Goal: Task Accomplishment & Management: Manage account settings

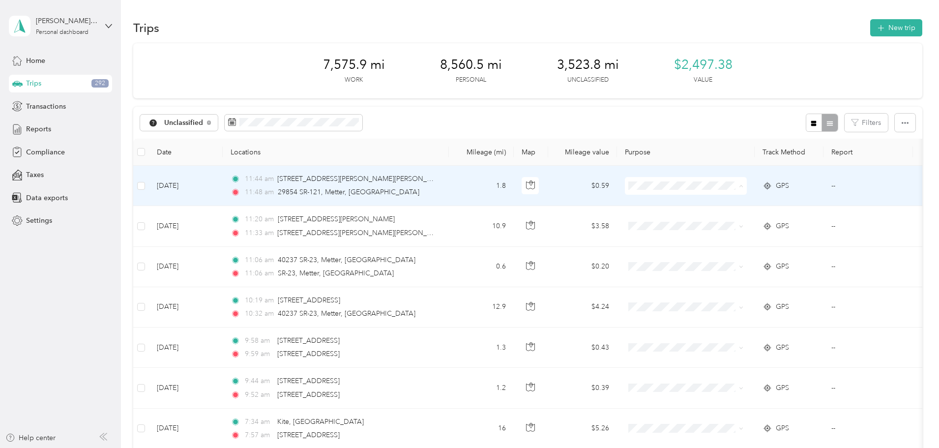
click at [727, 223] on li "Personal" at bounding box center [753, 221] width 127 height 17
click at [728, 205] on span "[PERSON_NAME] Equipment" at bounding box center [762, 204] width 95 height 10
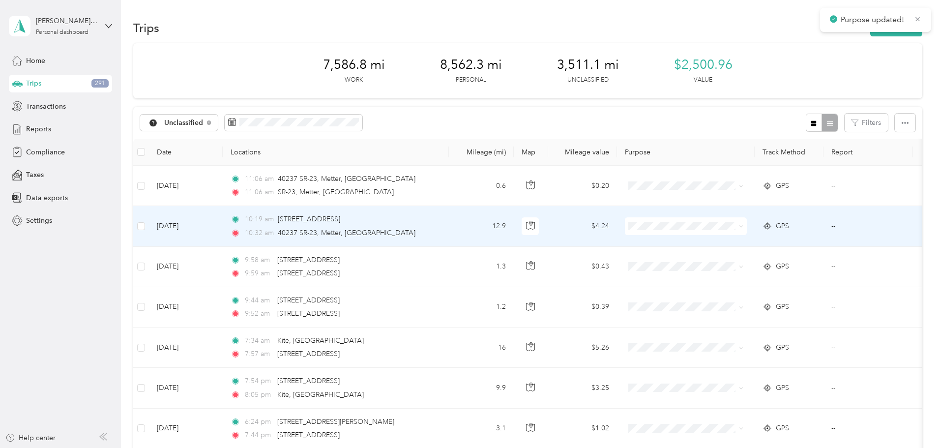
click at [725, 262] on span "Personal" at bounding box center [762, 262] width 95 height 10
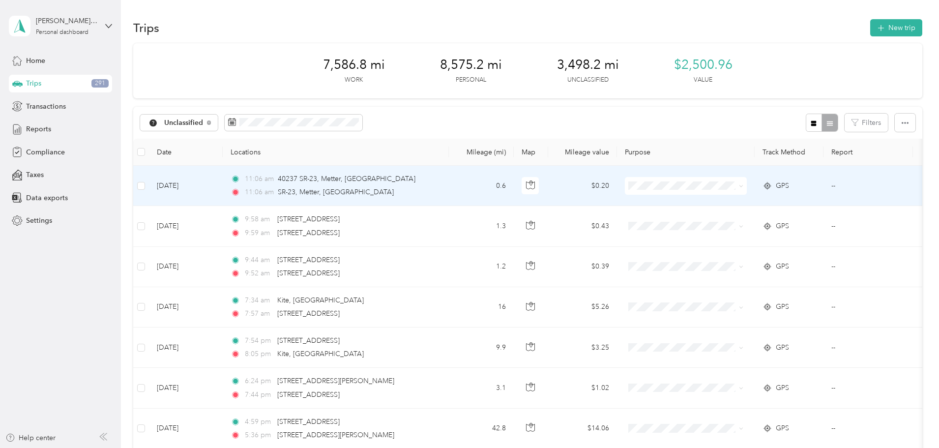
click at [730, 222] on span "Personal" at bounding box center [762, 221] width 95 height 10
click at [733, 219] on span "Personal" at bounding box center [762, 221] width 95 height 10
click at [730, 219] on span "Personal" at bounding box center [762, 221] width 95 height 10
click at [720, 217] on span "Personal" at bounding box center [762, 219] width 95 height 10
click at [711, 217] on span "Personal" at bounding box center [753, 221] width 113 height 10
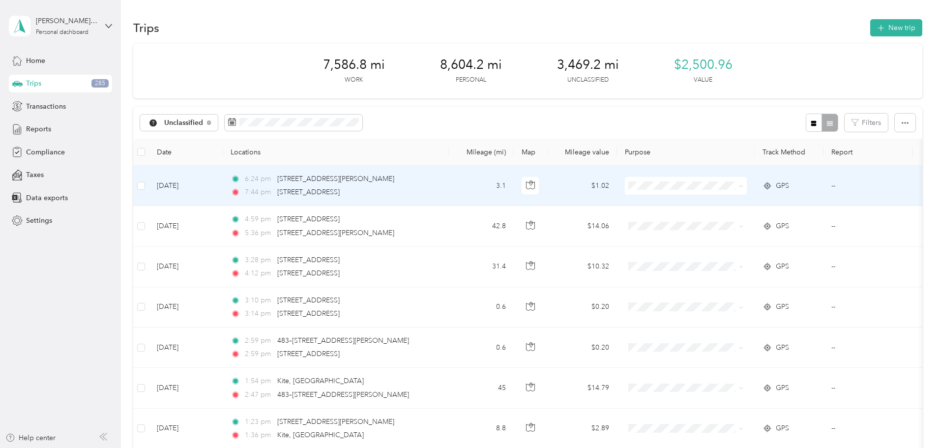
click at [722, 216] on span "Personal" at bounding box center [762, 221] width 95 height 10
click at [727, 204] on span "[PERSON_NAME] Equipment" at bounding box center [762, 201] width 95 height 10
click at [737, 205] on span "[PERSON_NAME] Equipment" at bounding box center [762, 204] width 95 height 10
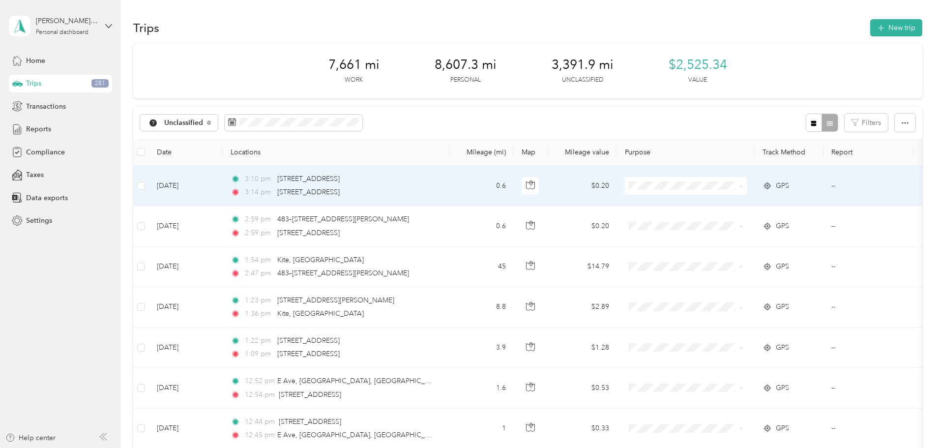
click at [733, 219] on span "Personal" at bounding box center [762, 221] width 95 height 10
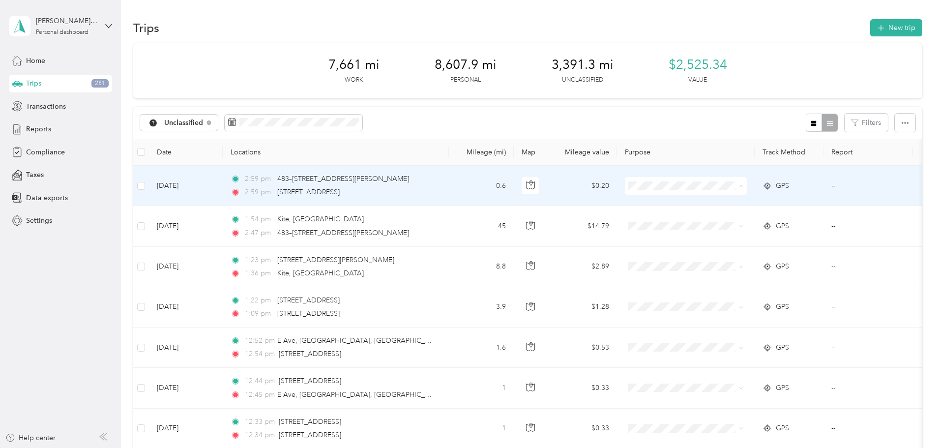
click at [721, 219] on span "Personal" at bounding box center [762, 221] width 95 height 10
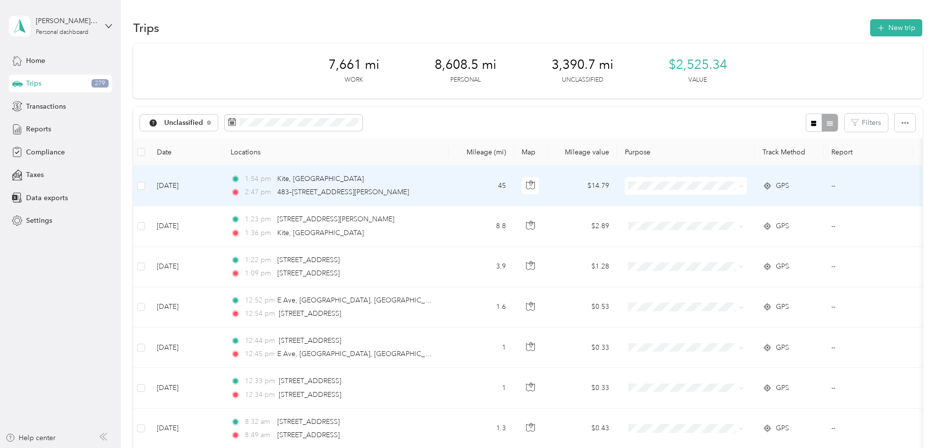
click at [722, 205] on span "[PERSON_NAME] Equipment" at bounding box center [762, 204] width 95 height 10
click at [730, 220] on span "Personal" at bounding box center [762, 221] width 95 height 10
click at [728, 217] on span "Personal" at bounding box center [762, 219] width 95 height 10
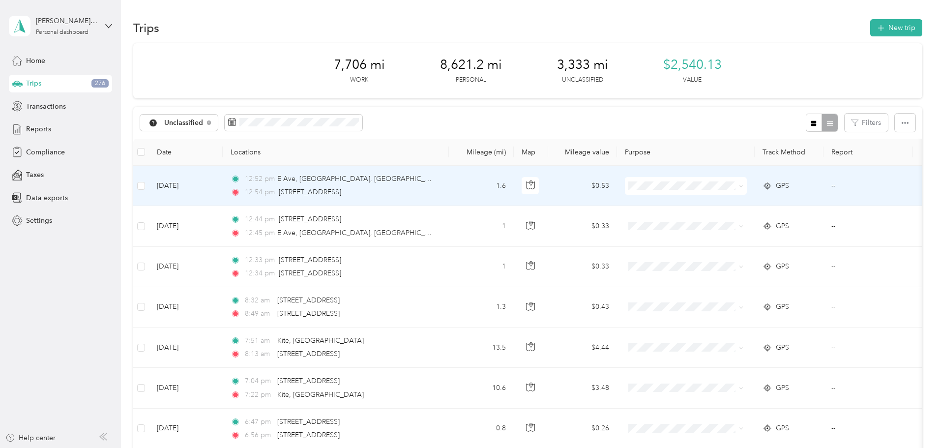
click at [732, 215] on li "Personal" at bounding box center [753, 221] width 127 height 17
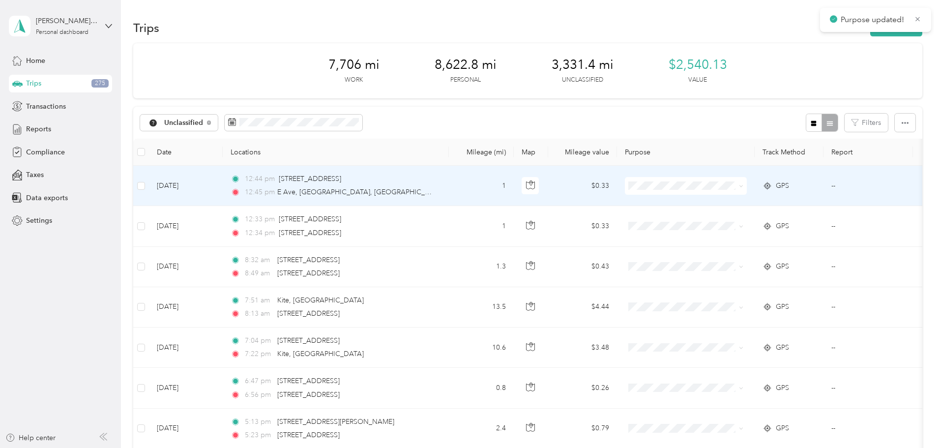
click at [712, 180] on span at bounding box center [686, 186] width 122 height 18
click at [720, 219] on span "Personal" at bounding box center [762, 221] width 95 height 10
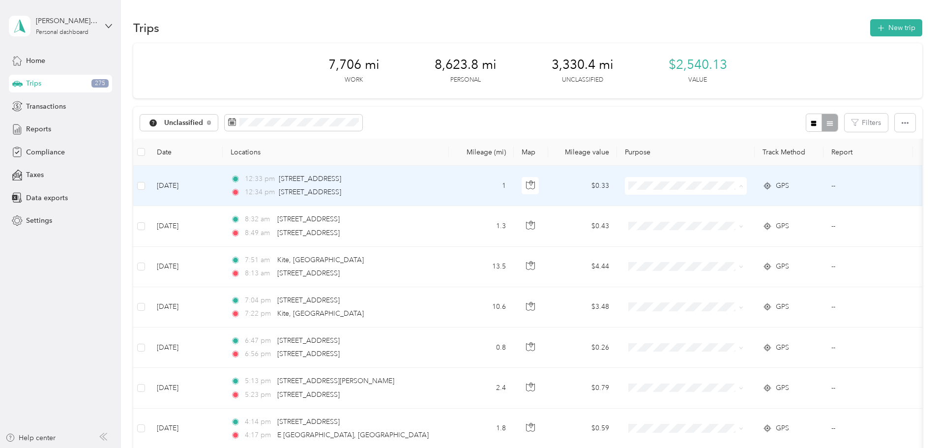
click at [718, 227] on body "Purpose updated! [PERSON_NAME] III Personal dashboard Home Trips 275 Transactio…" at bounding box center [467, 224] width 934 height 448
click at [718, 219] on span "Personal" at bounding box center [762, 221] width 95 height 10
click at [728, 220] on span "Personal" at bounding box center [762, 221] width 95 height 10
click at [733, 219] on span "Personal" at bounding box center [762, 221] width 95 height 10
click at [535, 186] on icon "button" at bounding box center [530, 184] width 9 height 9
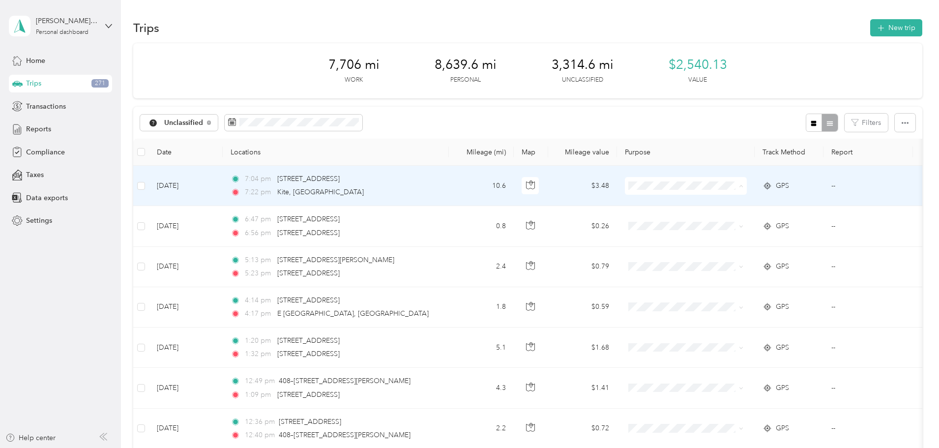
click at [725, 217] on span "Personal" at bounding box center [762, 221] width 95 height 10
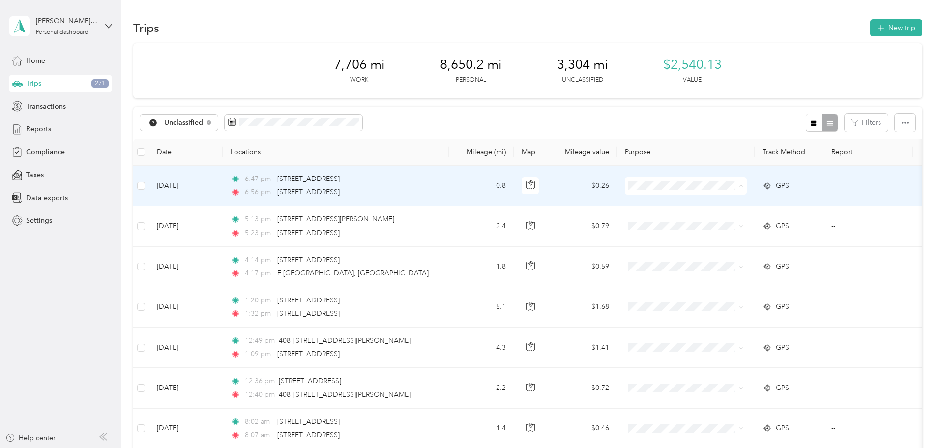
click at [736, 217] on span "Personal" at bounding box center [762, 221] width 95 height 10
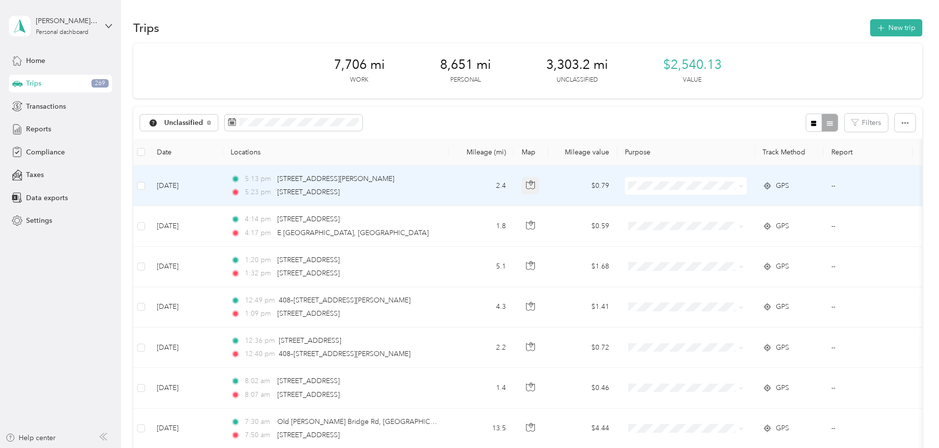
click at [535, 186] on icon "button" at bounding box center [530, 184] width 9 height 9
click at [725, 218] on span "Personal" at bounding box center [762, 221] width 95 height 10
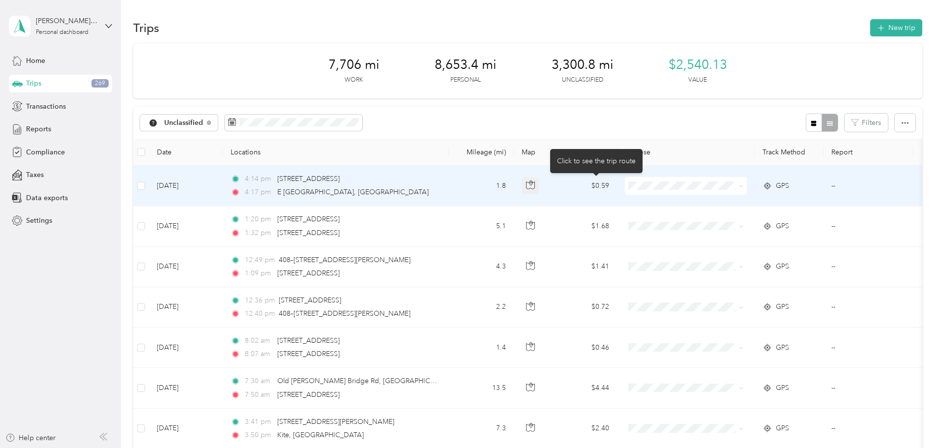
click at [535, 183] on icon "button" at bounding box center [530, 184] width 9 height 9
click at [720, 180] on span at bounding box center [686, 186] width 122 height 18
click at [725, 218] on span "Personal" at bounding box center [762, 221] width 95 height 10
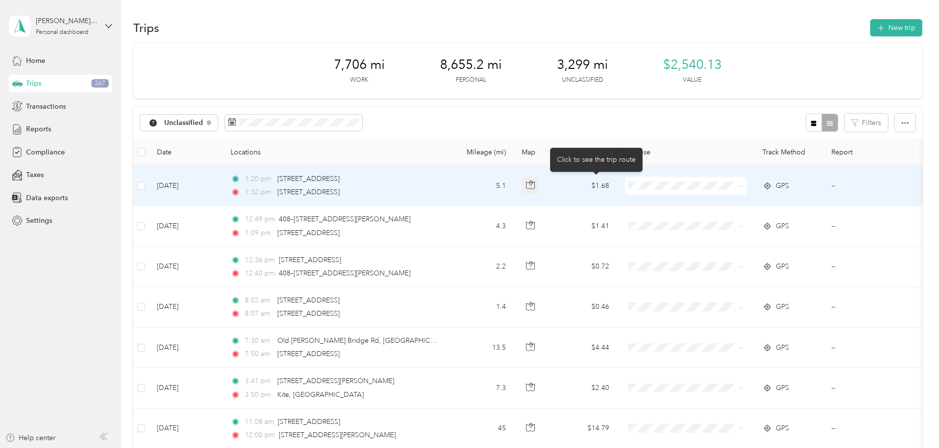
click at [535, 183] on icon "button" at bounding box center [530, 184] width 9 height 9
click at [719, 223] on li "Personal" at bounding box center [753, 221] width 127 height 17
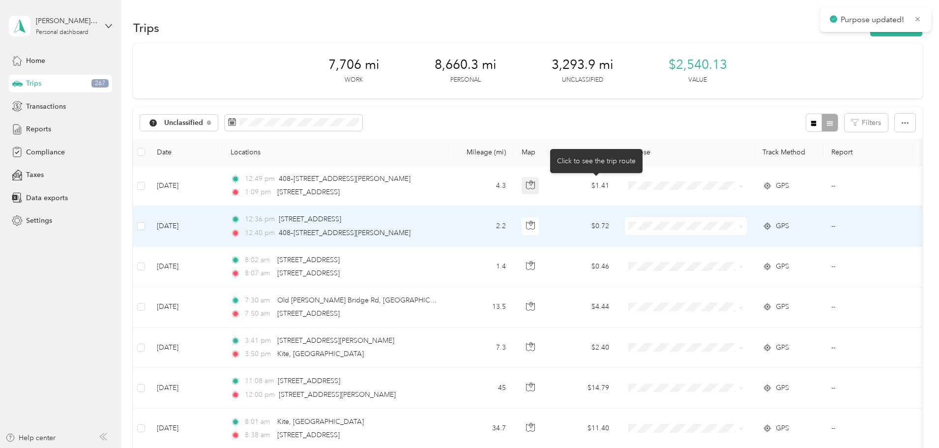
click at [535, 184] on icon "button" at bounding box center [530, 184] width 9 height 9
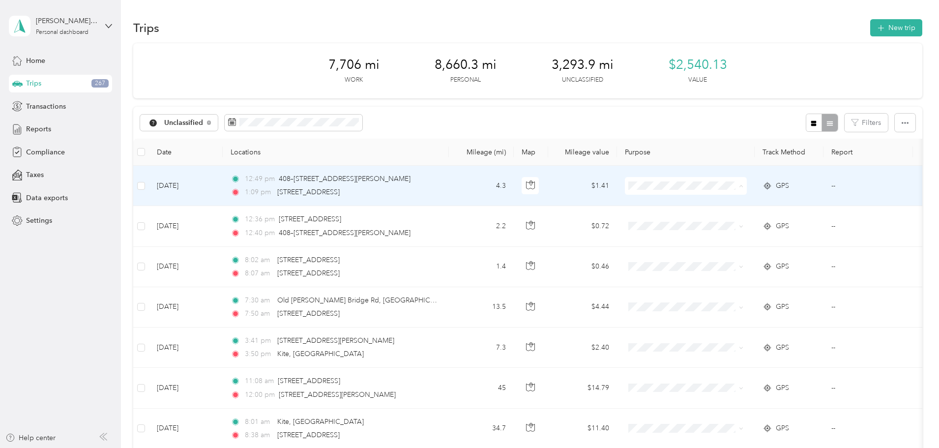
click at [728, 224] on li "Personal" at bounding box center [753, 221] width 127 height 17
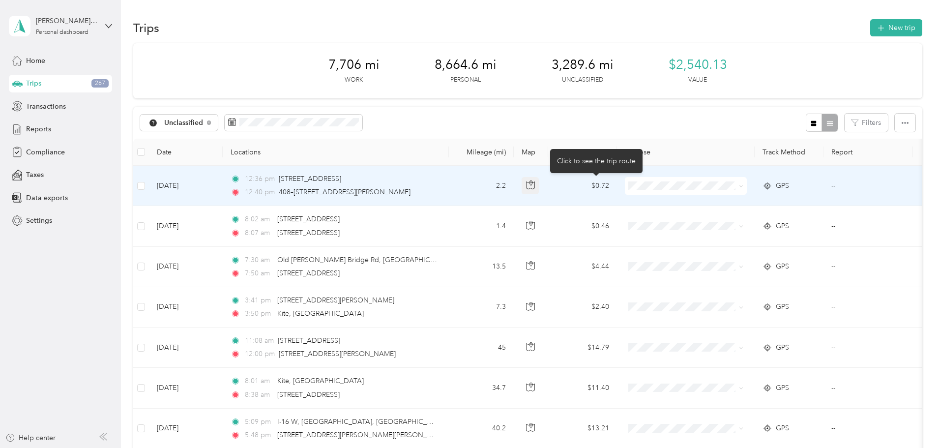
click at [535, 186] on icon "button" at bounding box center [530, 184] width 9 height 9
click at [726, 223] on li "Personal" at bounding box center [753, 221] width 127 height 17
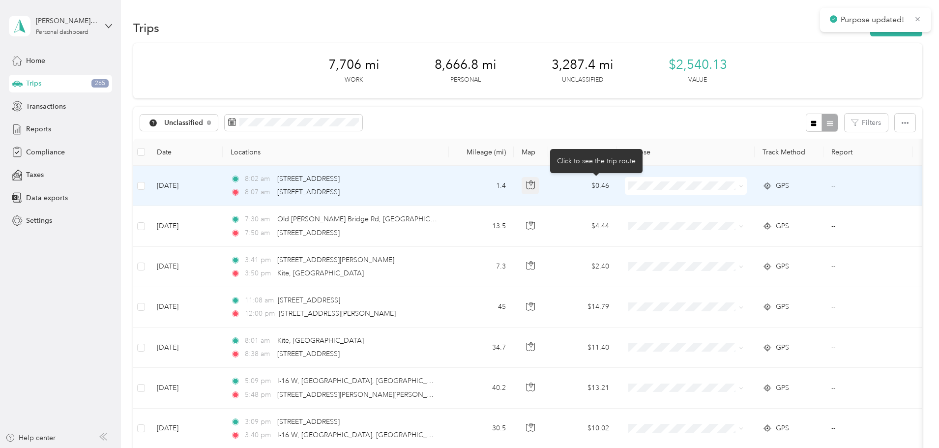
click at [535, 182] on icon "button" at bounding box center [530, 184] width 9 height 9
click at [721, 223] on span "Personal" at bounding box center [762, 221] width 95 height 10
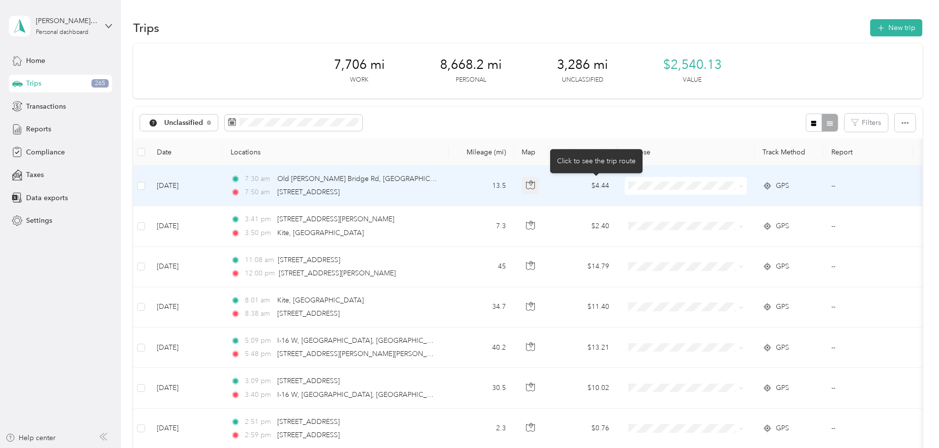
click at [535, 186] on icon "button" at bounding box center [530, 184] width 9 height 9
click at [724, 213] on li "Personal" at bounding box center [753, 221] width 127 height 17
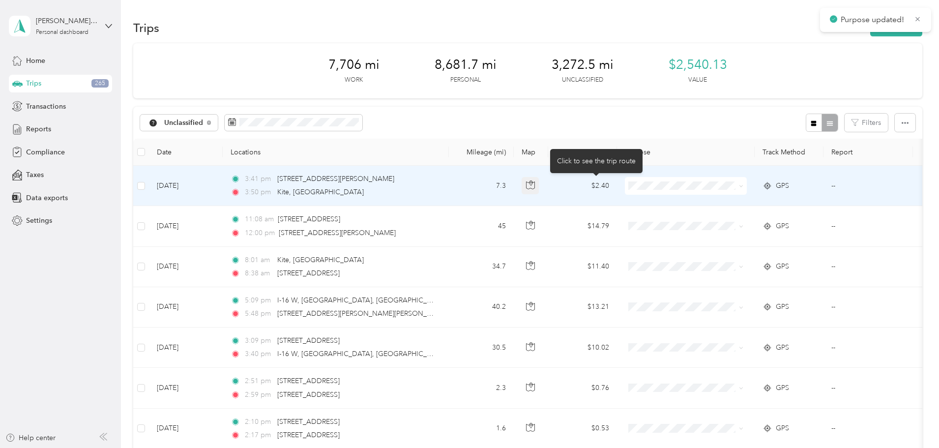
click at [535, 182] on icon "button" at bounding box center [530, 184] width 9 height 9
click at [715, 218] on span "Personal" at bounding box center [762, 221] width 95 height 10
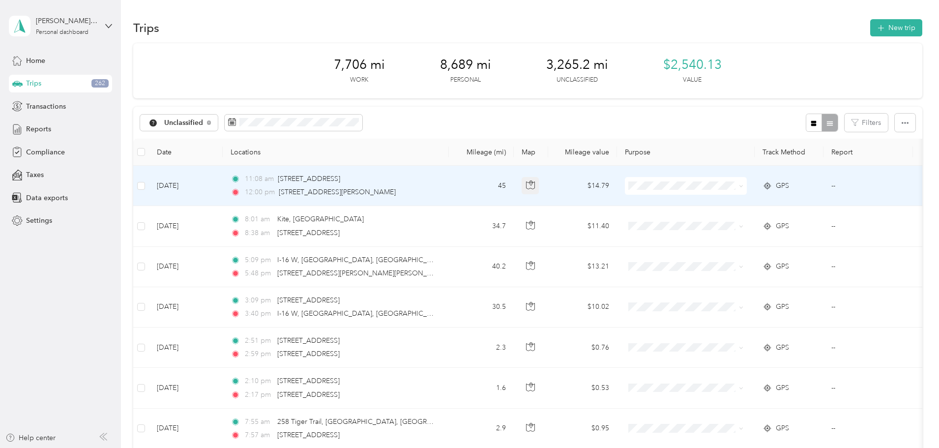
click at [535, 183] on icon "button" at bounding box center [530, 184] width 9 height 9
click at [741, 203] on span "[PERSON_NAME] Equipment" at bounding box center [762, 204] width 95 height 10
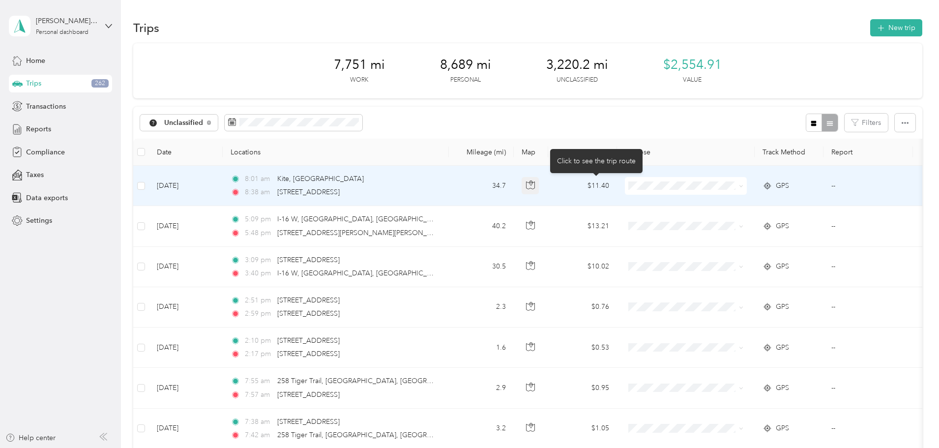
click at [535, 184] on icon "button" at bounding box center [530, 184] width 9 height 9
click at [732, 201] on span "[PERSON_NAME] Equipment" at bounding box center [762, 204] width 95 height 10
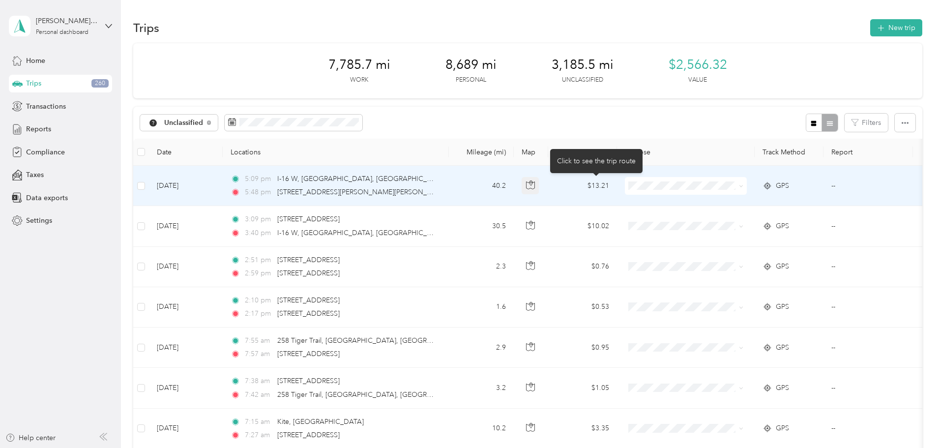
click at [535, 184] on icon "button" at bounding box center [530, 184] width 9 height 9
click at [722, 205] on span "[PERSON_NAME] Equipment" at bounding box center [762, 204] width 95 height 10
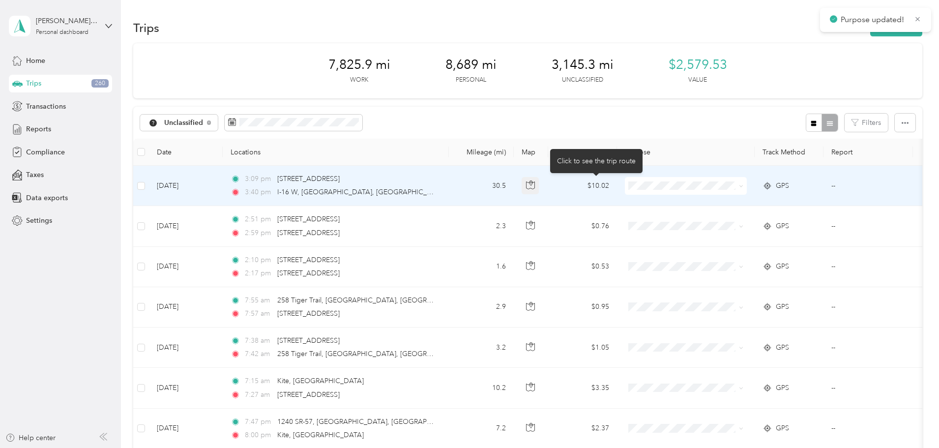
click at [535, 185] on icon "button" at bounding box center [530, 184] width 9 height 9
click at [738, 205] on span "[PERSON_NAME] Equipment" at bounding box center [762, 203] width 95 height 10
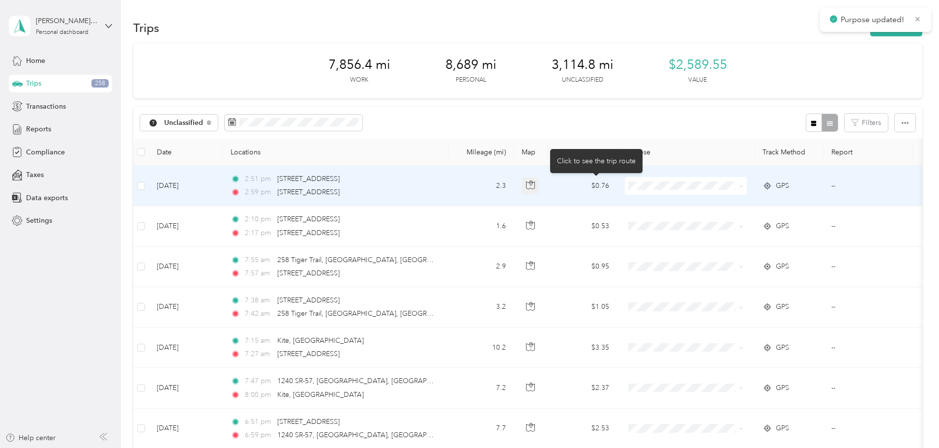
click at [535, 187] on icon "button" at bounding box center [530, 184] width 9 height 9
click at [719, 222] on span "Personal" at bounding box center [762, 221] width 95 height 10
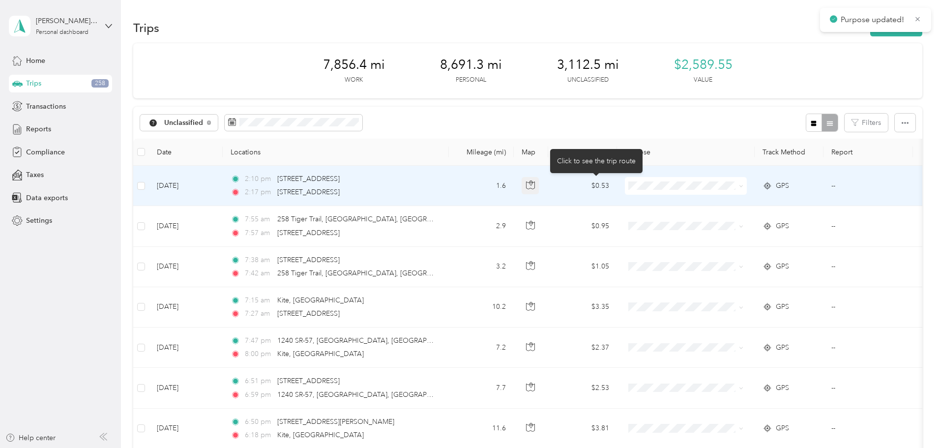
click at [535, 184] on icon "button" at bounding box center [530, 184] width 9 height 9
click at [720, 221] on span "Personal" at bounding box center [762, 221] width 95 height 10
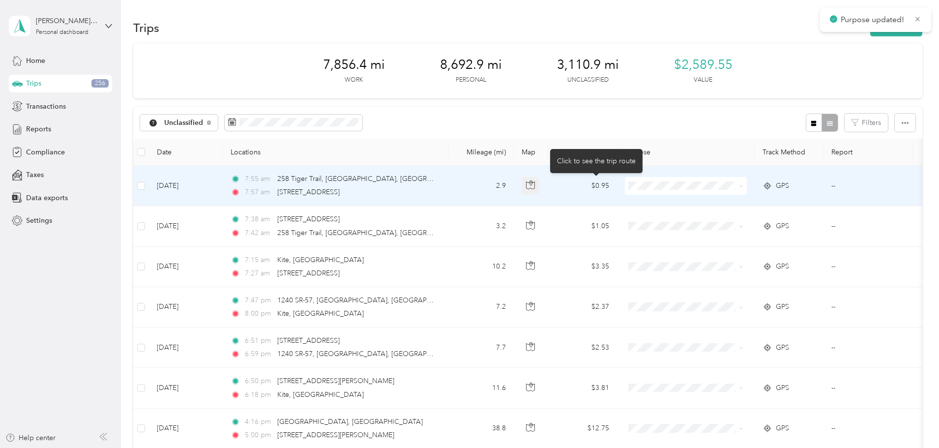
click at [535, 187] on icon "button" at bounding box center [530, 184] width 9 height 9
click at [722, 218] on span "Personal" at bounding box center [762, 220] width 95 height 10
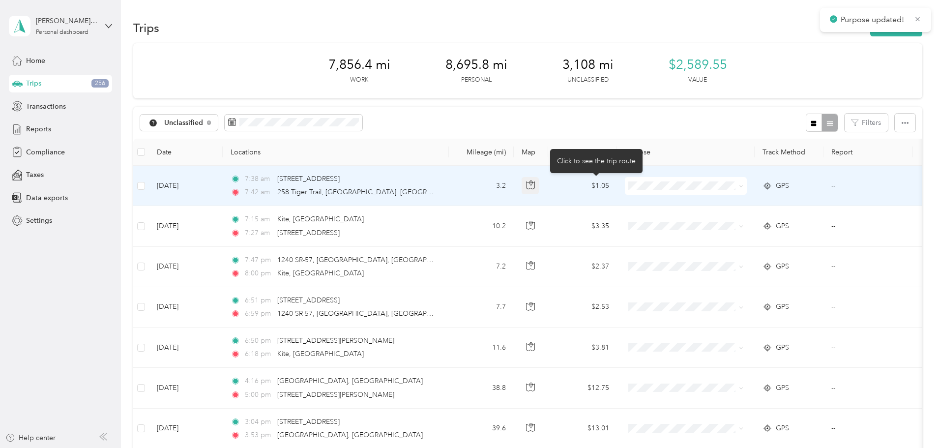
click at [535, 186] on icon "button" at bounding box center [530, 184] width 9 height 9
click at [718, 219] on span "Personal" at bounding box center [762, 221] width 95 height 10
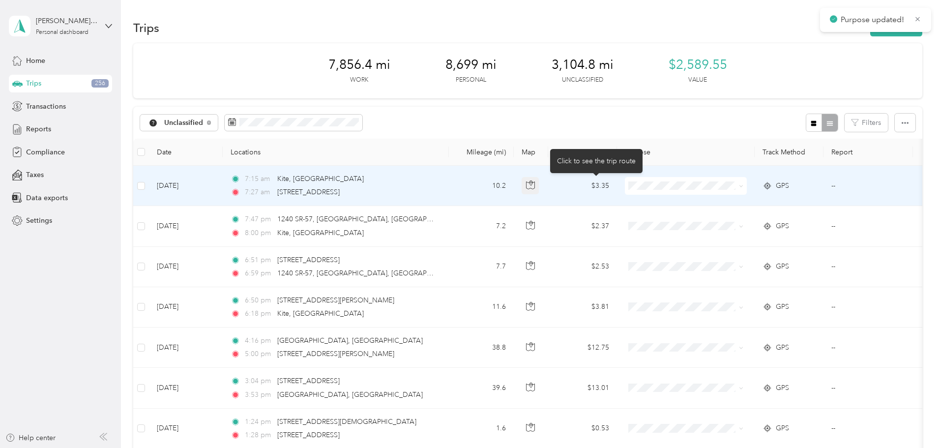
click at [539, 186] on button "button" at bounding box center [531, 186] width 18 height 18
click at [725, 220] on span "Personal" at bounding box center [762, 221] width 95 height 10
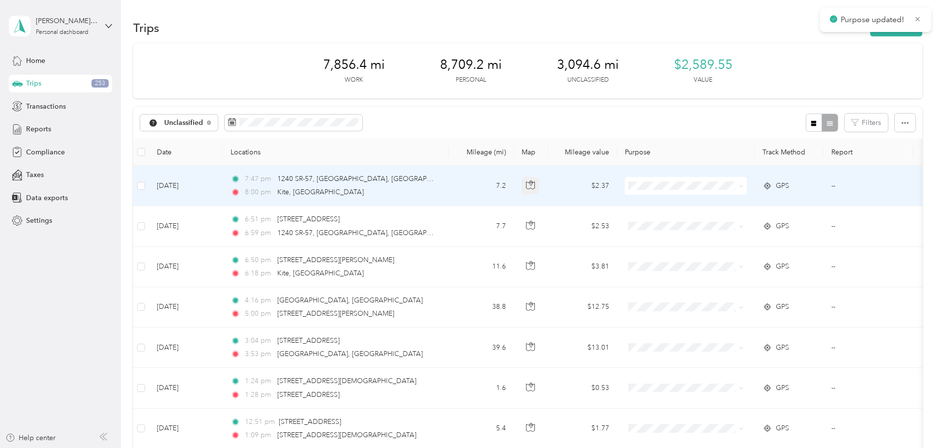
click at [539, 186] on button "button" at bounding box center [531, 186] width 18 height 18
click at [728, 216] on span "Personal" at bounding box center [762, 221] width 95 height 10
click at [535, 187] on icon "button" at bounding box center [530, 184] width 9 height 9
click at [713, 217] on span "Personal" at bounding box center [753, 221] width 113 height 10
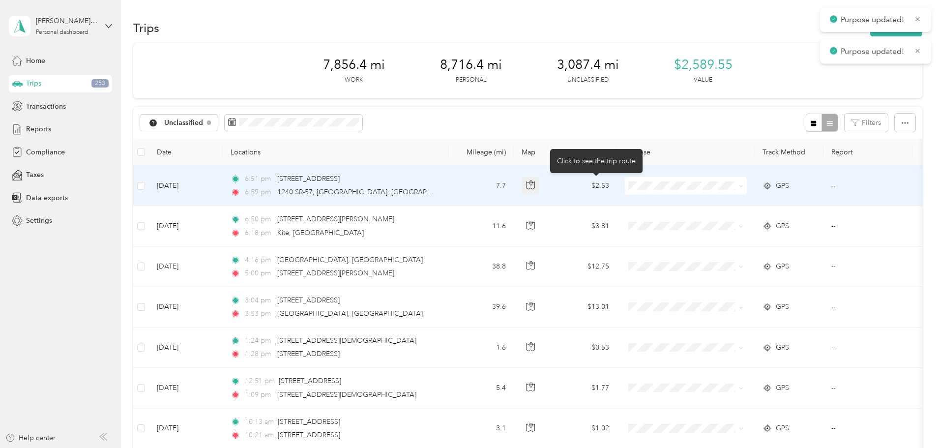
click at [535, 186] on icon "button" at bounding box center [530, 184] width 9 height 9
click at [722, 217] on span "Personal" at bounding box center [762, 221] width 95 height 10
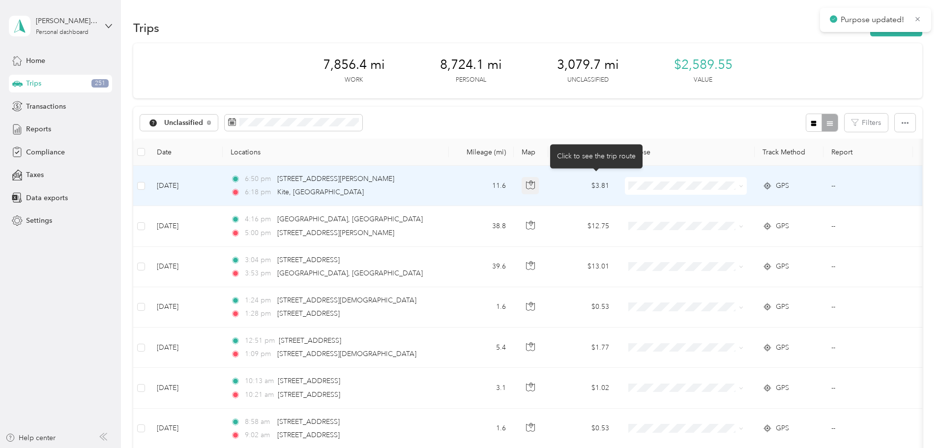
click at [535, 188] on icon "button" at bounding box center [530, 184] width 9 height 9
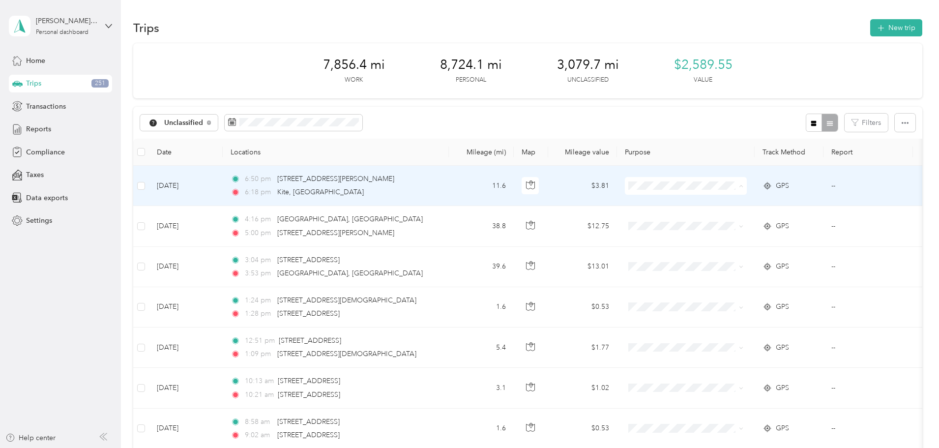
click at [716, 216] on li "Personal" at bounding box center [753, 221] width 127 height 17
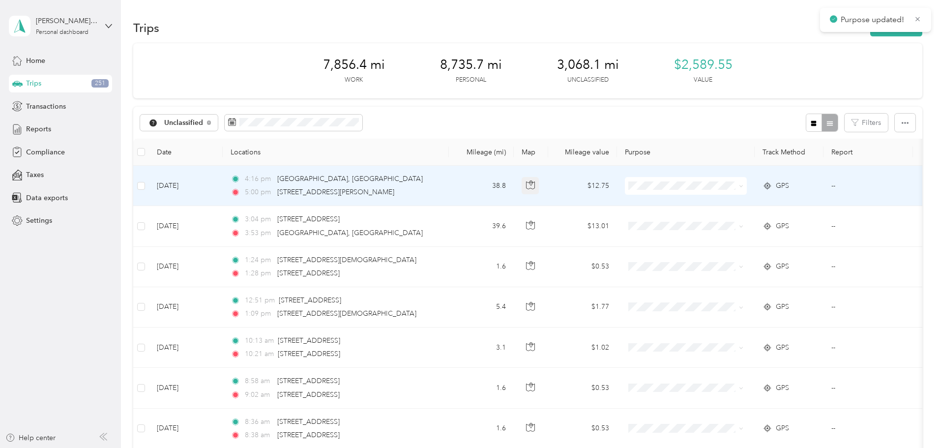
click at [535, 187] on icon "button" at bounding box center [530, 184] width 9 height 9
click at [720, 203] on span "[PERSON_NAME] Equipment" at bounding box center [762, 204] width 95 height 10
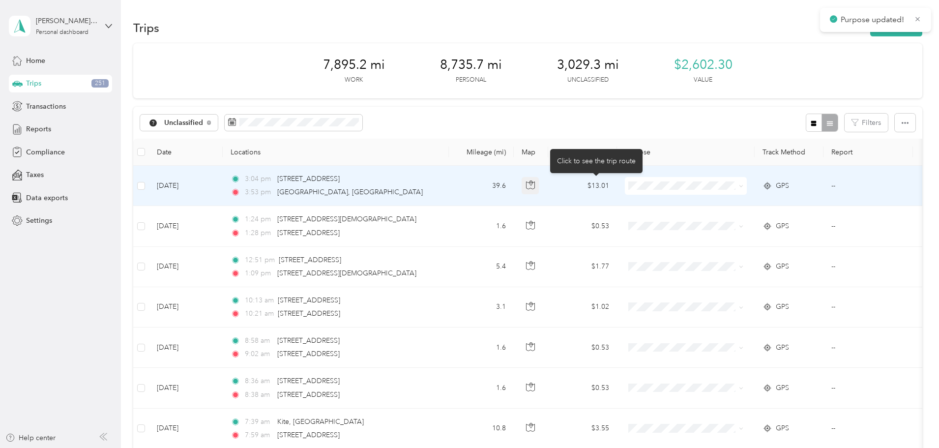
click at [535, 184] on icon "button" at bounding box center [530, 184] width 9 height 9
click at [720, 205] on span "[PERSON_NAME] Equipment" at bounding box center [762, 204] width 95 height 10
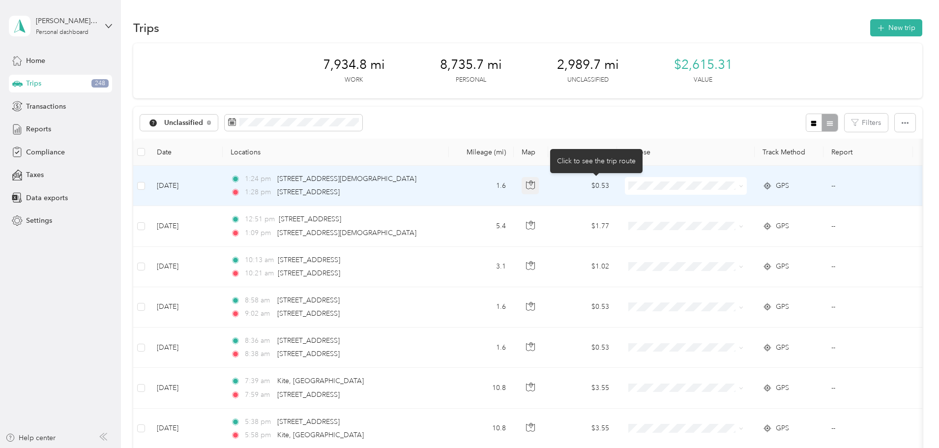
click at [535, 184] on icon "button" at bounding box center [530, 184] width 9 height 9
click at [716, 218] on span "Personal" at bounding box center [762, 221] width 95 height 10
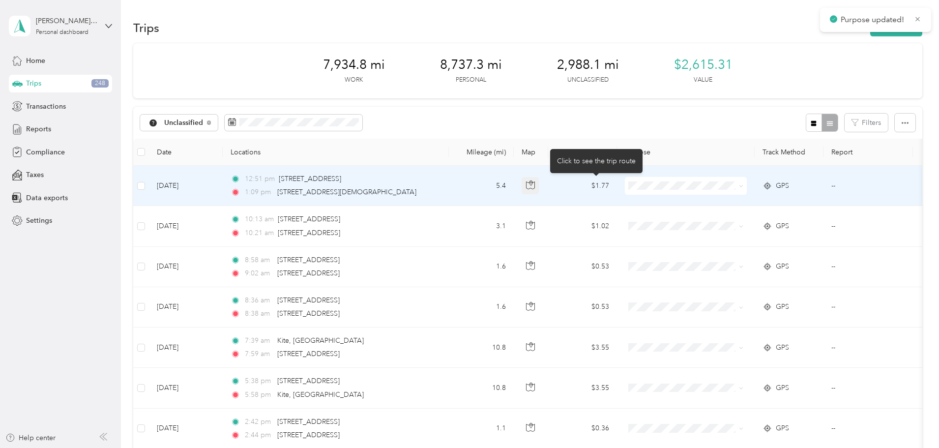
click at [539, 185] on button "button" at bounding box center [531, 186] width 18 height 18
click at [717, 216] on span "Personal" at bounding box center [762, 221] width 95 height 10
click at [539, 182] on button "button" at bounding box center [531, 186] width 18 height 18
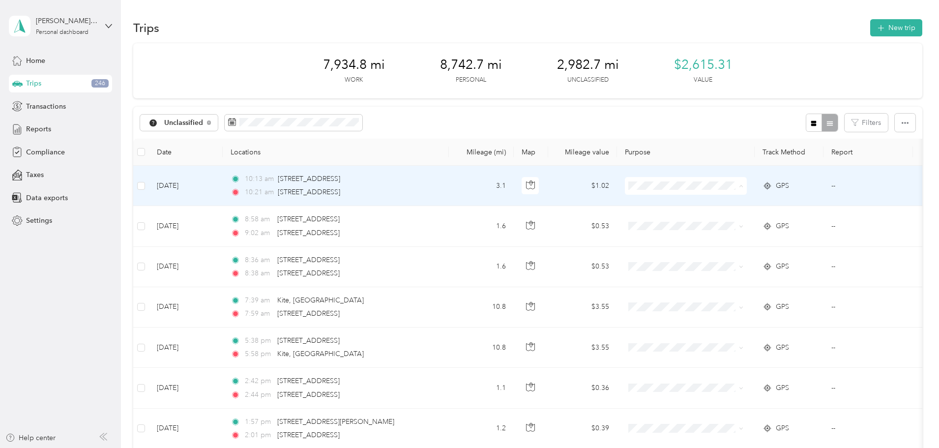
click at [728, 223] on span "Personal" at bounding box center [762, 221] width 95 height 10
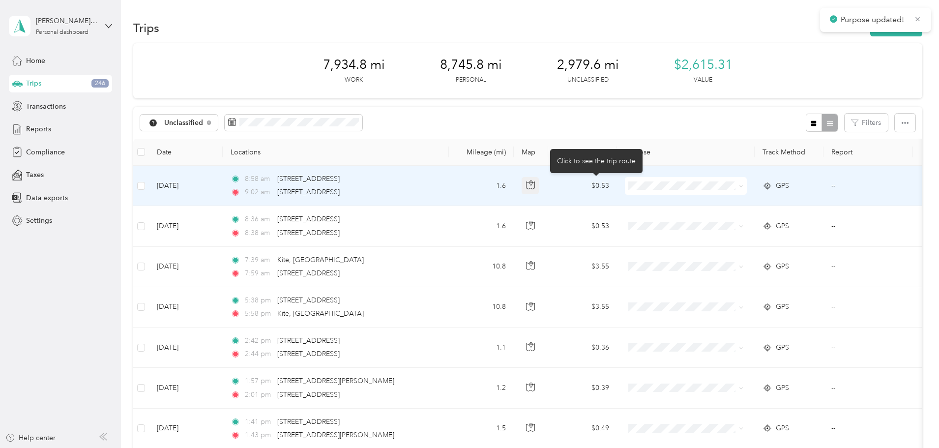
click at [535, 184] on icon "button" at bounding box center [530, 184] width 9 height 9
click at [716, 218] on span "Personal" at bounding box center [762, 221] width 95 height 10
click at [535, 185] on icon "button" at bounding box center [530, 184] width 9 height 9
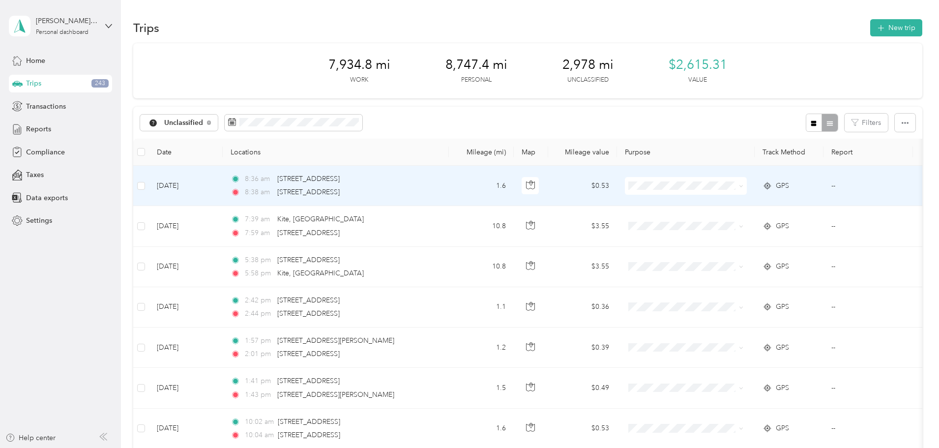
click at [721, 216] on span "Personal" at bounding box center [762, 221] width 95 height 10
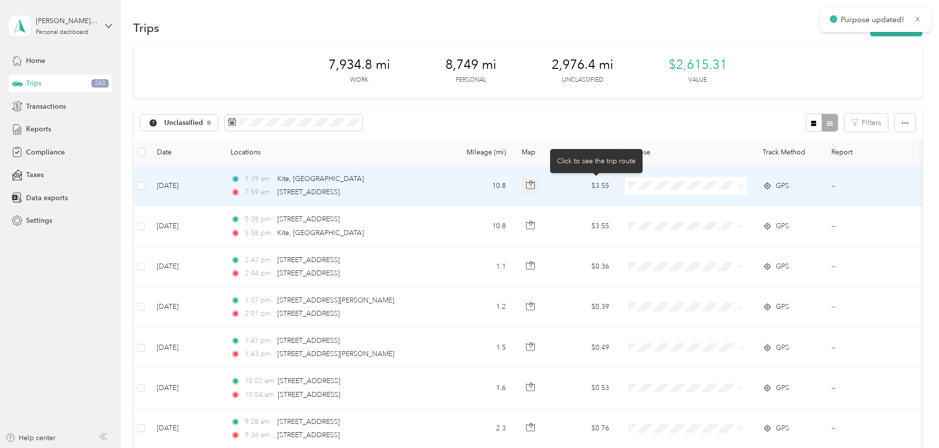
click at [535, 184] on icon "button" at bounding box center [530, 184] width 9 height 9
click at [720, 221] on span "Personal" at bounding box center [762, 221] width 95 height 10
click at [535, 185] on icon "button" at bounding box center [530, 184] width 9 height 9
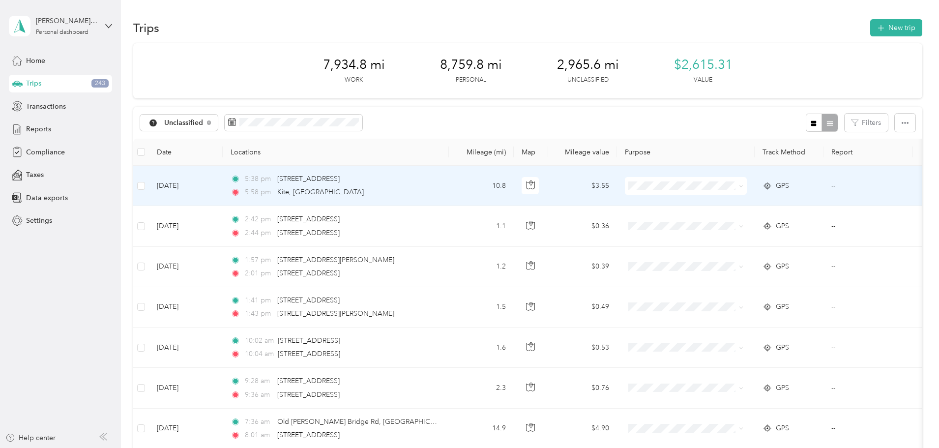
click at [719, 222] on span "Personal" at bounding box center [762, 218] width 95 height 10
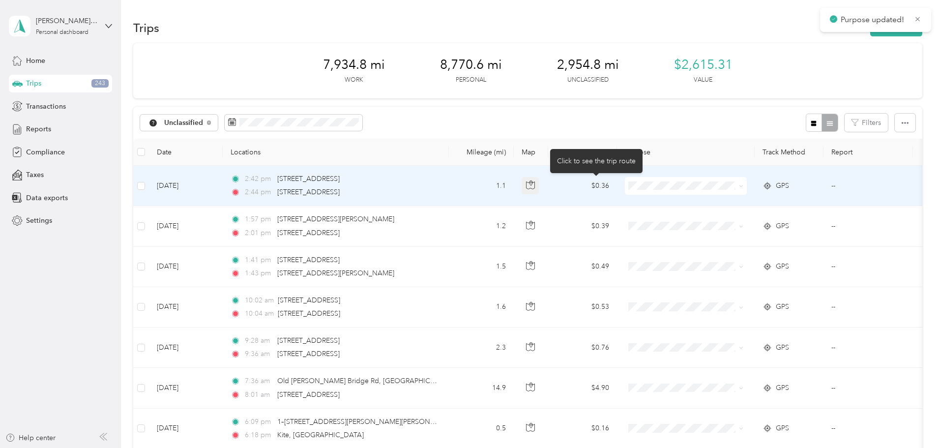
click at [535, 187] on icon "button" at bounding box center [530, 184] width 9 height 9
click at [731, 218] on span "Personal" at bounding box center [762, 221] width 95 height 10
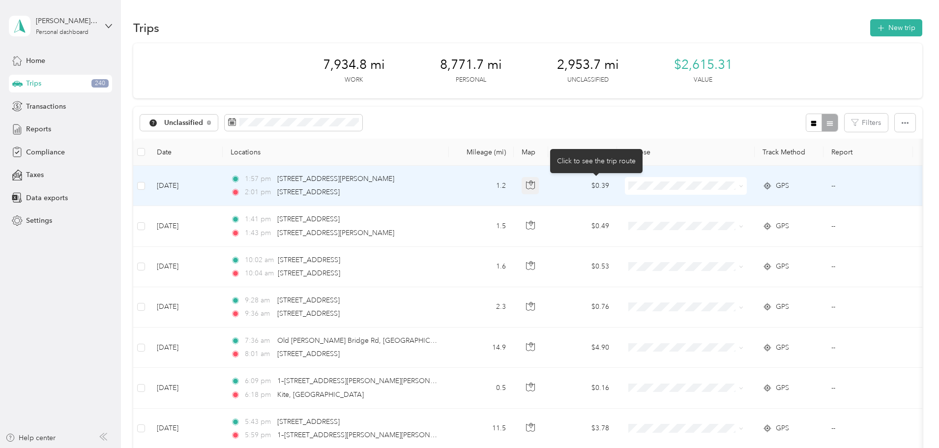
click at [535, 185] on icon "button" at bounding box center [530, 184] width 9 height 9
click at [725, 216] on span "Personal" at bounding box center [762, 221] width 95 height 10
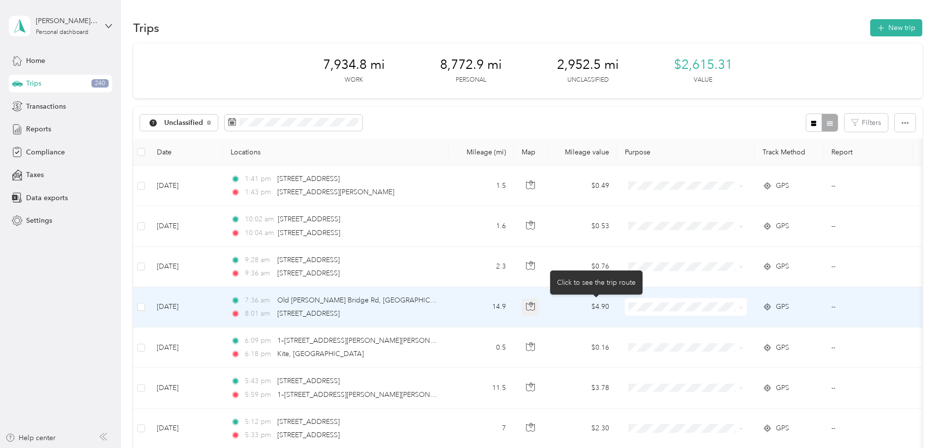
click at [535, 307] on icon "button" at bounding box center [530, 306] width 9 height 9
click at [724, 344] on li "Personal" at bounding box center [753, 342] width 127 height 17
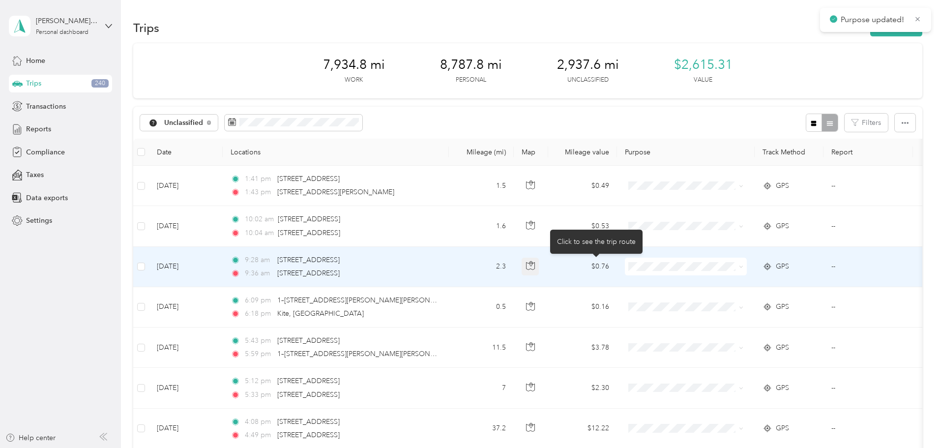
click at [535, 268] on icon "button" at bounding box center [530, 265] width 9 height 9
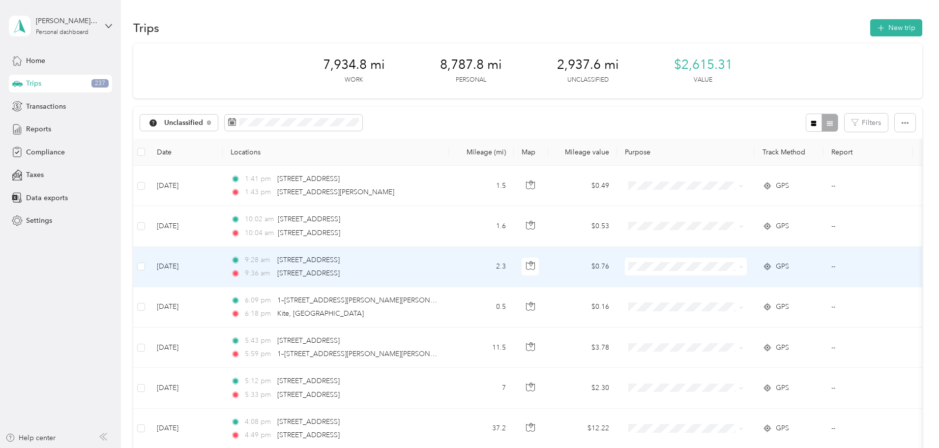
click at [726, 298] on span "Personal" at bounding box center [762, 302] width 95 height 10
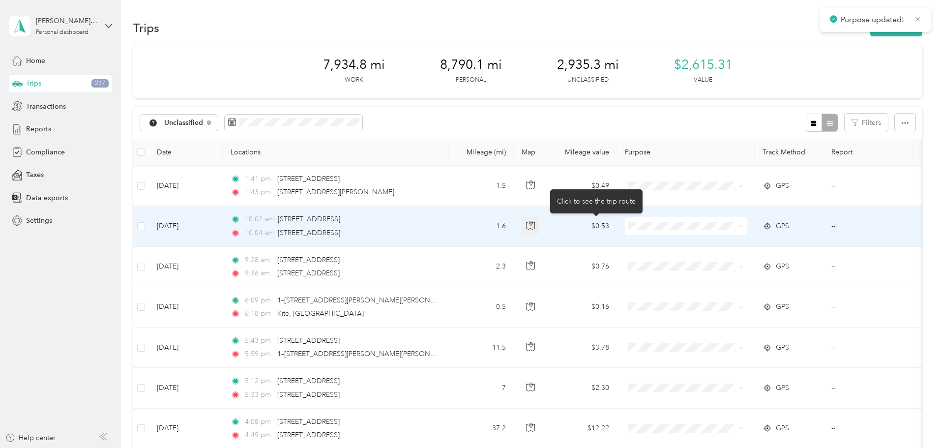
click at [535, 228] on icon "button" at bounding box center [530, 225] width 9 height 9
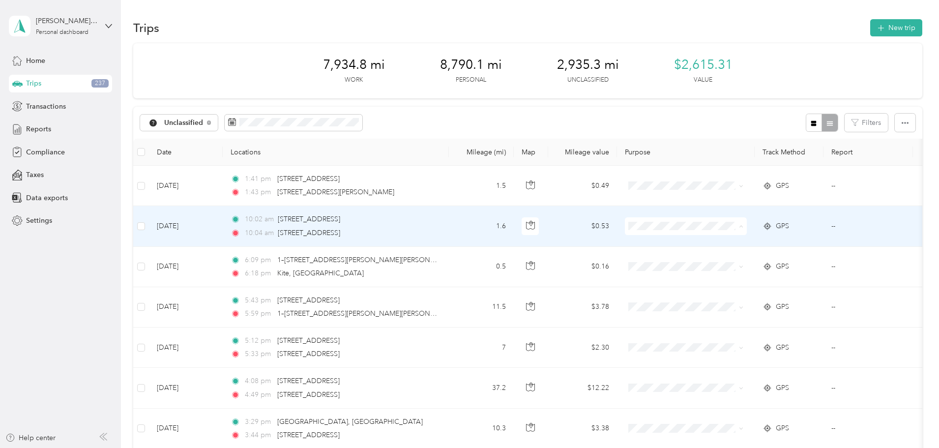
click at [719, 259] on span "Personal" at bounding box center [762, 262] width 95 height 10
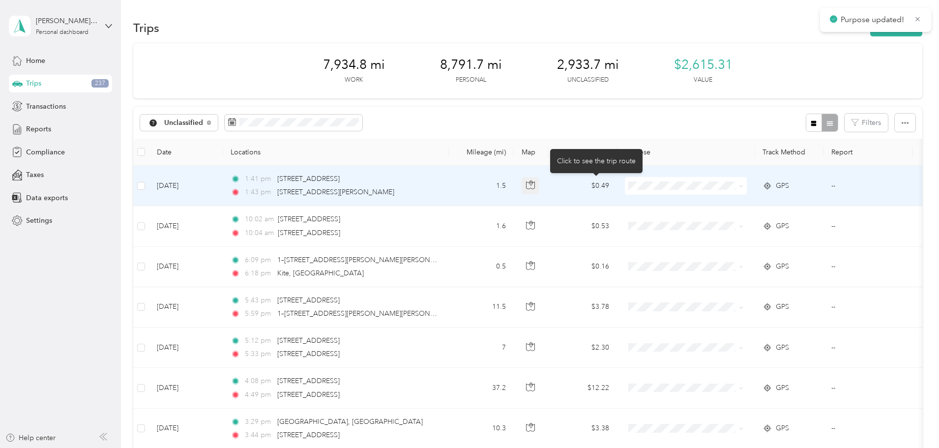
click at [535, 184] on icon "button" at bounding box center [530, 184] width 9 height 9
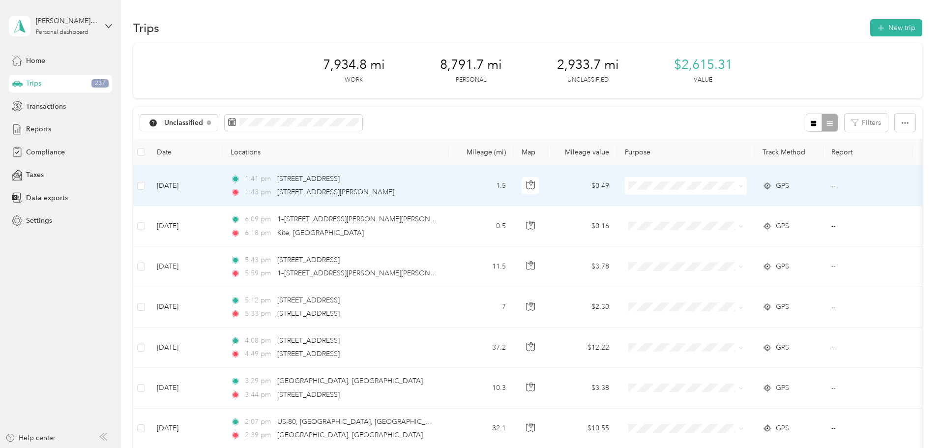
click at [718, 221] on span "Personal" at bounding box center [762, 221] width 95 height 10
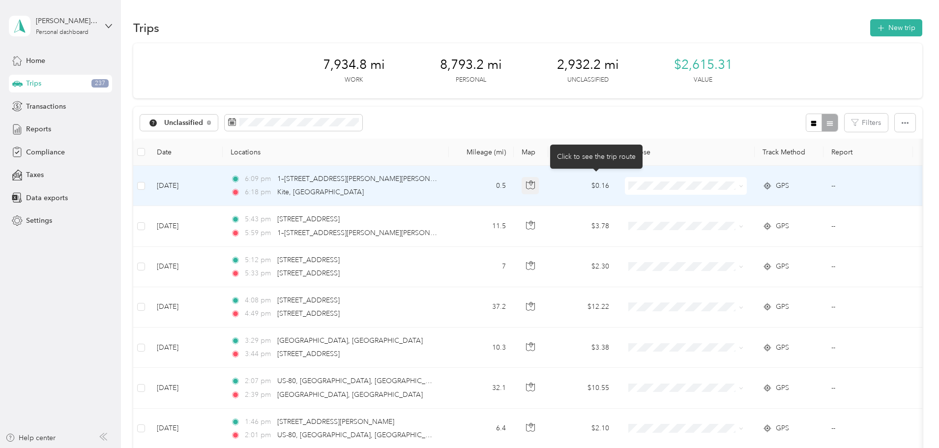
click at [535, 186] on icon "button" at bounding box center [530, 184] width 9 height 9
click at [702, 191] on span at bounding box center [686, 186] width 122 height 18
click at [539, 185] on button "button" at bounding box center [531, 186] width 18 height 18
click at [722, 217] on span "Personal" at bounding box center [762, 220] width 95 height 10
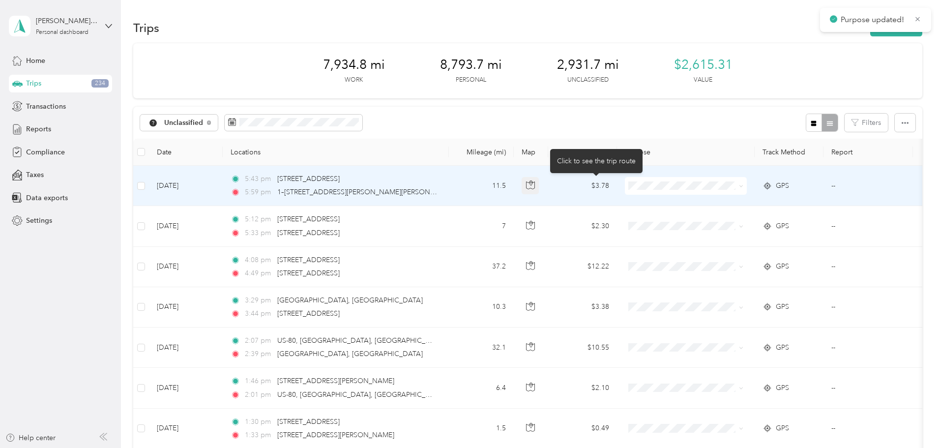
click at [535, 187] on icon "button" at bounding box center [530, 184] width 9 height 9
click at [726, 217] on span "Personal" at bounding box center [762, 221] width 95 height 10
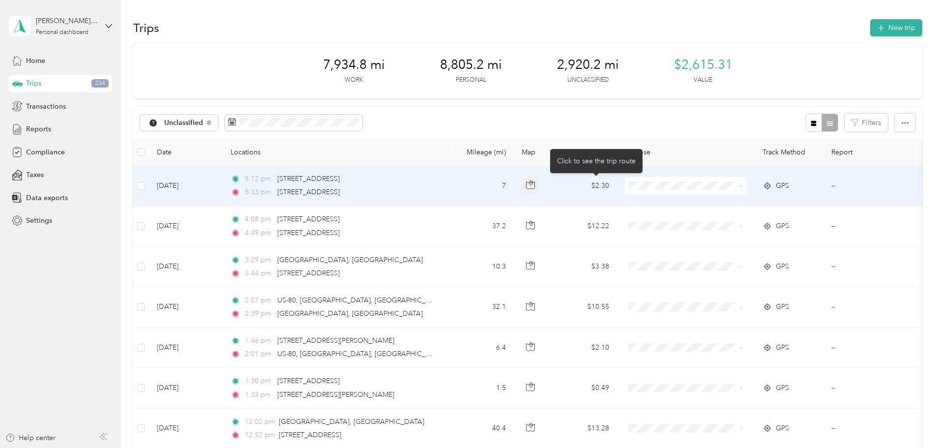
click at [535, 188] on icon "button" at bounding box center [530, 184] width 9 height 9
click at [717, 215] on li "Personal" at bounding box center [753, 221] width 127 height 17
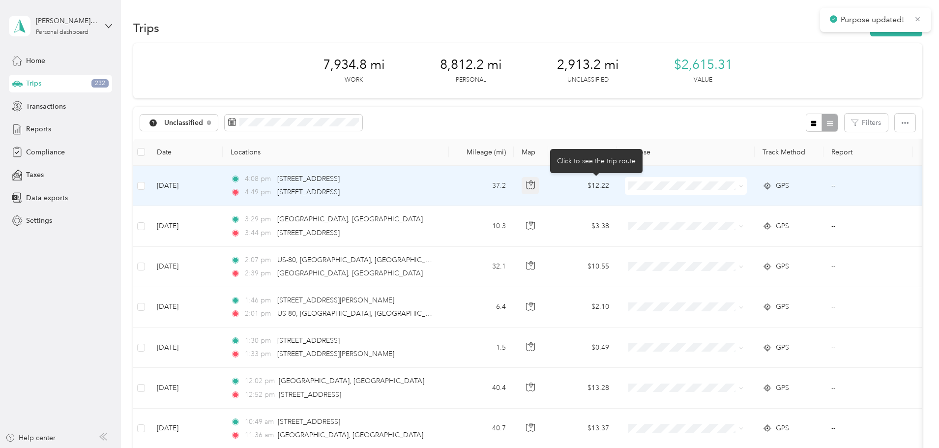
click at [535, 185] on icon "button" at bounding box center [530, 184] width 9 height 9
click at [722, 202] on span "[PERSON_NAME] Equipment" at bounding box center [762, 204] width 95 height 10
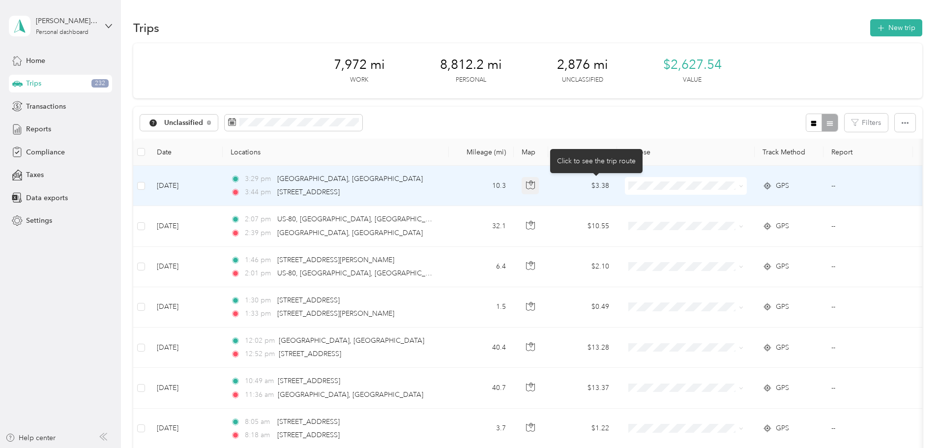
click at [535, 186] on icon "button" at bounding box center [530, 184] width 9 height 9
click at [722, 205] on span "[PERSON_NAME] Equipment" at bounding box center [762, 203] width 95 height 10
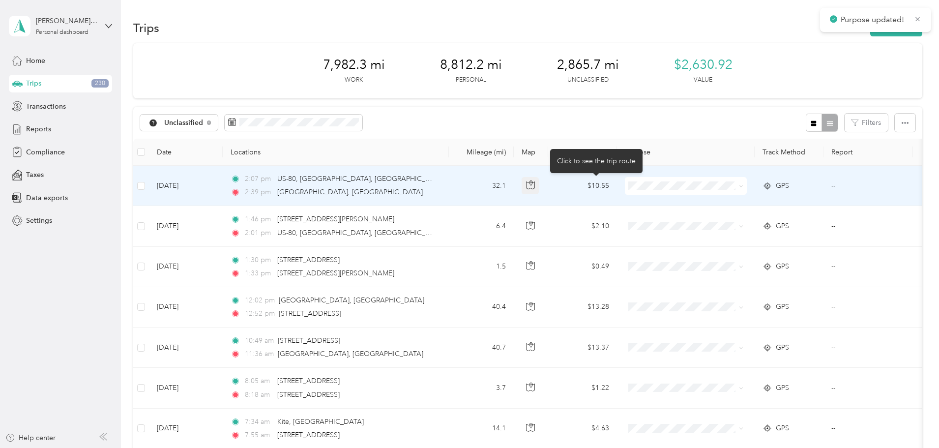
click at [535, 184] on icon "button" at bounding box center [530, 184] width 9 height 9
click at [720, 207] on li "[PERSON_NAME] Equipment" at bounding box center [753, 201] width 127 height 17
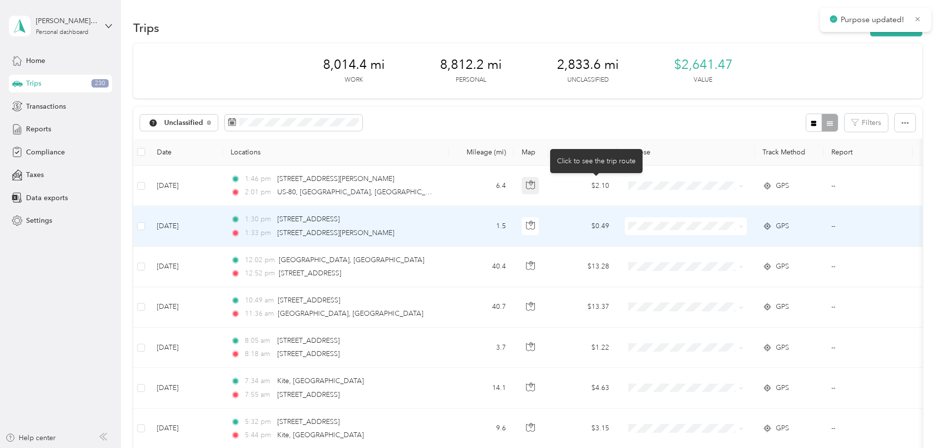
click at [535, 184] on icon "button" at bounding box center [530, 184] width 9 height 9
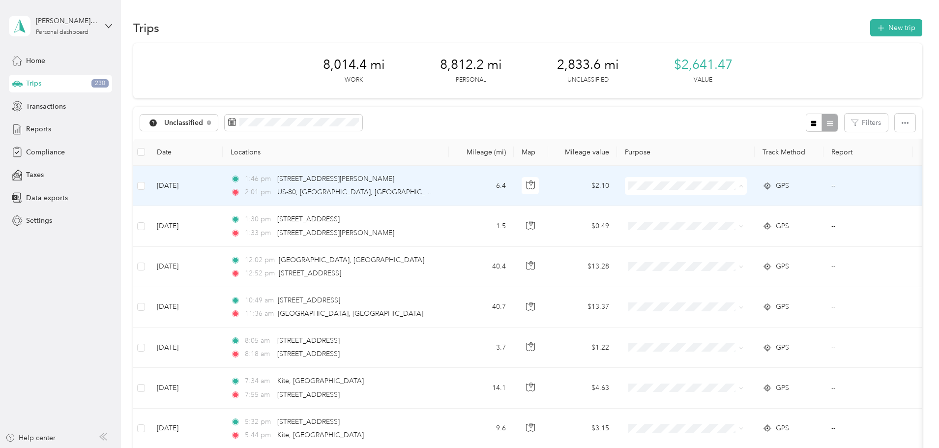
click at [714, 220] on span "Personal" at bounding box center [753, 221] width 113 height 10
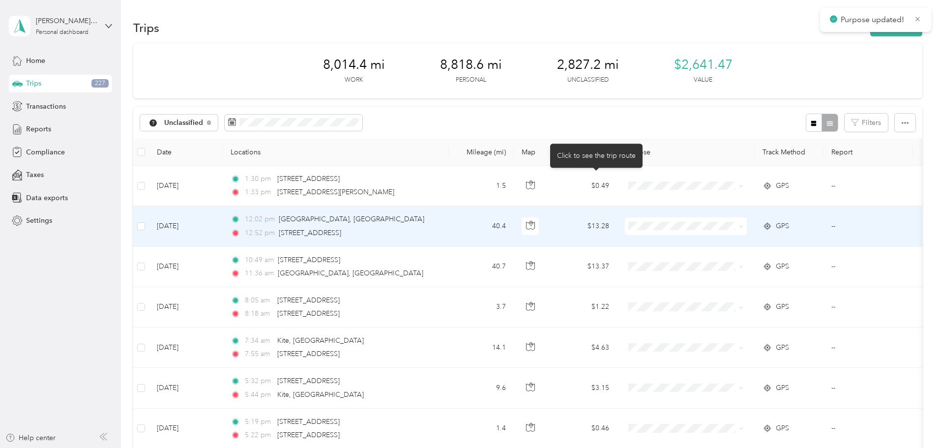
click at [535, 186] on icon "button" at bounding box center [530, 184] width 9 height 9
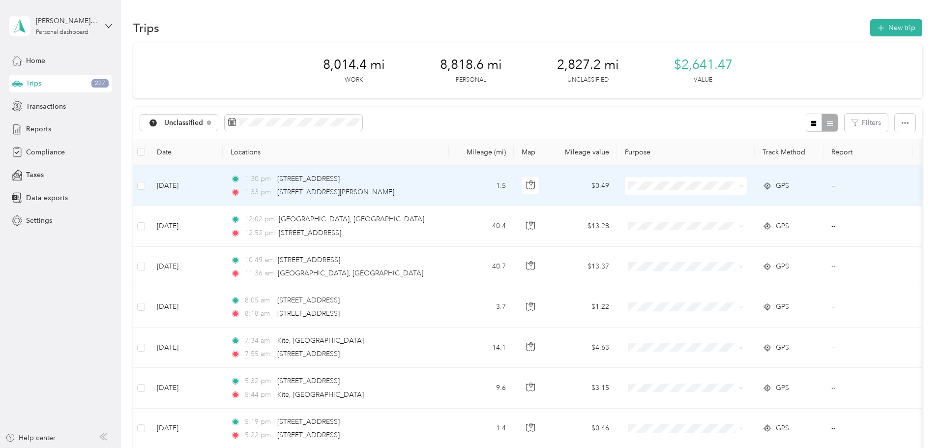
click at [730, 218] on span "Personal" at bounding box center [762, 221] width 95 height 10
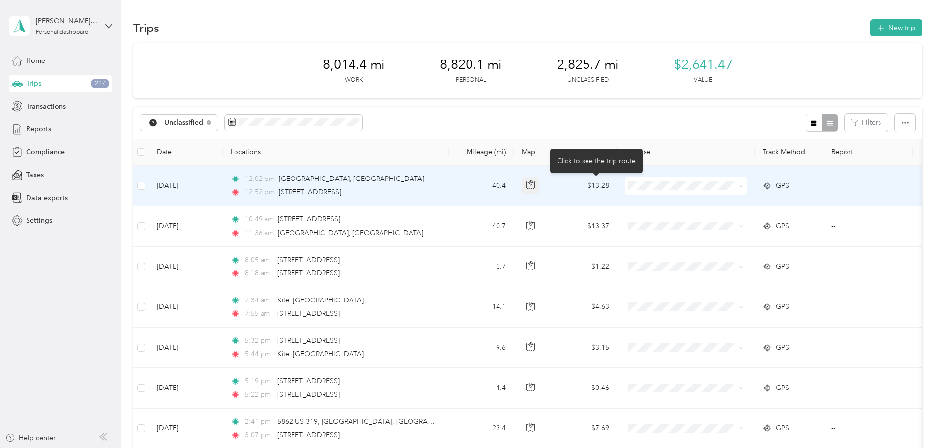
click at [535, 183] on icon "button" at bounding box center [530, 184] width 9 height 9
click at [723, 205] on span "[PERSON_NAME] Equipment" at bounding box center [762, 204] width 95 height 10
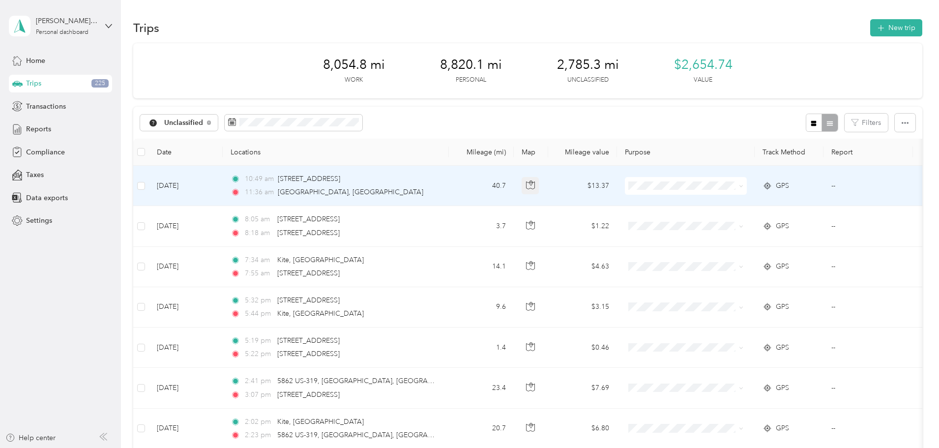
click at [535, 184] on icon "button" at bounding box center [530, 184] width 9 height 9
click at [716, 180] on span at bounding box center [686, 186] width 122 height 18
click at [729, 204] on span "[PERSON_NAME] Equipment" at bounding box center [762, 204] width 95 height 10
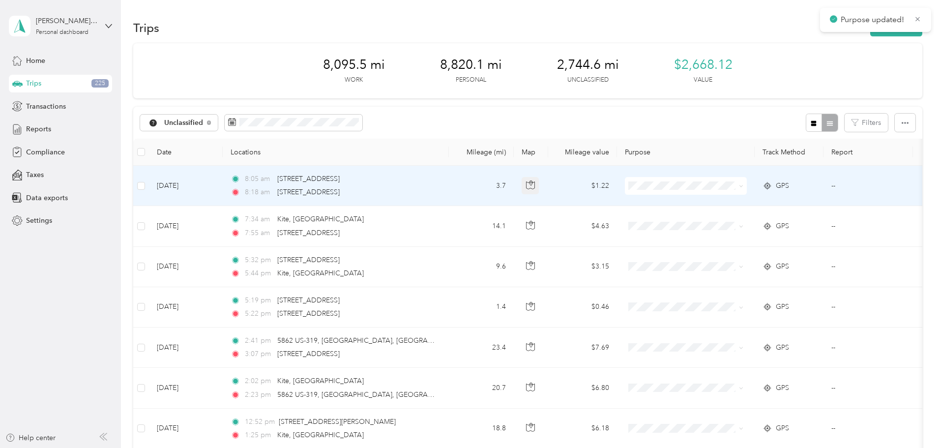
click at [535, 186] on icon "button" at bounding box center [530, 184] width 9 height 9
click at [731, 223] on span "Personal" at bounding box center [762, 221] width 95 height 10
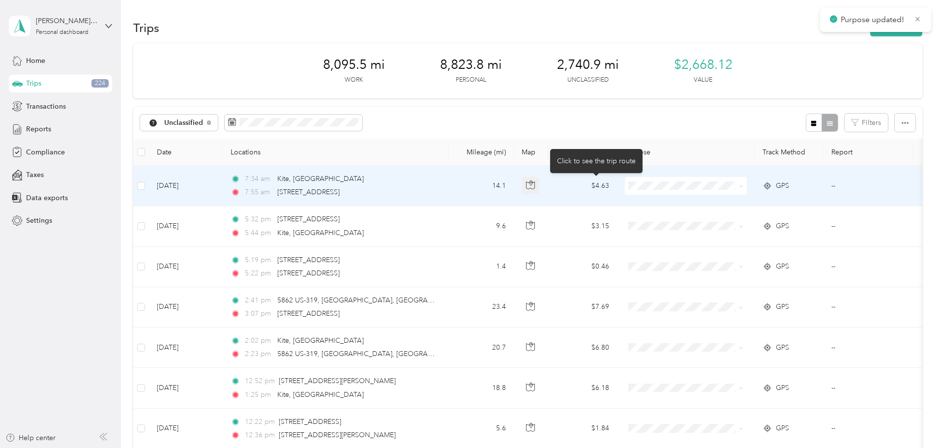
click at [535, 186] on icon "button" at bounding box center [530, 184] width 9 height 9
click at [719, 223] on span "Personal" at bounding box center [762, 221] width 95 height 10
click at [535, 186] on icon "button" at bounding box center [530, 184] width 9 height 9
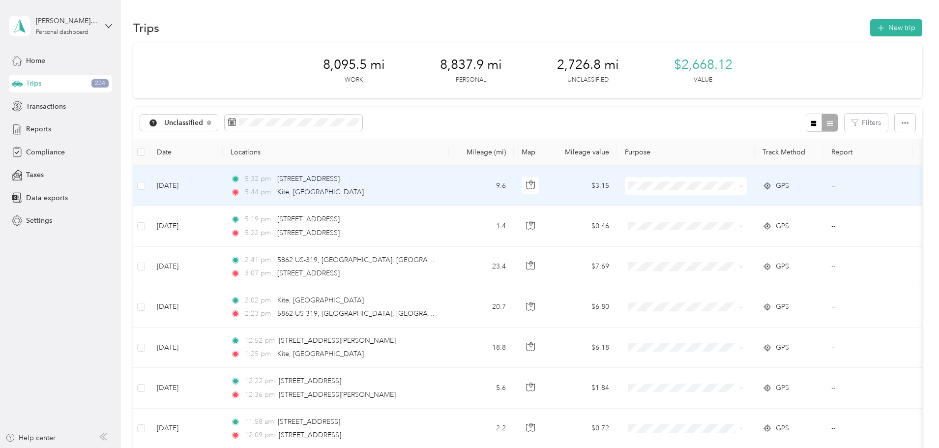
click at [728, 222] on span "Personal" at bounding box center [762, 221] width 95 height 10
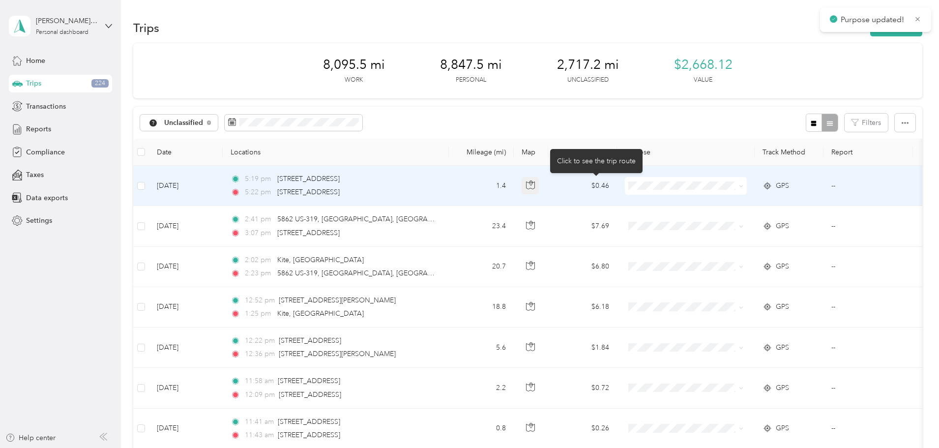
click at [535, 186] on icon "button" at bounding box center [530, 184] width 9 height 9
click at [717, 223] on span "Personal" at bounding box center [762, 221] width 95 height 10
click at [535, 187] on icon "button" at bounding box center [530, 184] width 9 height 9
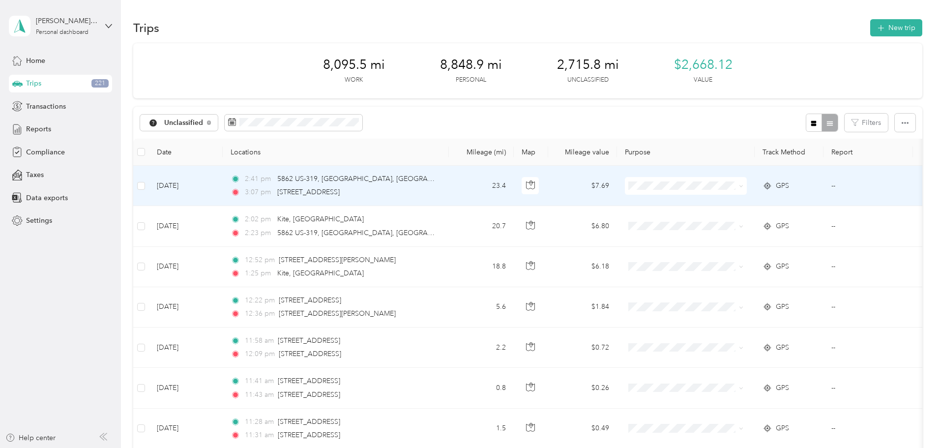
click at [734, 199] on span "[PERSON_NAME] Equipment" at bounding box center [762, 202] width 95 height 10
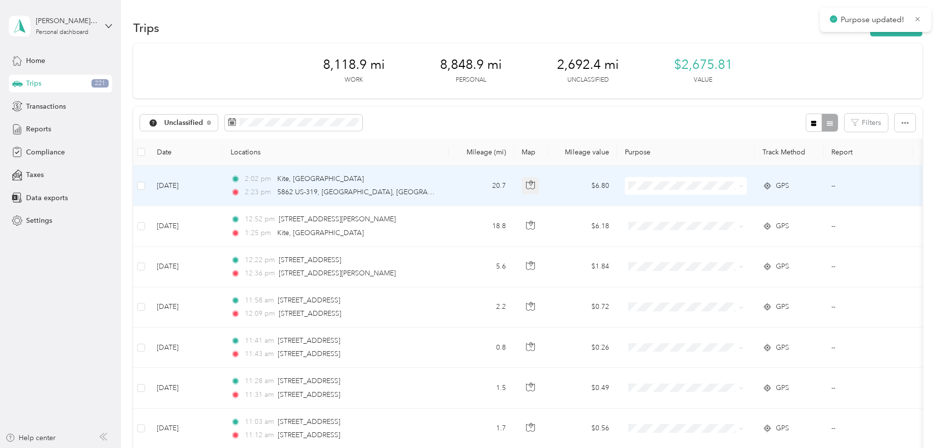
click at [539, 186] on button "button" at bounding box center [531, 186] width 18 height 18
click at [718, 209] on li "[PERSON_NAME] Equipment" at bounding box center [753, 204] width 127 height 17
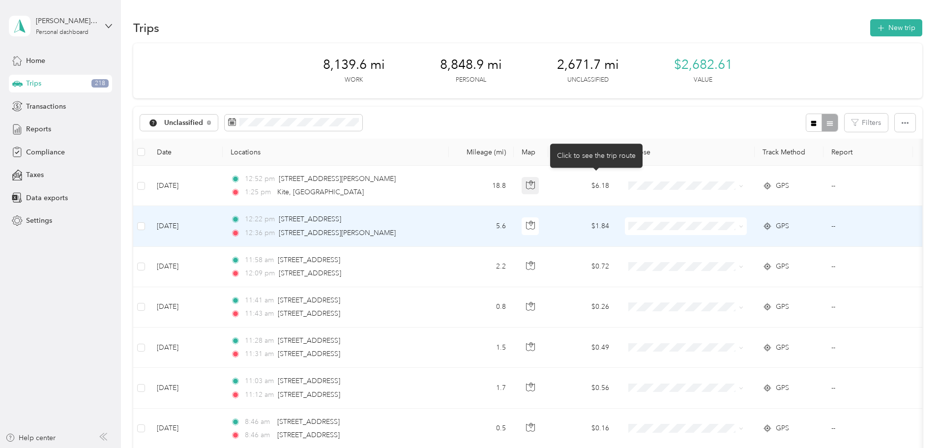
click at [535, 184] on icon "button" at bounding box center [530, 184] width 9 height 9
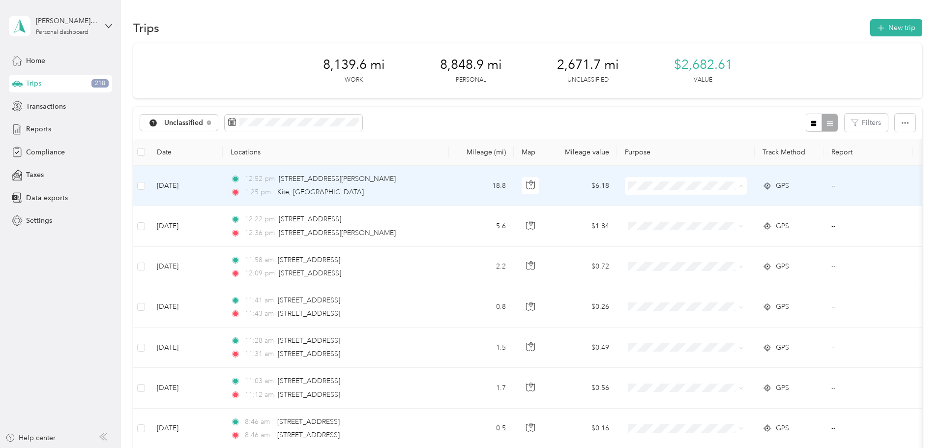
click at [720, 208] on li "[PERSON_NAME] Equipment" at bounding box center [753, 204] width 127 height 17
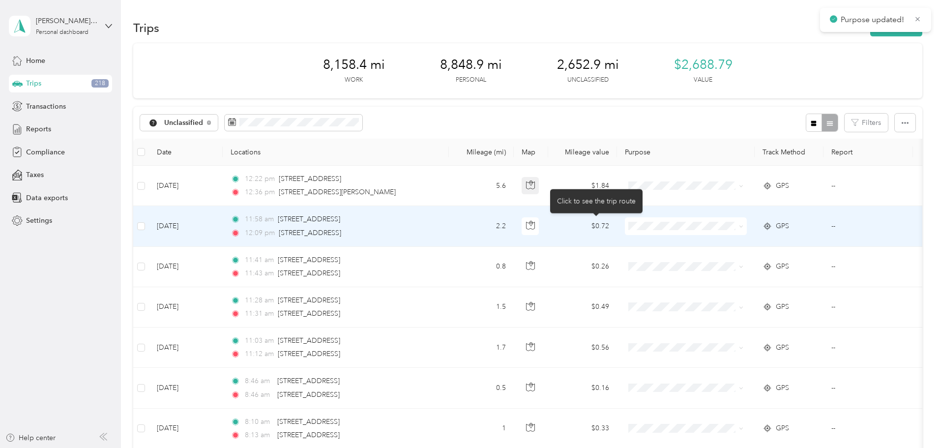
click at [539, 227] on button "button" at bounding box center [531, 226] width 18 height 18
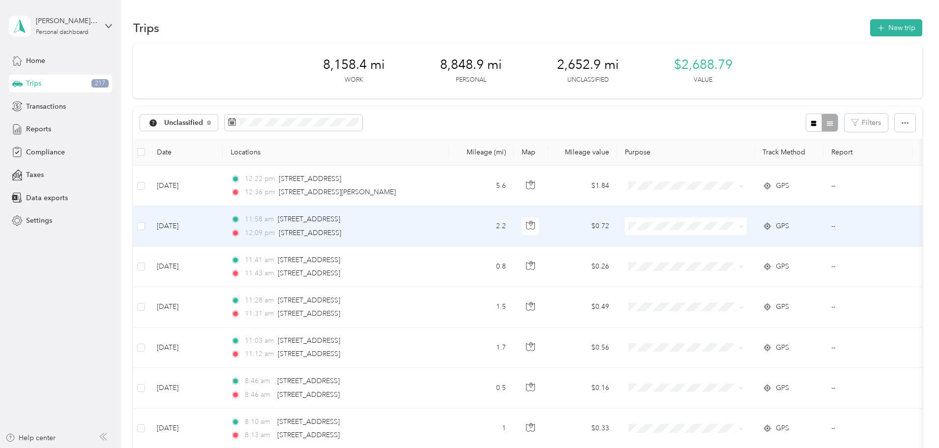
click at [743, 266] on li "Personal" at bounding box center [753, 258] width 127 height 17
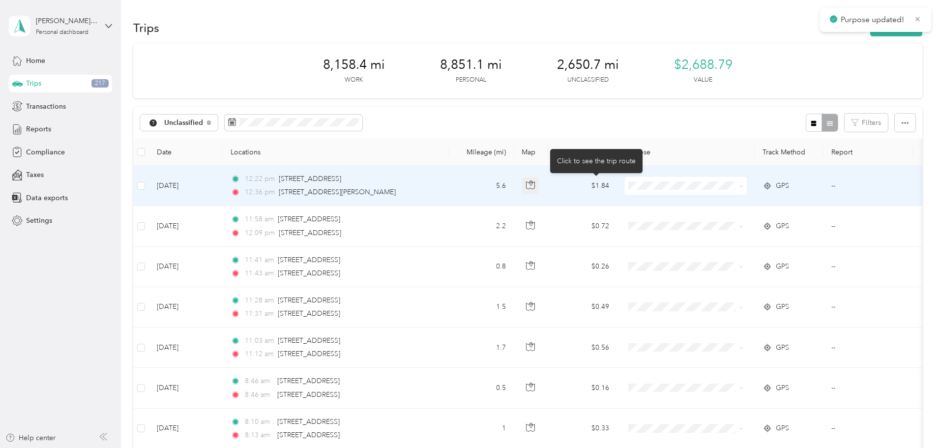
click at [535, 187] on icon "button" at bounding box center [530, 184] width 9 height 9
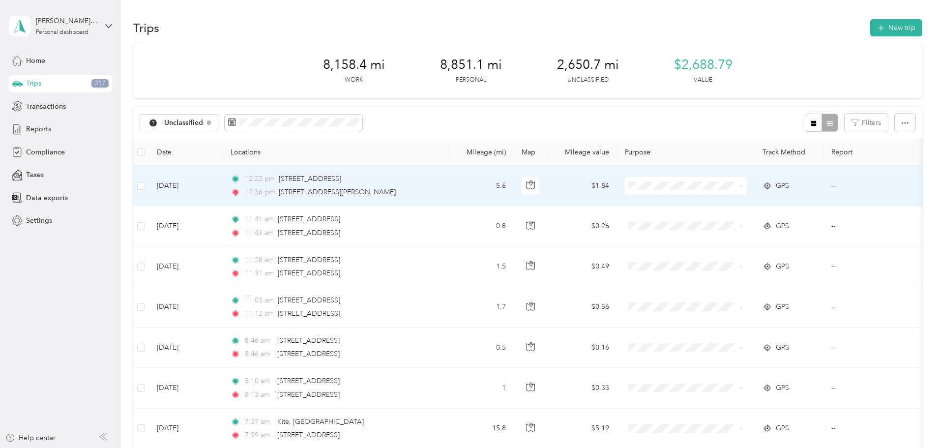
click at [720, 220] on span "Personal" at bounding box center [762, 221] width 95 height 10
click at [535, 186] on icon "button" at bounding box center [530, 184] width 9 height 9
click at [737, 224] on span "Personal" at bounding box center [762, 221] width 95 height 10
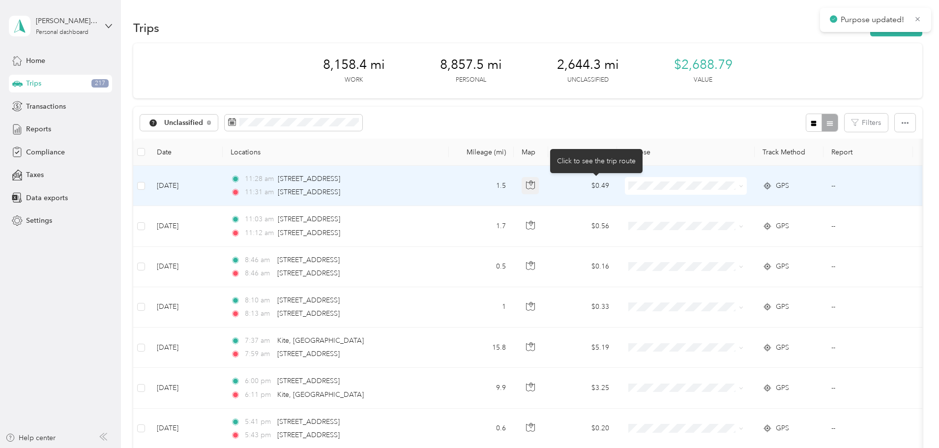
click at [539, 187] on button "button" at bounding box center [531, 186] width 18 height 18
click at [729, 223] on span "Personal" at bounding box center [762, 217] width 95 height 10
click at [535, 187] on icon "button" at bounding box center [530, 184] width 9 height 9
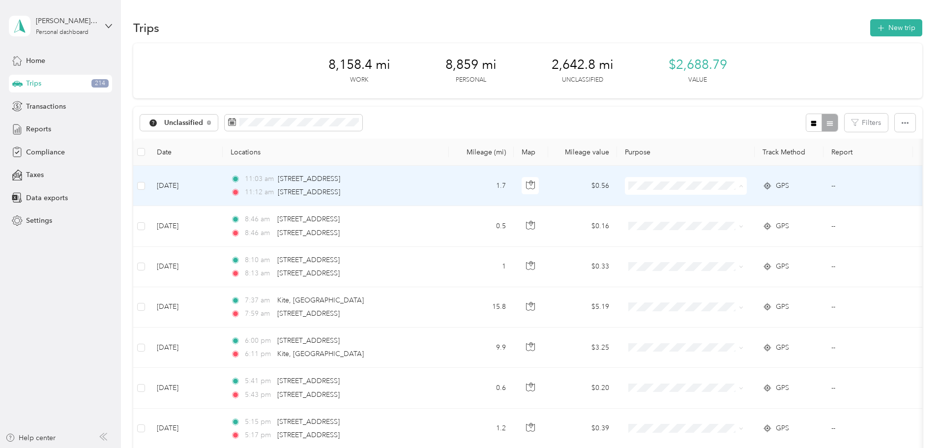
click at [721, 225] on li "Personal" at bounding box center [753, 221] width 127 height 17
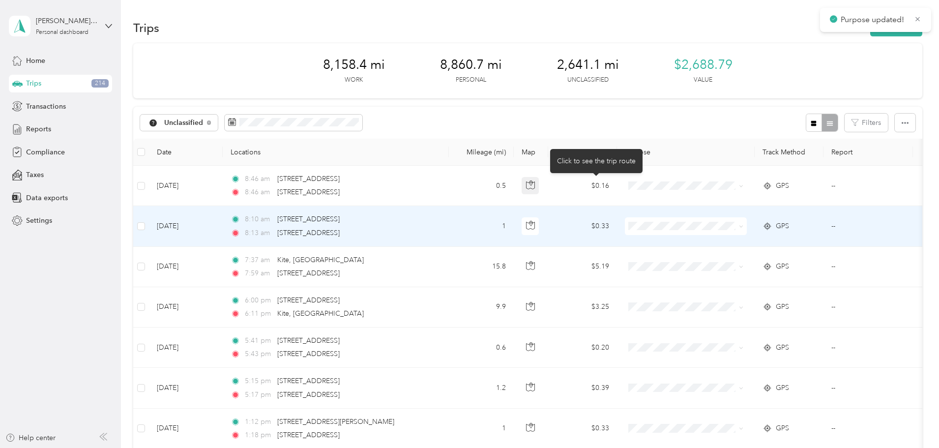
click at [535, 186] on icon "button" at bounding box center [530, 184] width 9 height 9
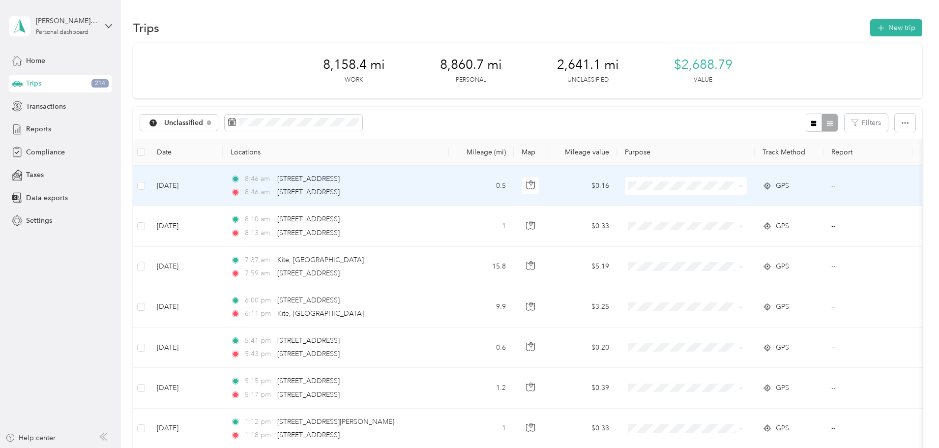
click at [718, 221] on span "Personal" at bounding box center [762, 221] width 95 height 10
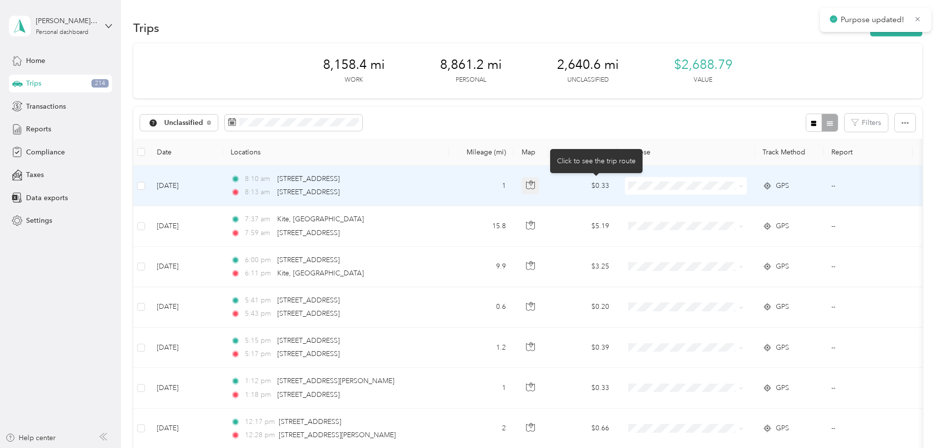
click at [535, 187] on icon "button" at bounding box center [530, 184] width 9 height 9
click at [727, 223] on li "Personal" at bounding box center [753, 221] width 127 height 17
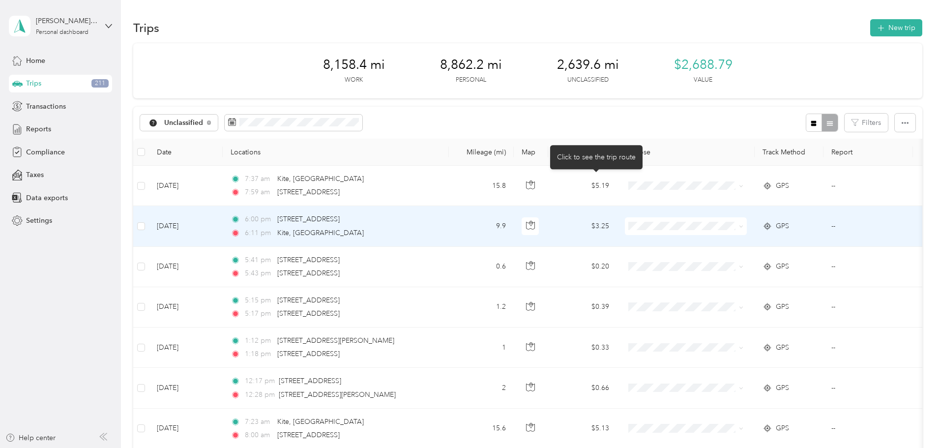
click at [535, 186] on icon "button" at bounding box center [530, 184] width 9 height 9
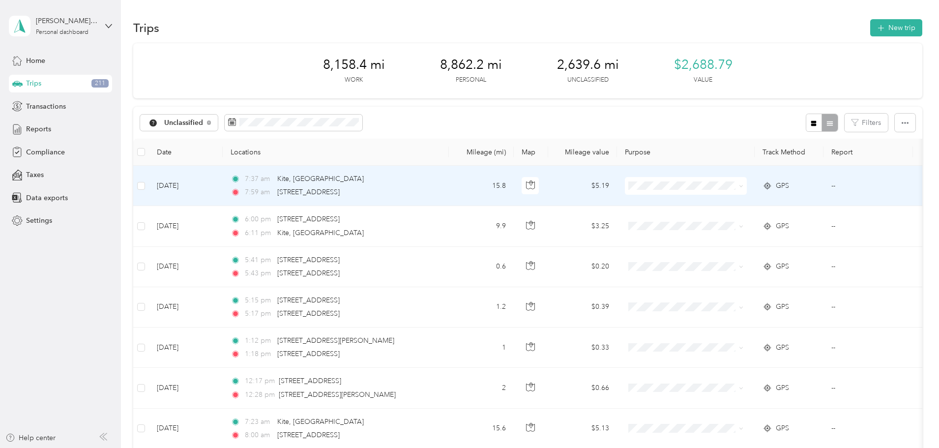
click at [722, 225] on li "Personal" at bounding box center [753, 218] width 127 height 17
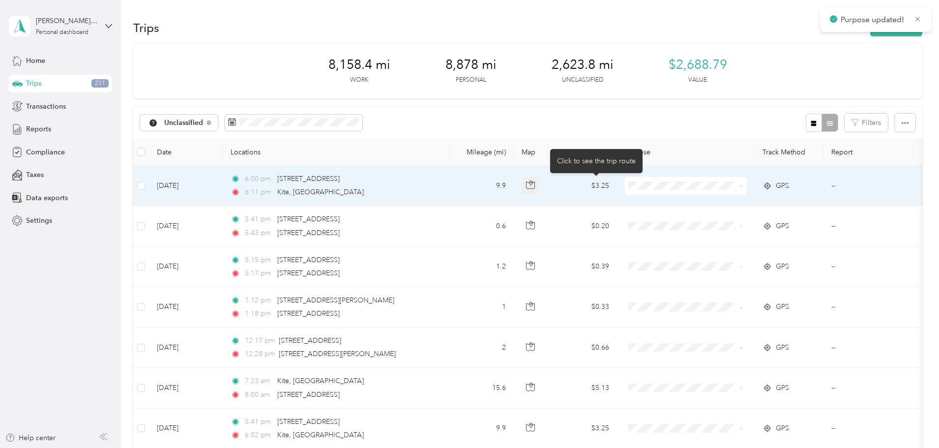
click at [535, 183] on icon "button" at bounding box center [530, 184] width 9 height 9
click at [729, 224] on span "Personal" at bounding box center [762, 221] width 95 height 10
click at [535, 186] on icon "button" at bounding box center [530, 184] width 9 height 9
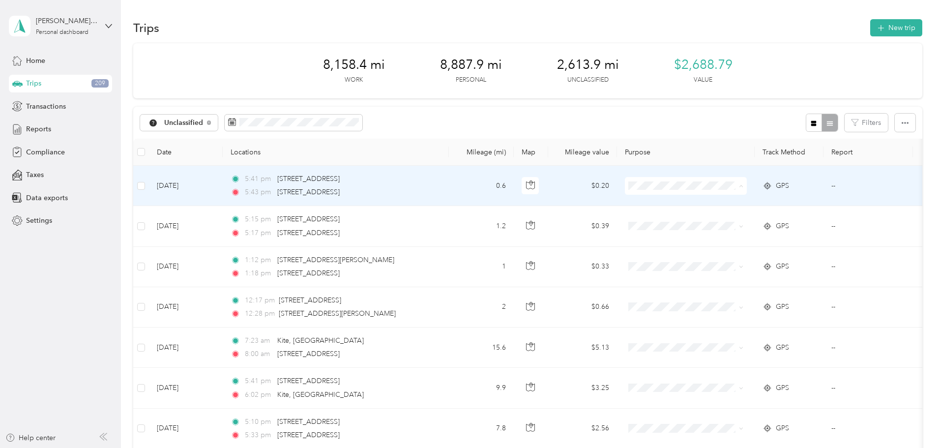
click at [706, 218] on icon at bounding box center [703, 221] width 12 height 8
click at [535, 185] on icon "button" at bounding box center [530, 184] width 9 height 9
click at [706, 218] on icon at bounding box center [703, 221] width 12 height 8
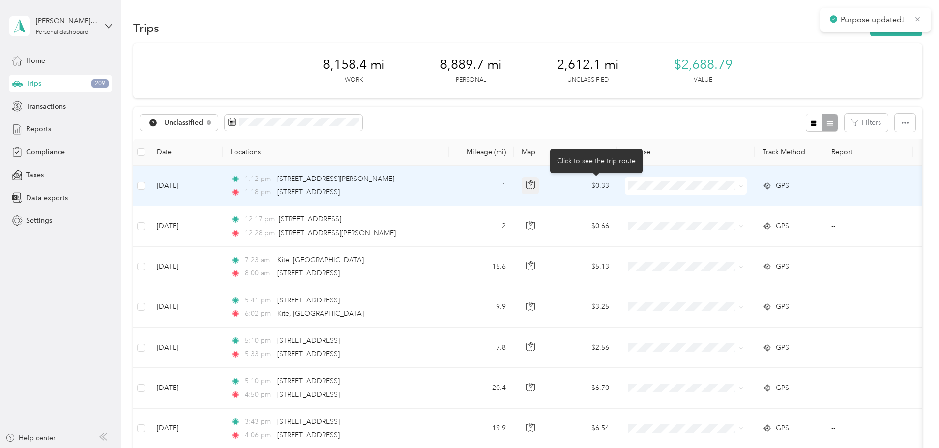
click at [535, 187] on icon "button" at bounding box center [530, 184] width 9 height 9
click at [715, 216] on span "Personal" at bounding box center [762, 221] width 95 height 10
click at [535, 186] on icon "button" at bounding box center [530, 184] width 9 height 9
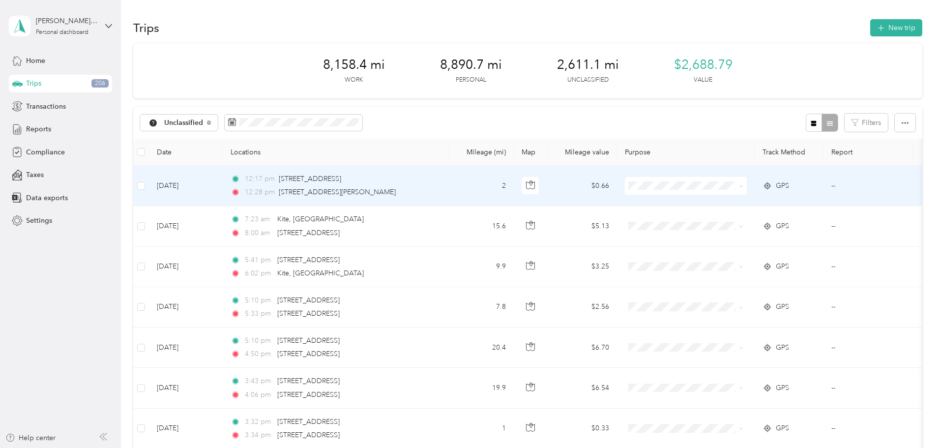
click at [721, 215] on li "Personal" at bounding box center [753, 219] width 127 height 17
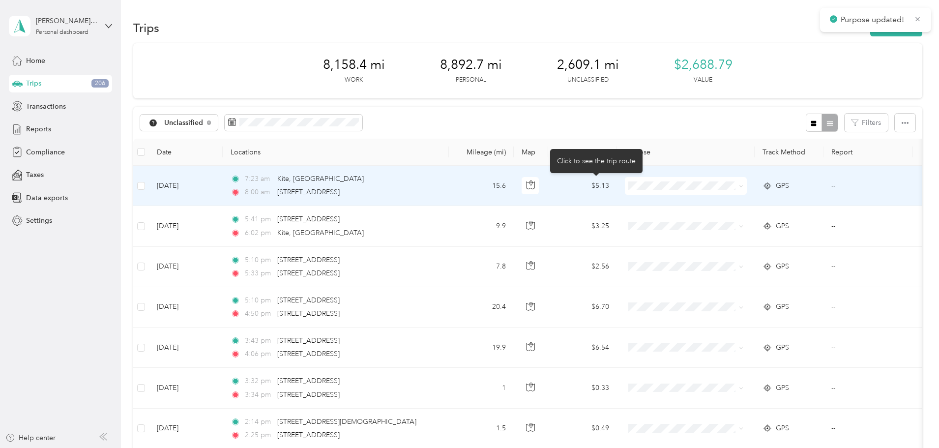
click at [535, 187] on icon "button" at bounding box center [530, 184] width 9 height 9
click at [718, 216] on span "Personal" at bounding box center [762, 219] width 95 height 10
click at [535, 188] on icon "button" at bounding box center [530, 184] width 9 height 9
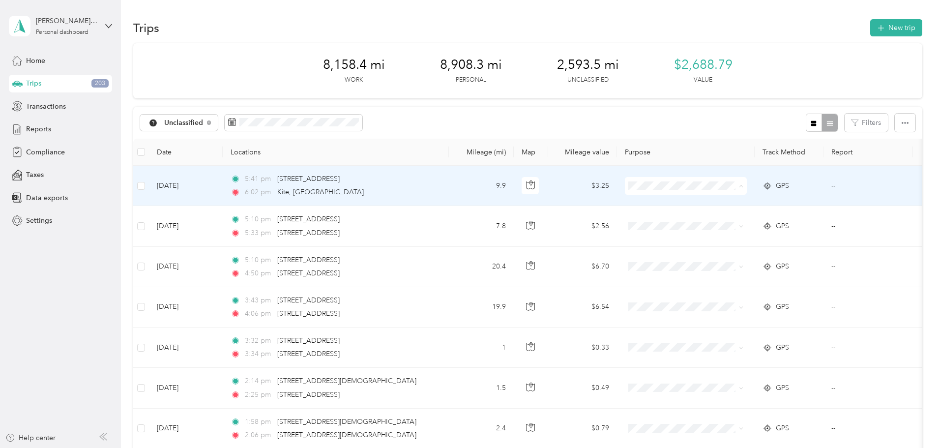
click at [720, 216] on span "Personal" at bounding box center [762, 221] width 95 height 10
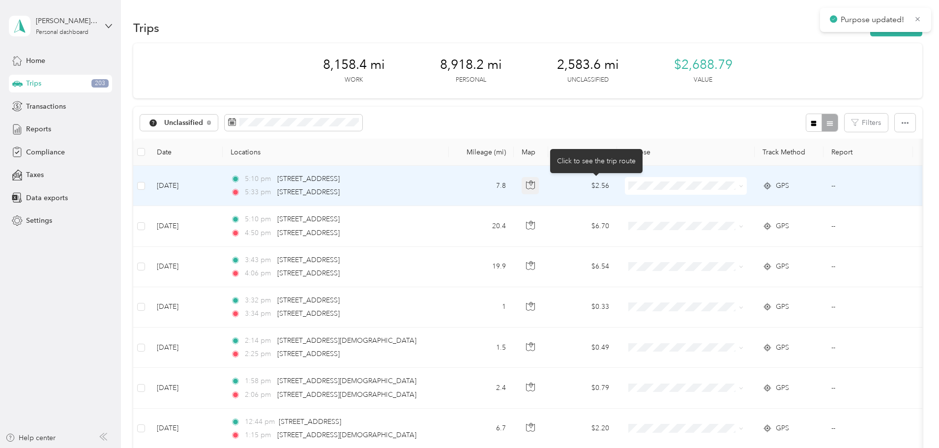
click at [533, 183] on icon "button" at bounding box center [531, 182] width 3 height 5
click at [735, 218] on span "Personal" at bounding box center [762, 221] width 95 height 10
click at [535, 185] on icon "button" at bounding box center [530, 184] width 9 height 9
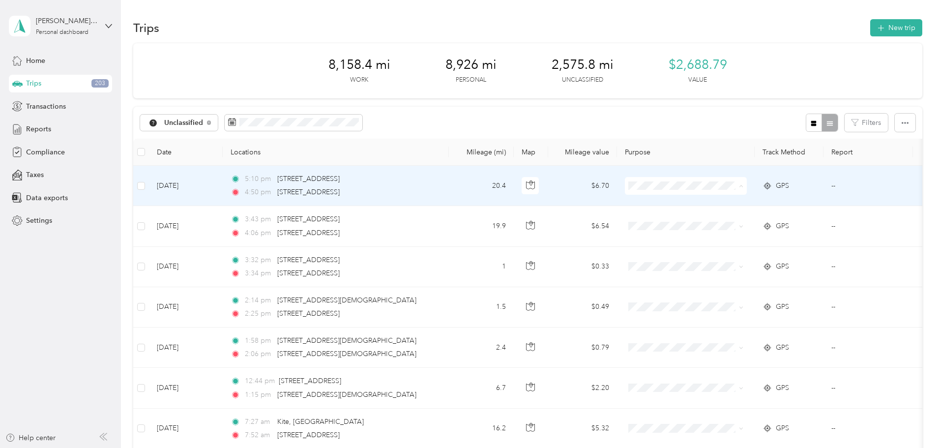
click at [720, 205] on span "[PERSON_NAME] Equipment" at bounding box center [762, 204] width 95 height 10
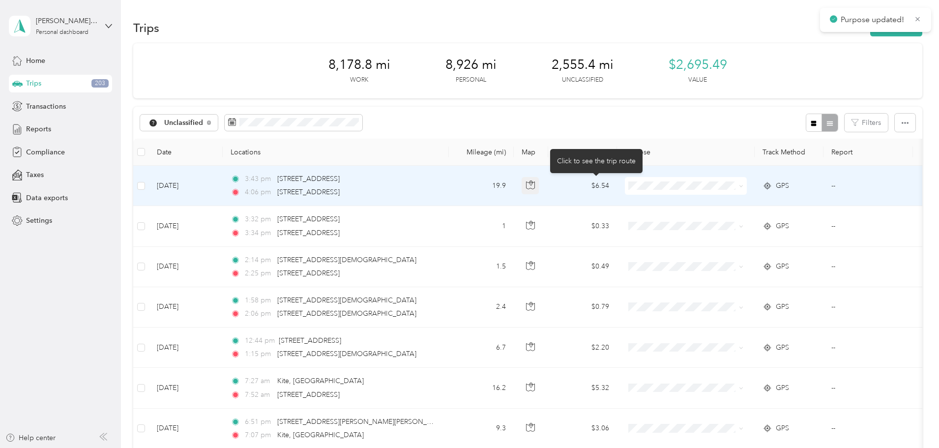
click at [535, 185] on icon "button" at bounding box center [530, 184] width 9 height 9
click at [733, 205] on span "[PERSON_NAME] Equipment" at bounding box center [762, 201] width 95 height 10
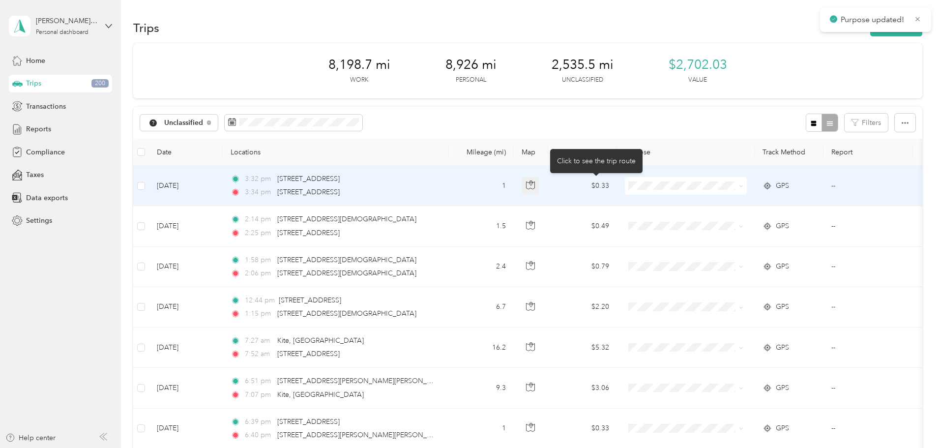
click at [535, 185] on icon "button" at bounding box center [530, 184] width 8 height 7
click at [725, 216] on span "Personal" at bounding box center [762, 220] width 95 height 10
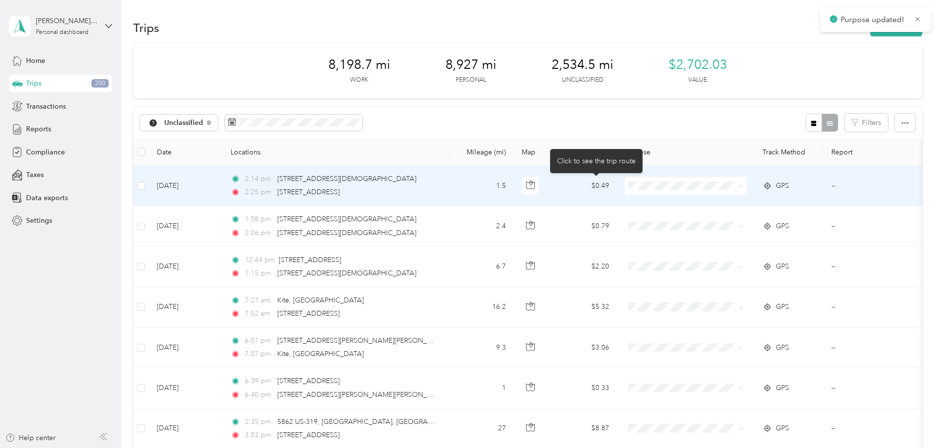
click at [535, 186] on icon "button" at bounding box center [530, 184] width 9 height 9
click at [731, 221] on span "Personal" at bounding box center [762, 221] width 95 height 10
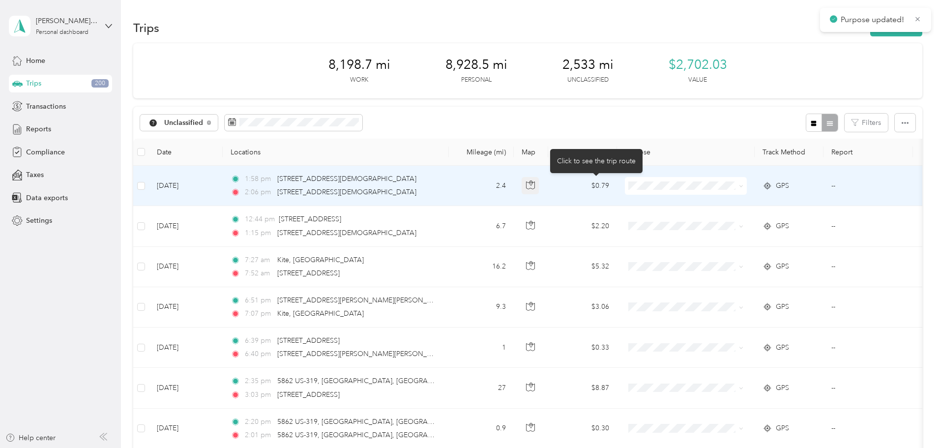
click at [535, 184] on icon "button" at bounding box center [530, 184] width 9 height 9
click at [726, 221] on span "Personal" at bounding box center [762, 220] width 95 height 10
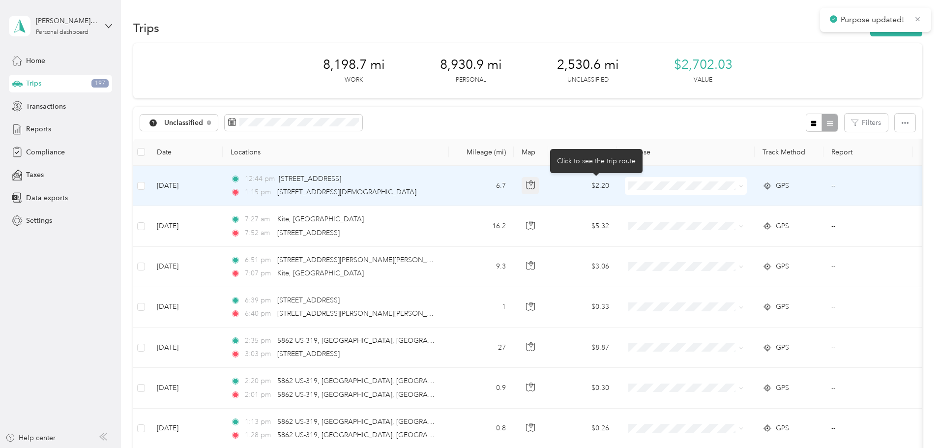
click at [535, 186] on icon "button" at bounding box center [530, 184] width 9 height 9
click at [728, 221] on span "Personal" at bounding box center [762, 221] width 95 height 10
click at [535, 185] on icon "button" at bounding box center [530, 184] width 9 height 9
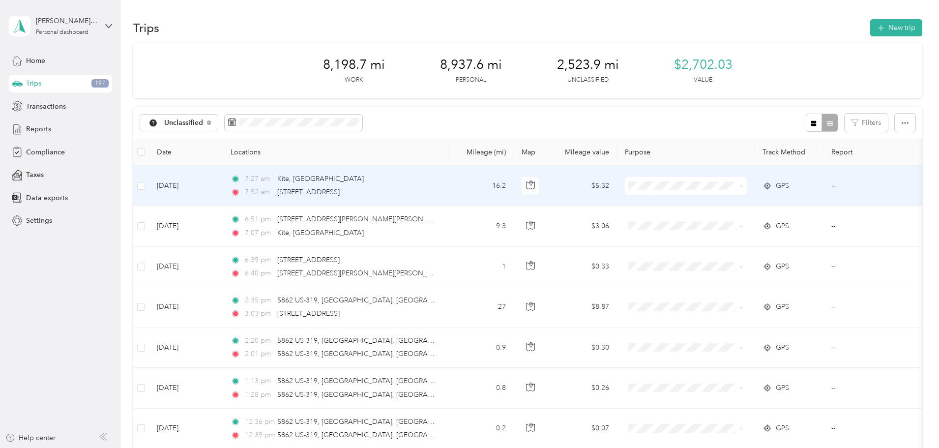
click at [719, 221] on span "Personal" at bounding box center [762, 221] width 95 height 10
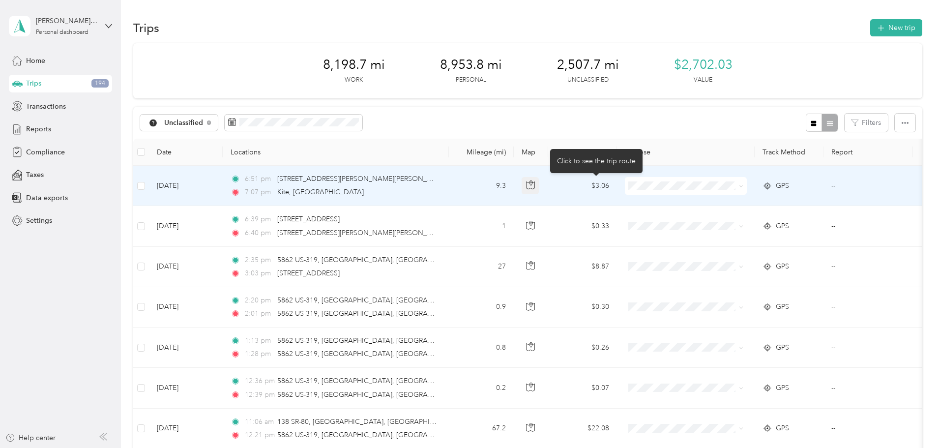
click at [535, 185] on icon "button" at bounding box center [530, 184] width 9 height 9
click at [721, 220] on span "Personal" at bounding box center [762, 219] width 95 height 10
click at [535, 185] on icon "button" at bounding box center [530, 184] width 9 height 9
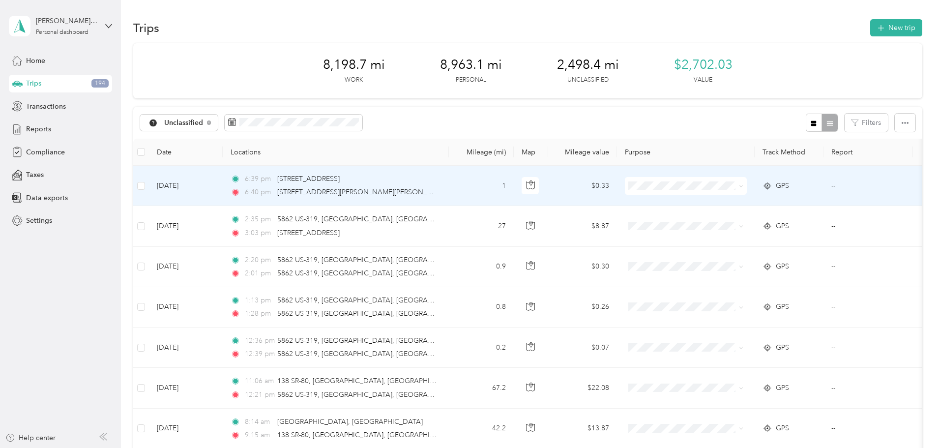
click at [732, 219] on span "Personal" at bounding box center [762, 220] width 95 height 10
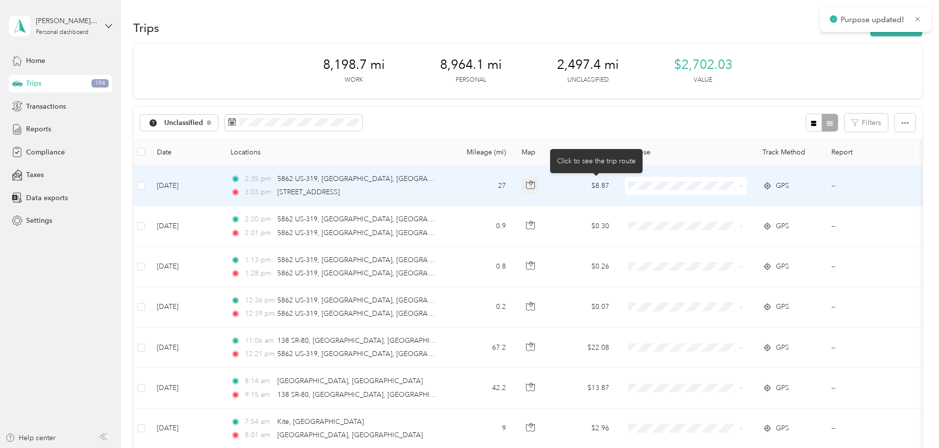
click at [535, 182] on icon "button" at bounding box center [530, 184] width 9 height 9
click at [725, 206] on span "[PERSON_NAME] Equipment" at bounding box center [762, 204] width 95 height 10
click at [535, 182] on icon "button" at bounding box center [530, 184] width 9 height 9
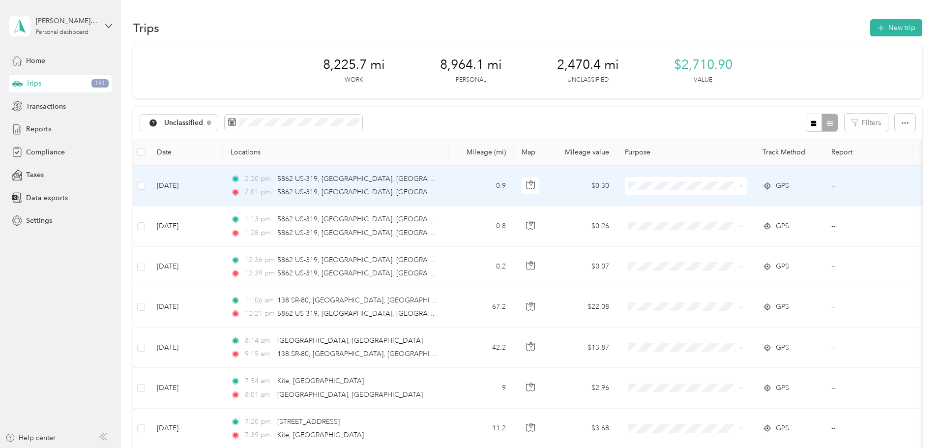
click at [728, 207] on li "[PERSON_NAME] Equipment" at bounding box center [753, 204] width 127 height 17
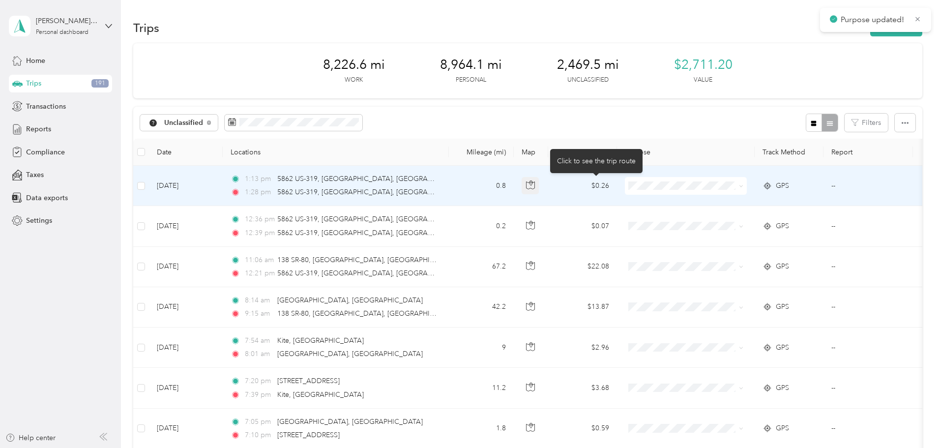
click at [535, 187] on icon "button" at bounding box center [530, 184] width 9 height 9
click at [724, 205] on span "[PERSON_NAME] Equipment" at bounding box center [762, 204] width 95 height 10
click at [535, 186] on icon "button" at bounding box center [530, 184] width 9 height 9
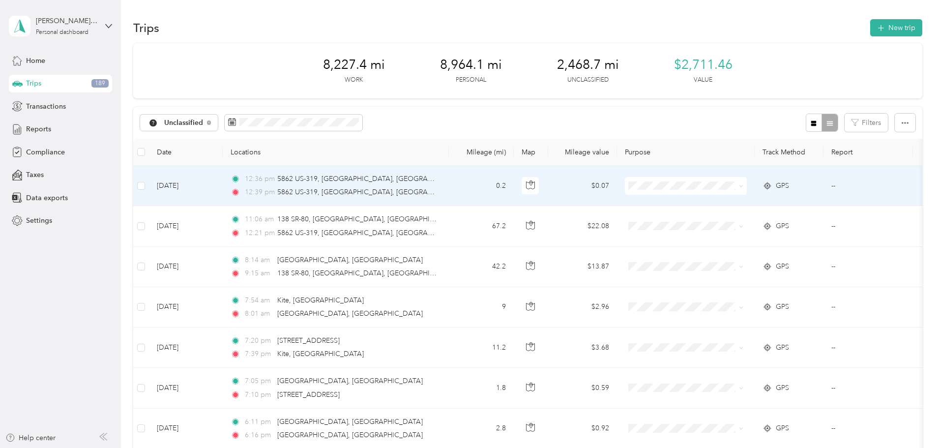
click at [728, 207] on li "[PERSON_NAME] Equipment" at bounding box center [753, 200] width 127 height 17
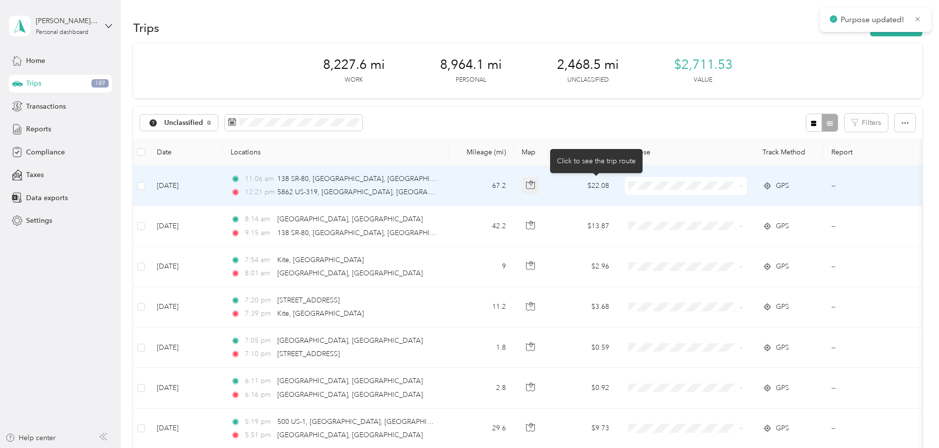
click at [535, 185] on icon "button" at bounding box center [530, 184] width 9 height 9
click at [733, 205] on span "[PERSON_NAME] Equipment" at bounding box center [762, 204] width 95 height 10
click at [539, 185] on button "button" at bounding box center [531, 186] width 18 height 18
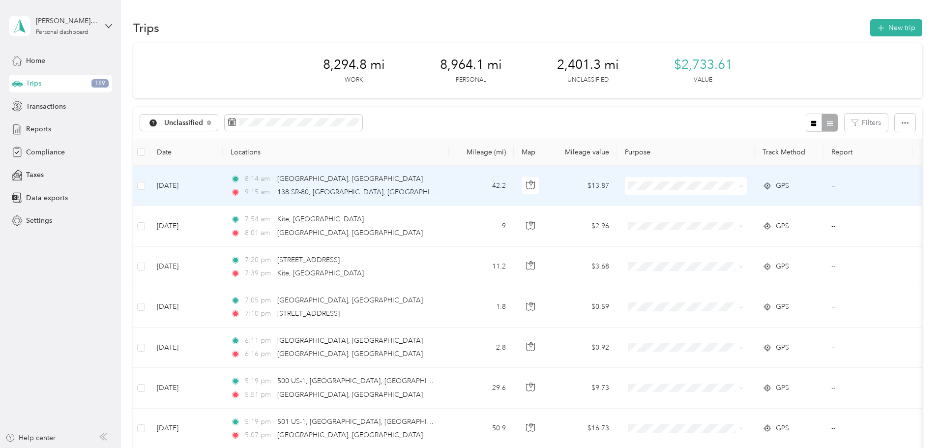
click at [722, 202] on span "[PERSON_NAME] Equipment" at bounding box center [762, 204] width 95 height 10
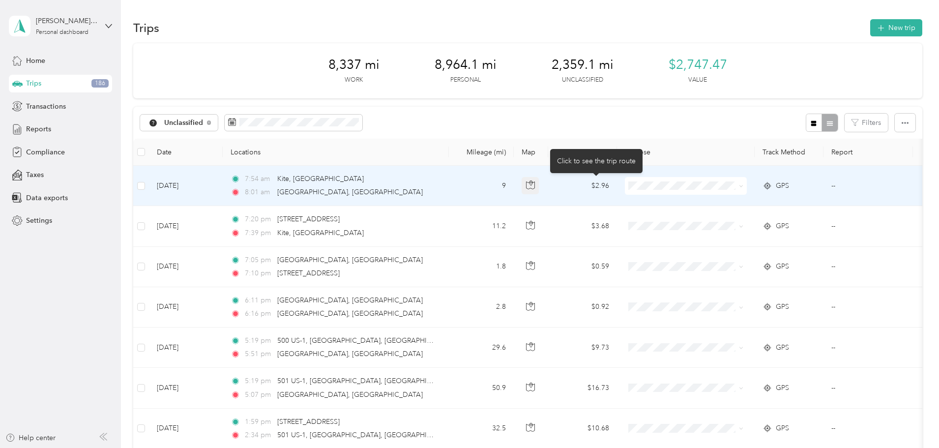
click at [535, 186] on icon "button" at bounding box center [530, 184] width 9 height 9
click at [723, 223] on li "Personal" at bounding box center [753, 220] width 127 height 17
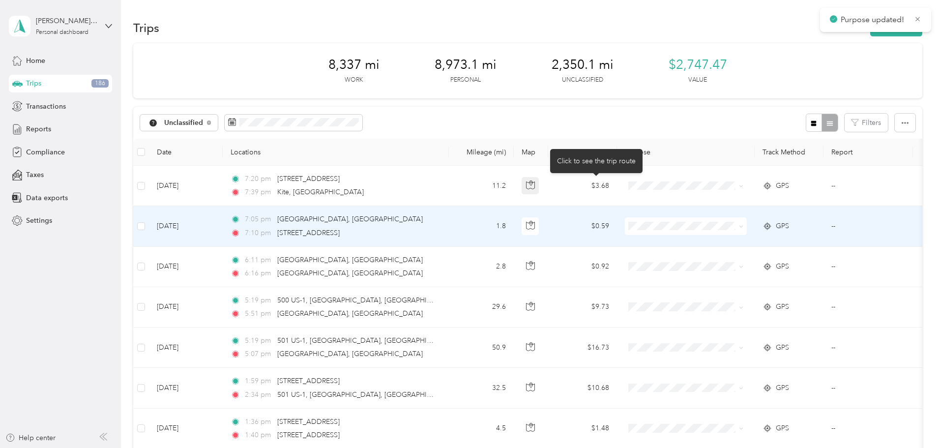
click at [535, 185] on icon "button" at bounding box center [530, 184] width 9 height 9
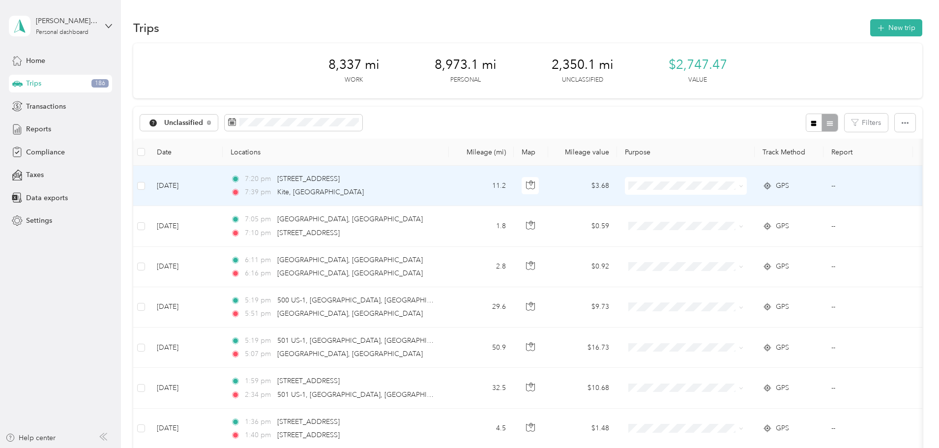
click at [723, 217] on span "Personal" at bounding box center [762, 221] width 95 height 10
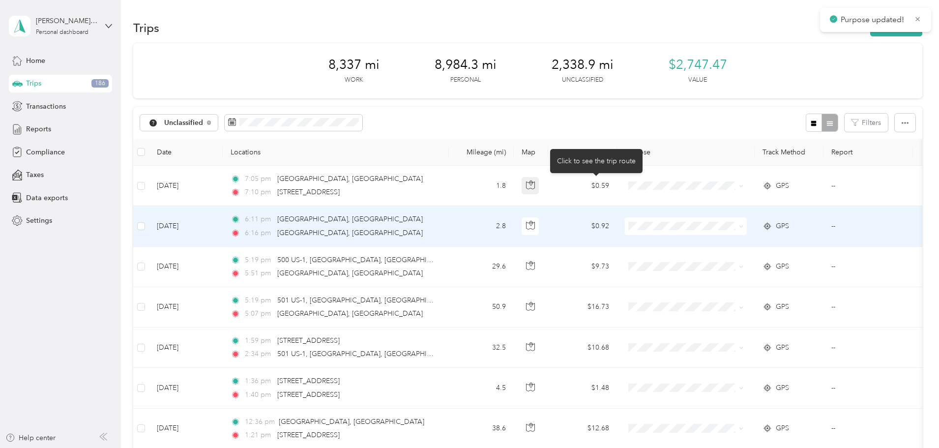
click at [535, 189] on icon "button" at bounding box center [530, 184] width 9 height 9
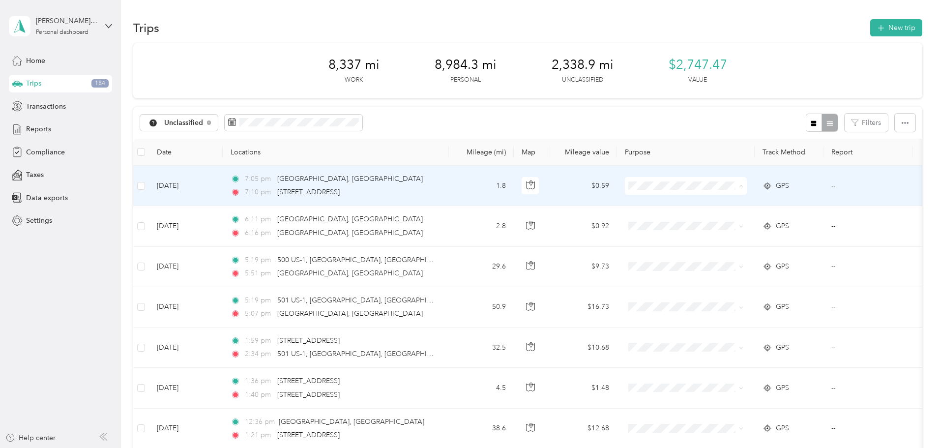
click at [729, 222] on span "Personal" at bounding box center [762, 221] width 95 height 10
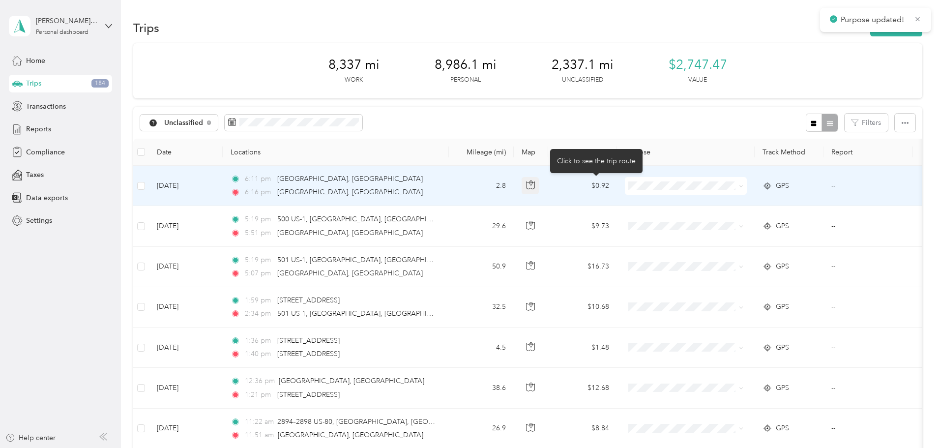
click at [535, 182] on icon "button" at bounding box center [530, 184] width 9 height 9
click at [722, 219] on span "Personal" at bounding box center [762, 221] width 95 height 10
click at [535, 184] on icon "button" at bounding box center [530, 184] width 9 height 9
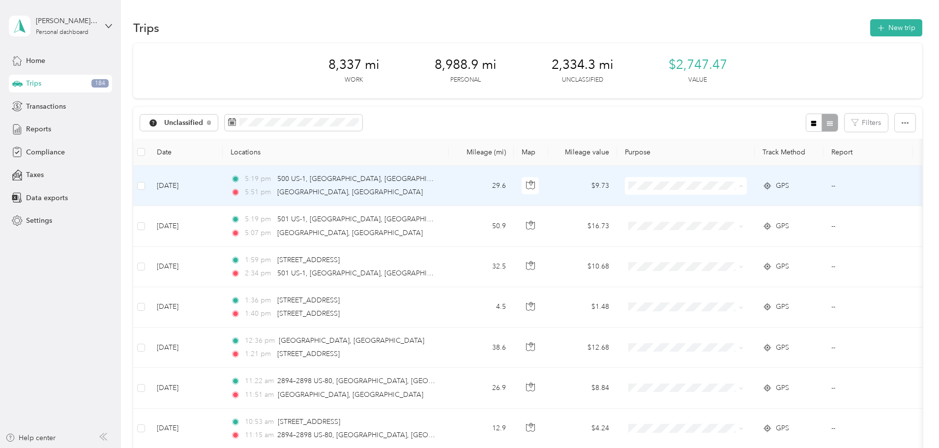
click at [724, 204] on span "[PERSON_NAME] Equipment" at bounding box center [762, 204] width 95 height 10
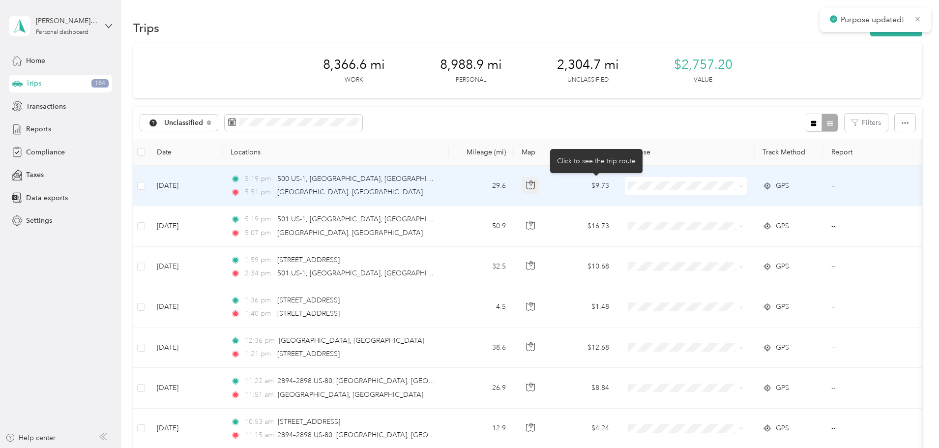
click at [535, 187] on icon "button" at bounding box center [530, 184] width 9 height 9
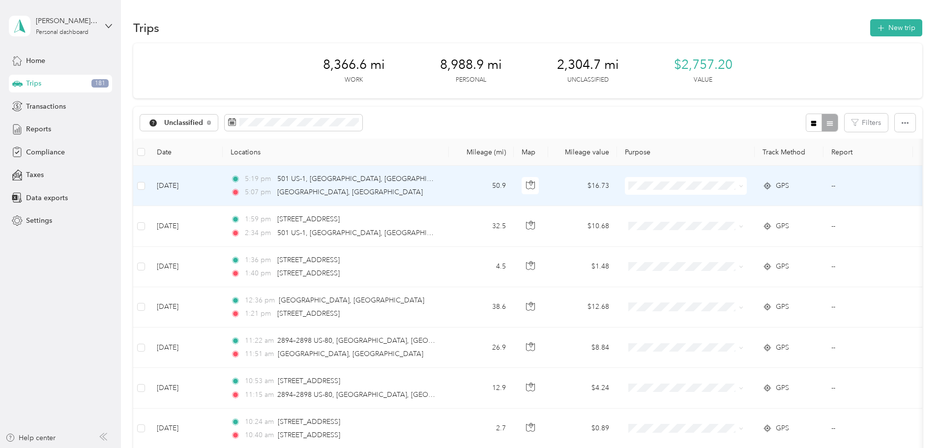
click at [725, 201] on span "[PERSON_NAME] Equipment" at bounding box center [762, 201] width 95 height 10
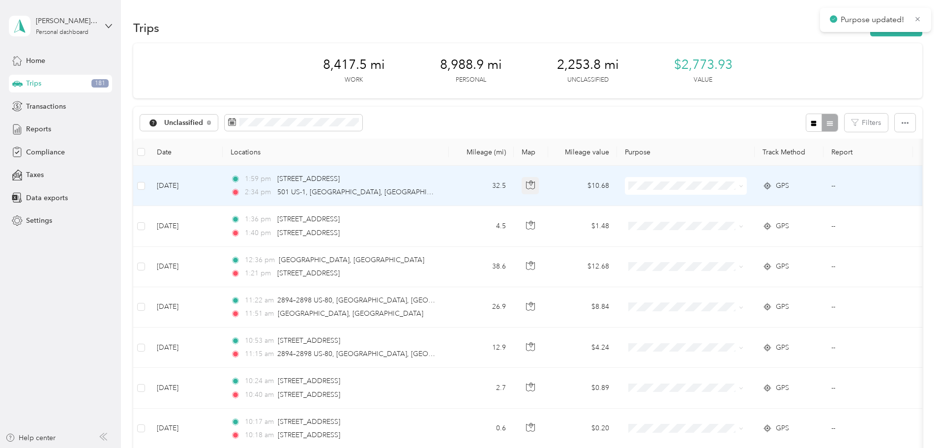
click at [535, 186] on icon "button" at bounding box center [530, 184] width 9 height 9
click at [721, 200] on span "[PERSON_NAME] Equipment" at bounding box center [762, 204] width 95 height 10
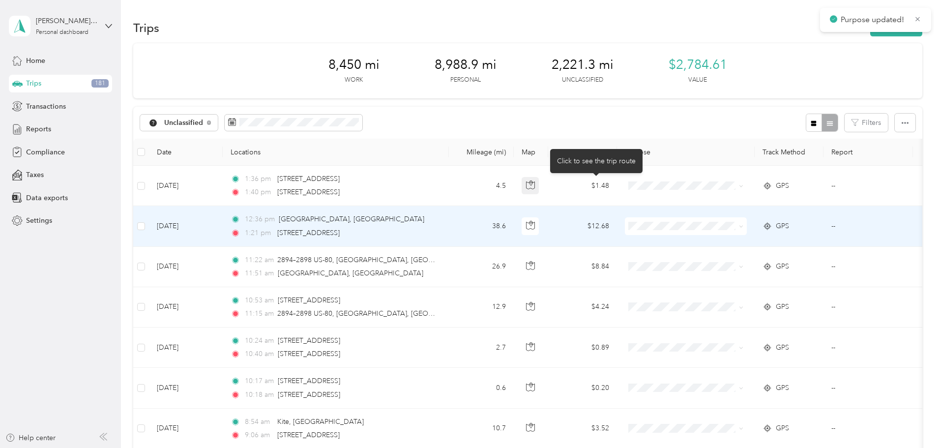
click at [535, 188] on icon "button" at bounding box center [530, 184] width 8 height 7
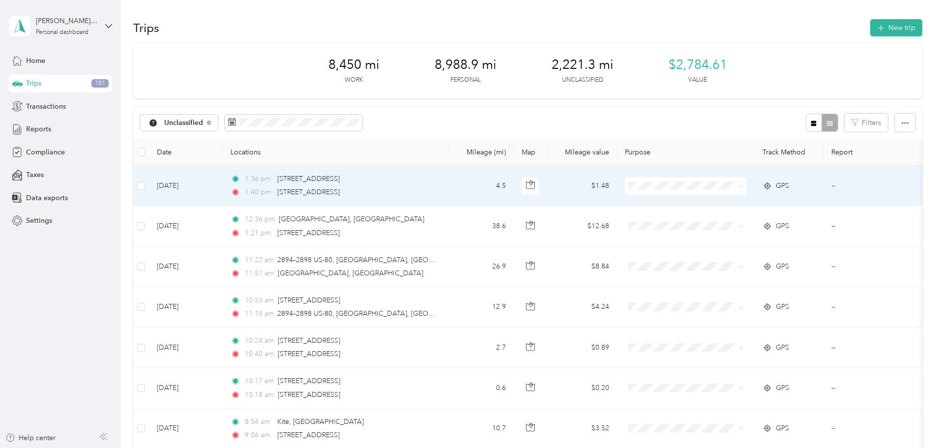
click at [716, 221] on span "Personal" at bounding box center [762, 221] width 95 height 10
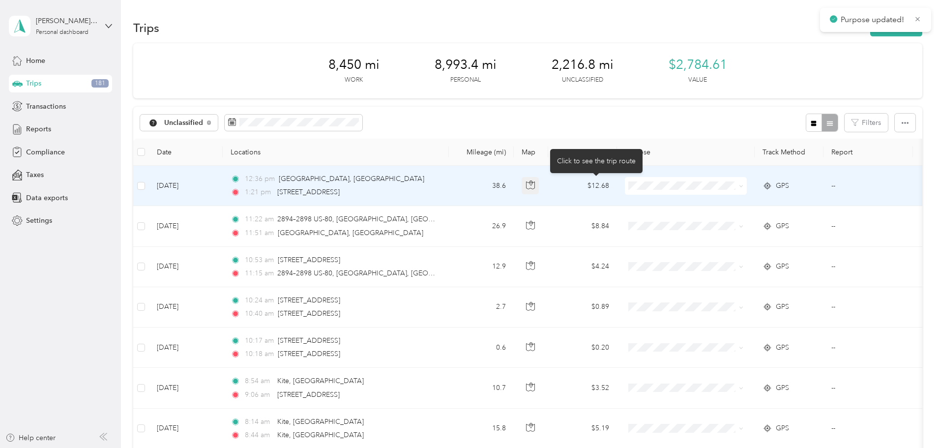
click at [535, 187] on icon "button" at bounding box center [530, 184] width 9 height 9
click at [722, 204] on span "[PERSON_NAME] Equipment" at bounding box center [762, 204] width 95 height 10
click at [535, 186] on icon "button" at bounding box center [530, 184] width 9 height 9
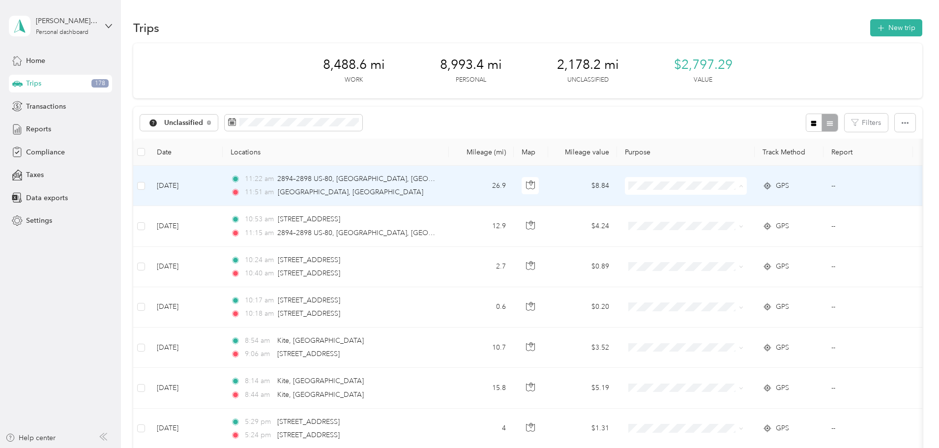
click at [723, 204] on span "[PERSON_NAME] Equipment" at bounding box center [762, 204] width 95 height 10
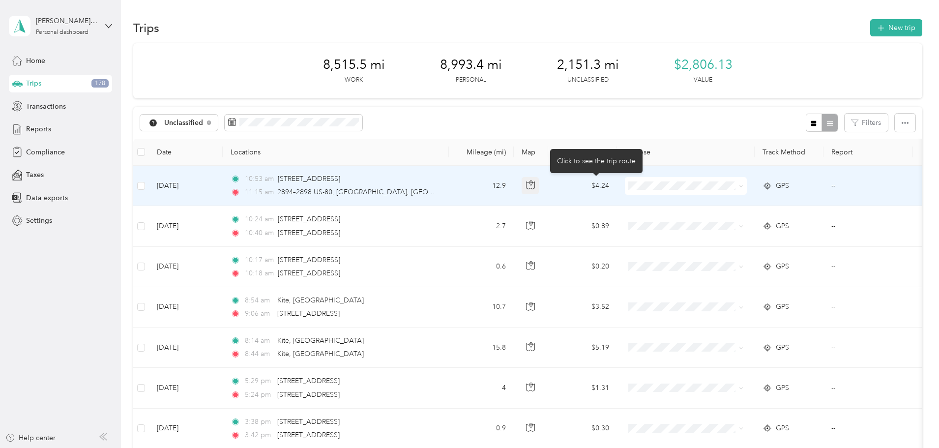
click at [535, 186] on icon "button" at bounding box center [530, 184] width 8 height 7
click at [733, 204] on span "[PERSON_NAME] Equipment" at bounding box center [762, 204] width 95 height 10
click at [539, 184] on button "button" at bounding box center [531, 186] width 18 height 18
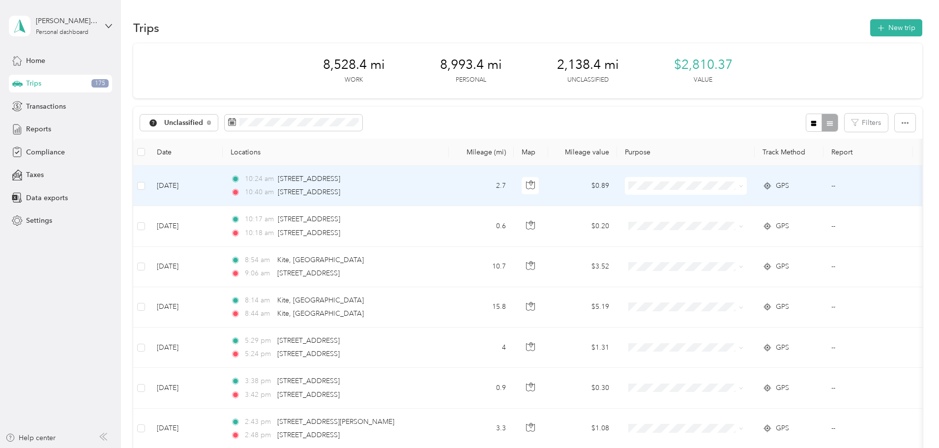
click at [730, 224] on span "Personal" at bounding box center [762, 221] width 95 height 10
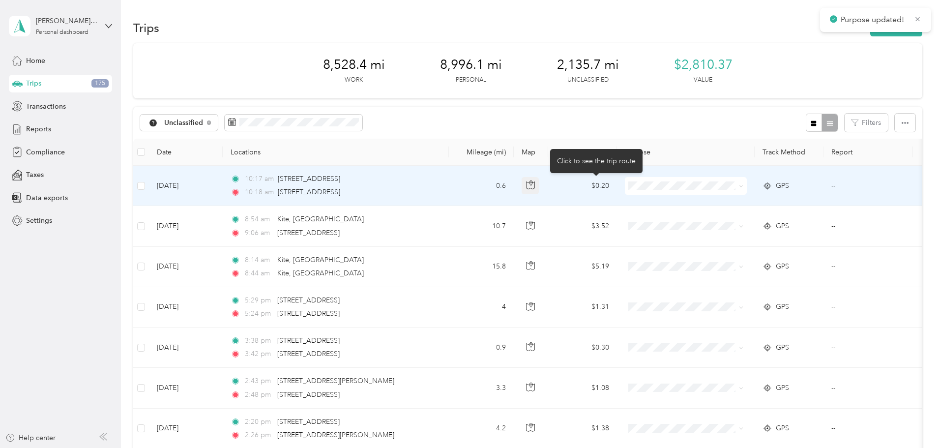
click at [535, 184] on icon "button" at bounding box center [530, 184] width 9 height 9
click at [726, 221] on span "Personal" at bounding box center [762, 220] width 95 height 10
click at [535, 187] on icon "button" at bounding box center [530, 184] width 9 height 9
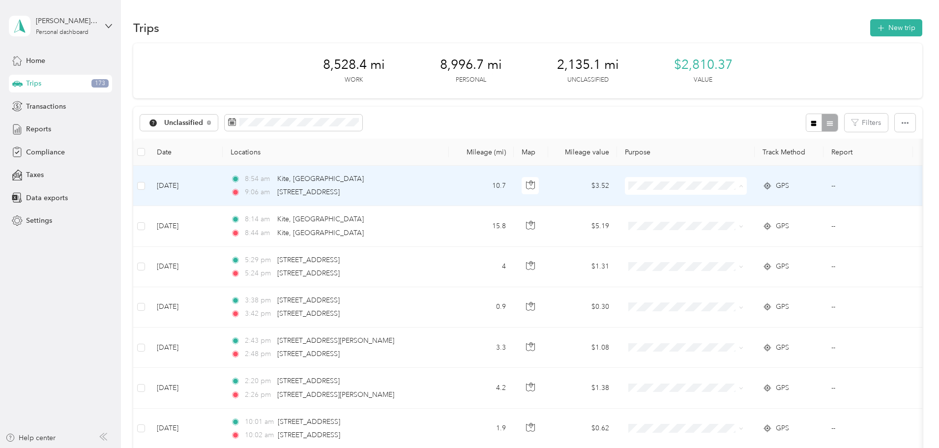
click at [722, 224] on span "Personal" at bounding box center [762, 221] width 95 height 10
click at [535, 187] on icon "button" at bounding box center [530, 184] width 9 height 9
click at [721, 217] on span "Personal" at bounding box center [762, 221] width 95 height 10
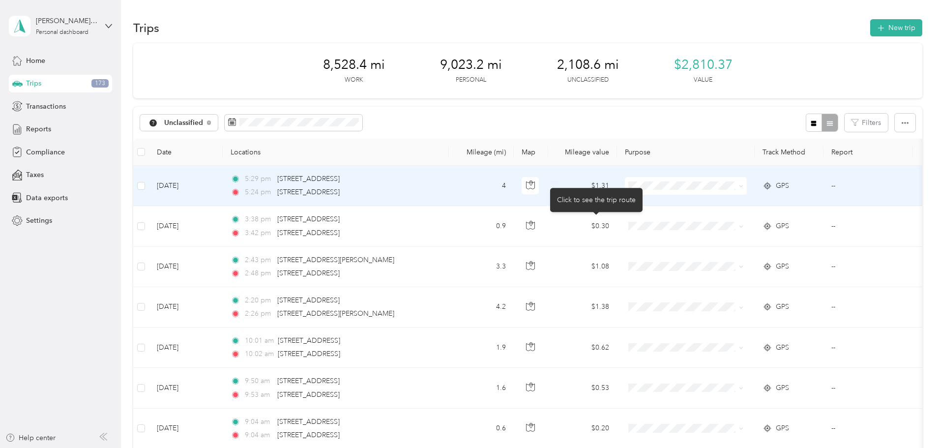
click at [597, 185] on body "Purpose updated! [PERSON_NAME] III Personal dashboard Home Trips 173 Transactio…" at bounding box center [467, 224] width 934 height 448
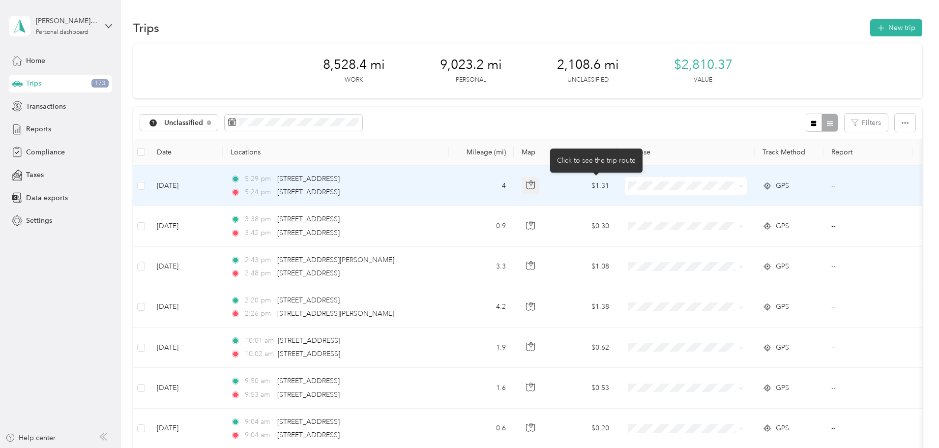
click at [594, 185] on body "[PERSON_NAME] III Personal dashboard Home Trips 173 Transactions Reports Compli…" at bounding box center [467, 224] width 934 height 448
click at [535, 186] on icon "button" at bounding box center [530, 184] width 9 height 9
click at [721, 222] on li "Personal" at bounding box center [753, 216] width 127 height 17
click at [535, 184] on icon "button" at bounding box center [530, 184] width 9 height 9
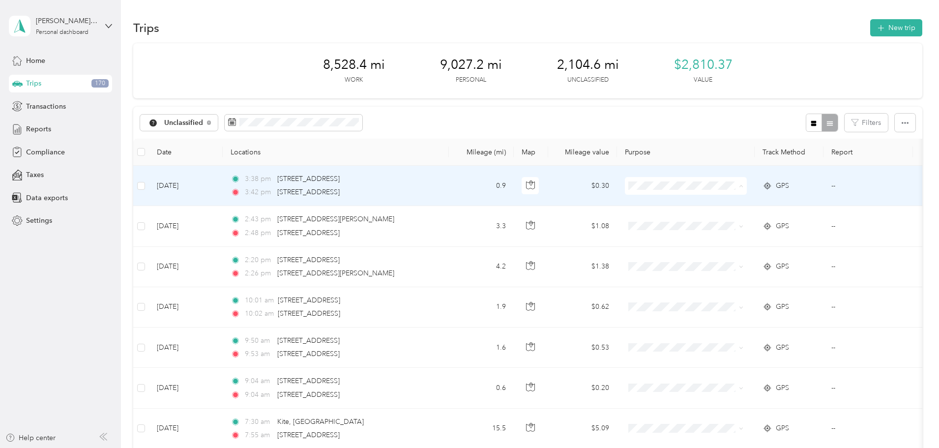
click at [737, 215] on li "Personal" at bounding box center [753, 221] width 127 height 17
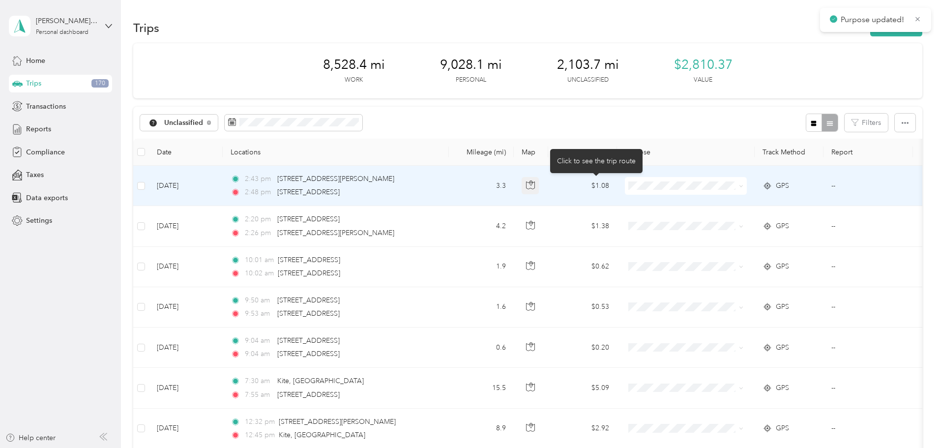
click at [535, 185] on icon "button" at bounding box center [530, 184] width 9 height 9
click at [719, 220] on span "Personal" at bounding box center [762, 219] width 95 height 10
click at [535, 187] on icon "button" at bounding box center [530, 184] width 9 height 9
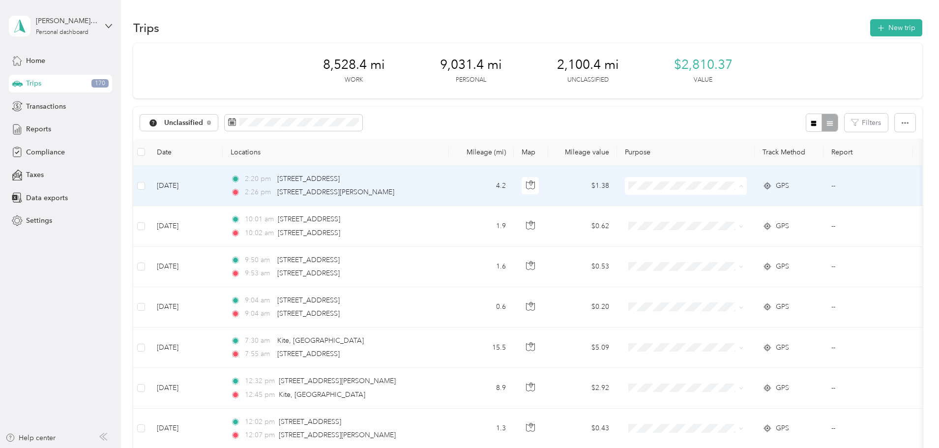
click at [718, 220] on span "Personal" at bounding box center [762, 221] width 95 height 10
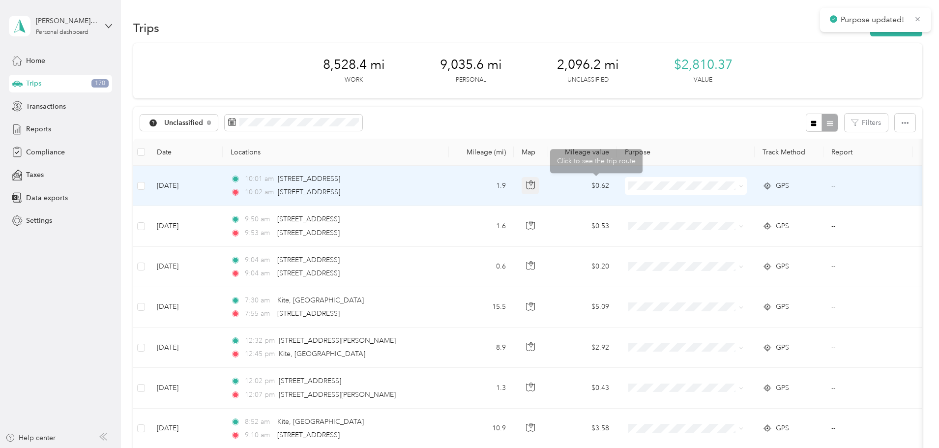
click at [535, 186] on icon "button" at bounding box center [530, 184] width 9 height 9
click at [721, 217] on span "Personal" at bounding box center [762, 218] width 95 height 10
click at [535, 187] on icon "button" at bounding box center [530, 184] width 9 height 9
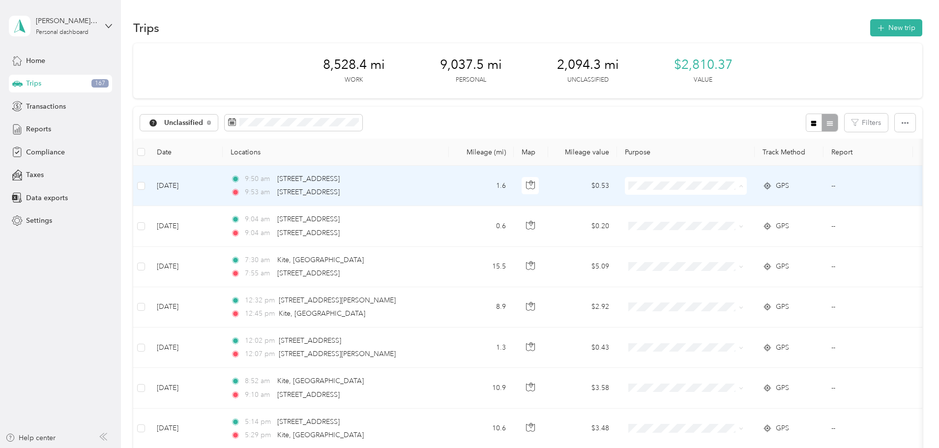
click at [718, 219] on span "Personal" at bounding box center [762, 221] width 95 height 10
click at [535, 184] on icon "button" at bounding box center [530, 184] width 9 height 9
click at [715, 218] on span "Personal" at bounding box center [762, 221] width 95 height 10
click at [535, 187] on icon "button" at bounding box center [530, 184] width 9 height 9
click at [721, 222] on span "Personal" at bounding box center [762, 221] width 95 height 10
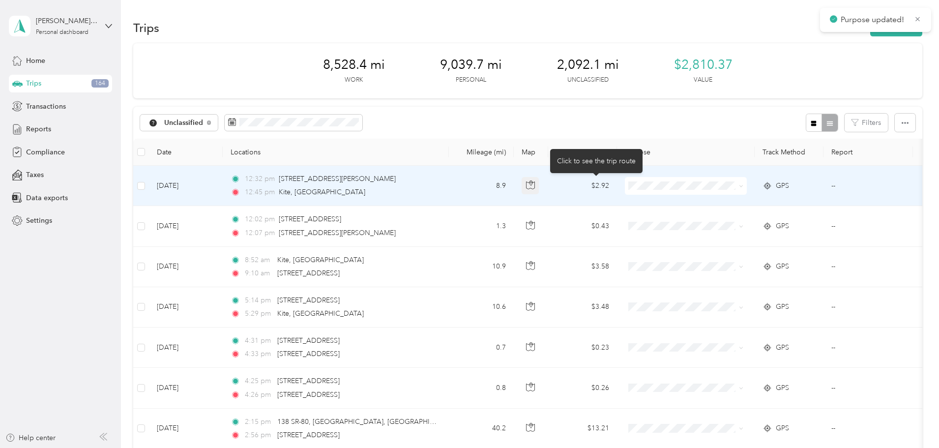
click at [535, 188] on icon "button" at bounding box center [530, 184] width 8 height 7
click at [722, 219] on span "Personal" at bounding box center [762, 221] width 95 height 10
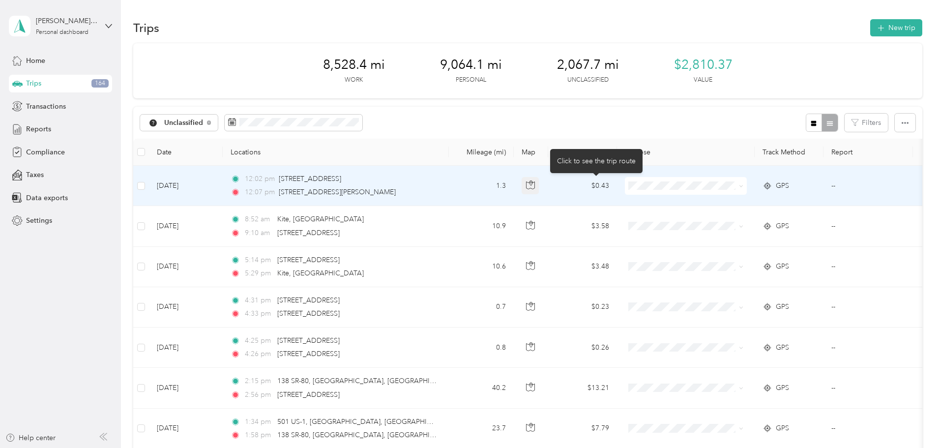
click at [535, 187] on icon "button" at bounding box center [530, 184] width 9 height 9
click at [727, 217] on span "Personal" at bounding box center [762, 220] width 95 height 10
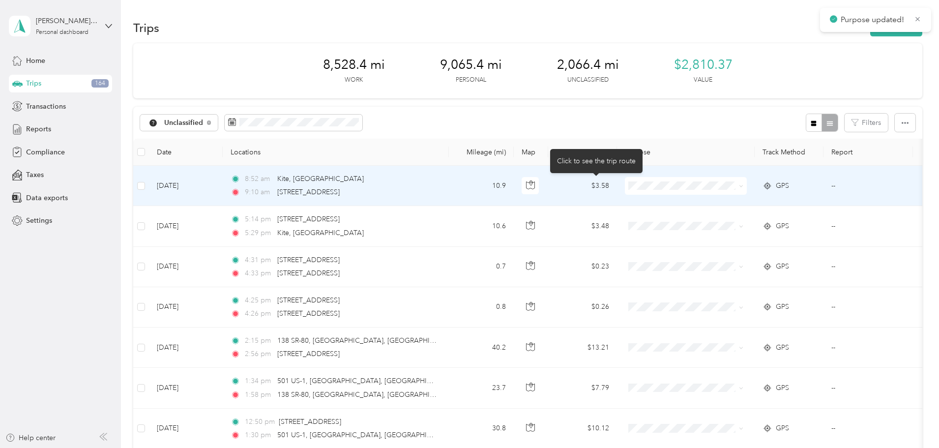
click at [535, 185] on icon "button" at bounding box center [530, 184] width 9 height 9
click at [735, 223] on li "Personal" at bounding box center [753, 221] width 127 height 17
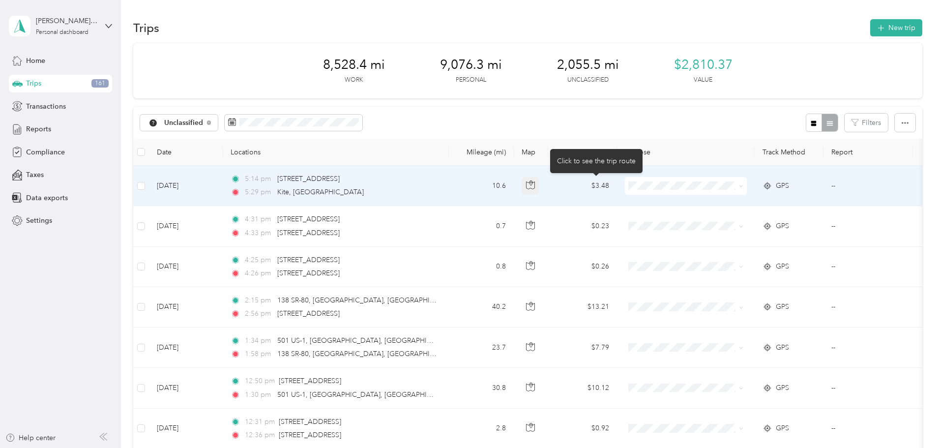
click at [535, 187] on icon "button" at bounding box center [530, 184] width 9 height 9
click at [721, 217] on span "Personal" at bounding box center [762, 221] width 95 height 10
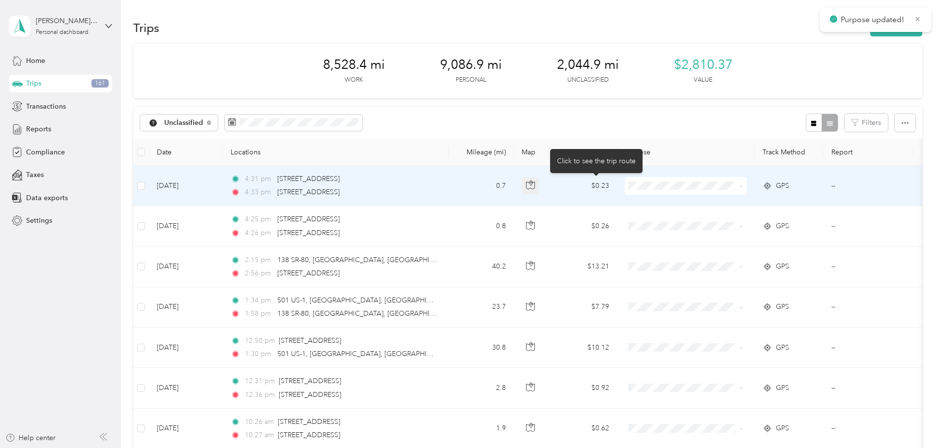
click at [539, 189] on button "button" at bounding box center [531, 186] width 18 height 18
click at [731, 215] on li "Personal" at bounding box center [753, 219] width 127 height 17
click at [539, 185] on button "button" at bounding box center [531, 186] width 18 height 18
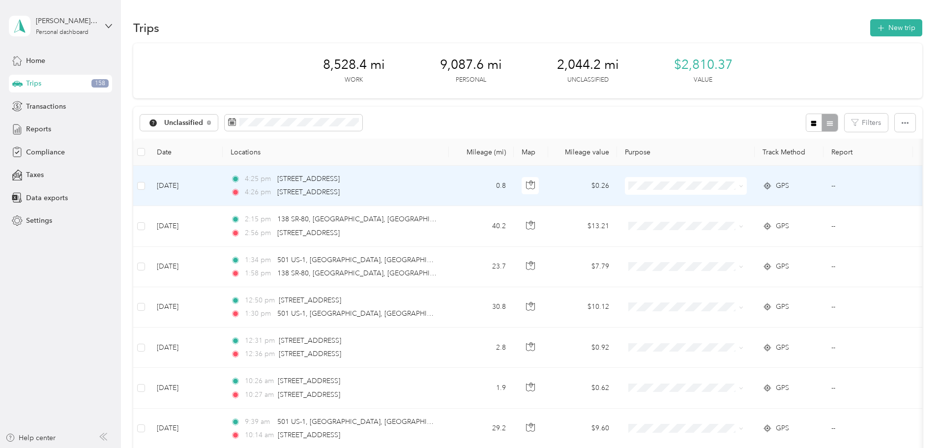
click at [718, 218] on span "Personal" at bounding box center [762, 220] width 95 height 10
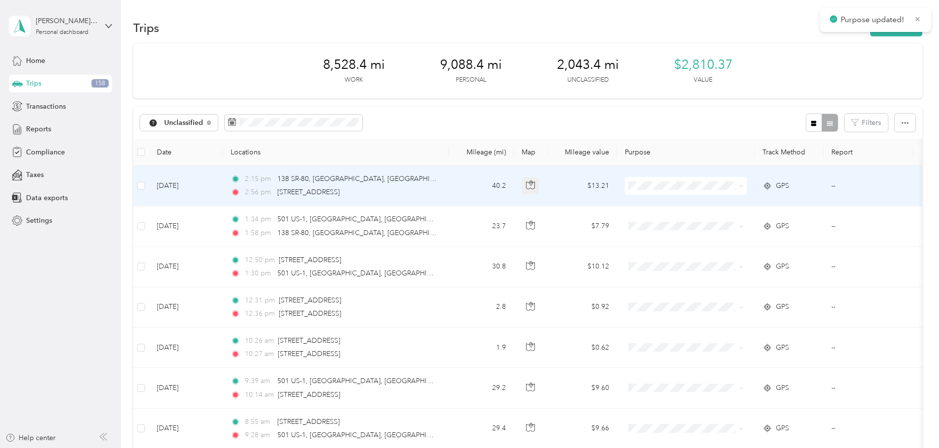
click at [535, 186] on icon "button" at bounding box center [530, 184] width 9 height 9
click at [718, 205] on span "[PERSON_NAME] Equipment" at bounding box center [762, 203] width 95 height 10
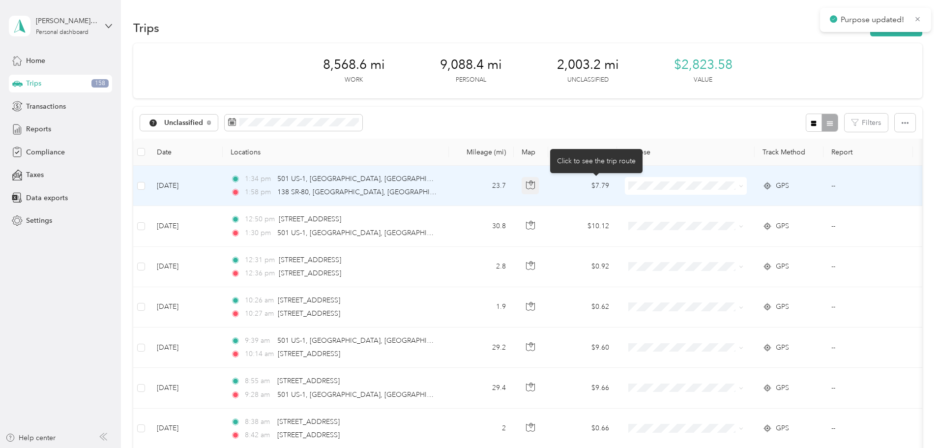
click at [535, 185] on icon "button" at bounding box center [530, 184] width 9 height 9
click at [725, 206] on li "[PERSON_NAME] Equipment" at bounding box center [753, 203] width 127 height 17
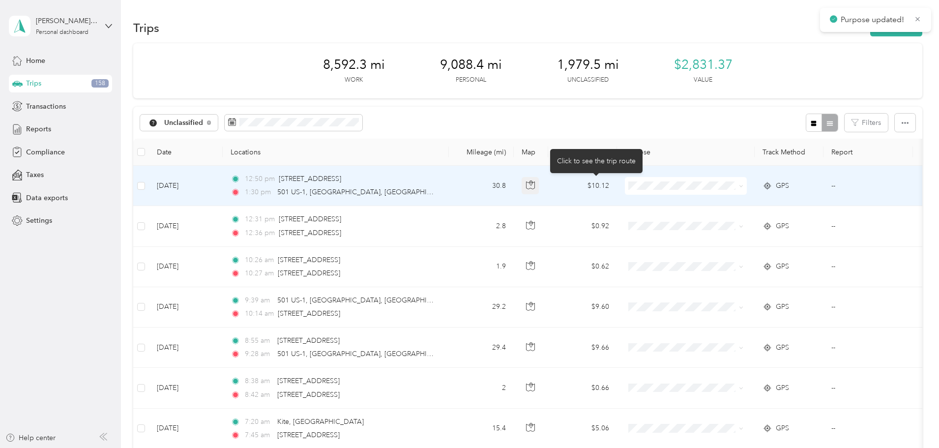
click at [535, 183] on icon "button" at bounding box center [530, 184] width 9 height 9
click at [720, 205] on span "[PERSON_NAME] Equipment" at bounding box center [762, 204] width 95 height 10
click at [539, 190] on button "button" at bounding box center [531, 186] width 18 height 18
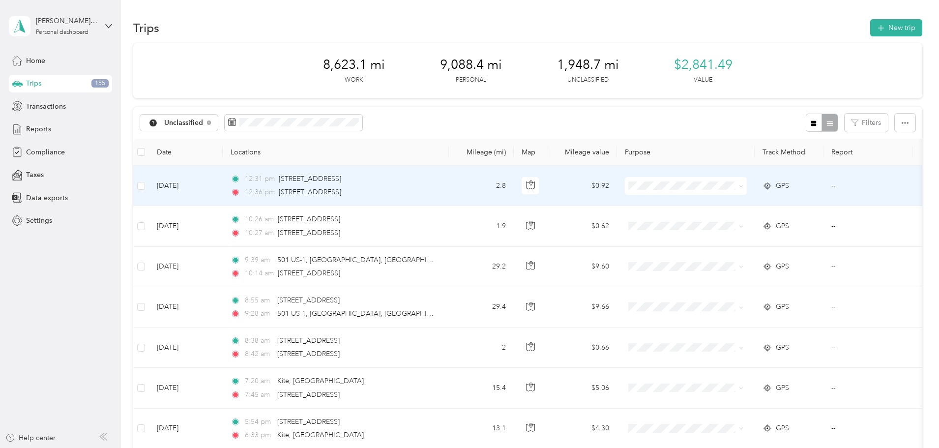
click at [723, 219] on span "Personal" at bounding box center [762, 217] width 95 height 10
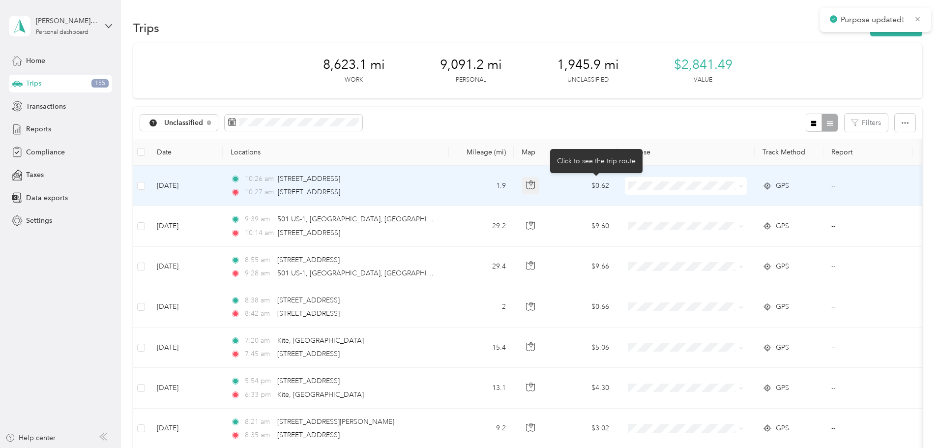
click at [535, 189] on icon "button" at bounding box center [530, 184] width 8 height 7
click at [733, 222] on li "Personal" at bounding box center [753, 219] width 127 height 17
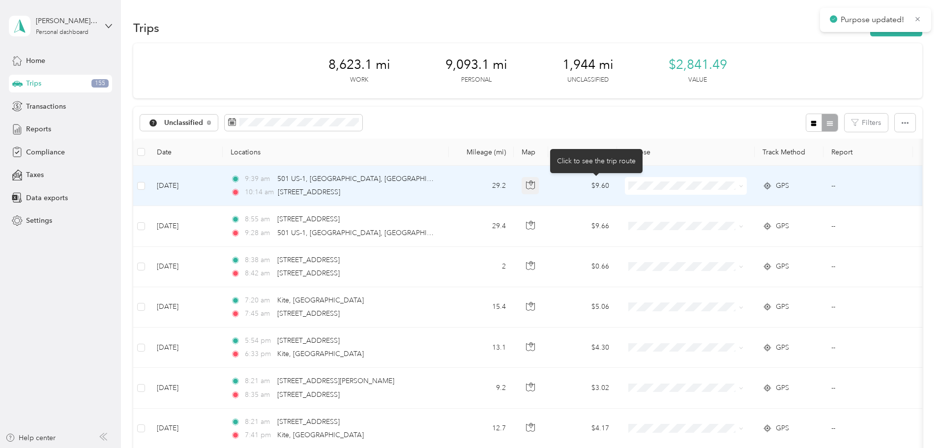
click at [535, 186] on icon "button" at bounding box center [530, 184] width 9 height 9
click at [721, 207] on li "[PERSON_NAME] Equipment" at bounding box center [753, 204] width 127 height 17
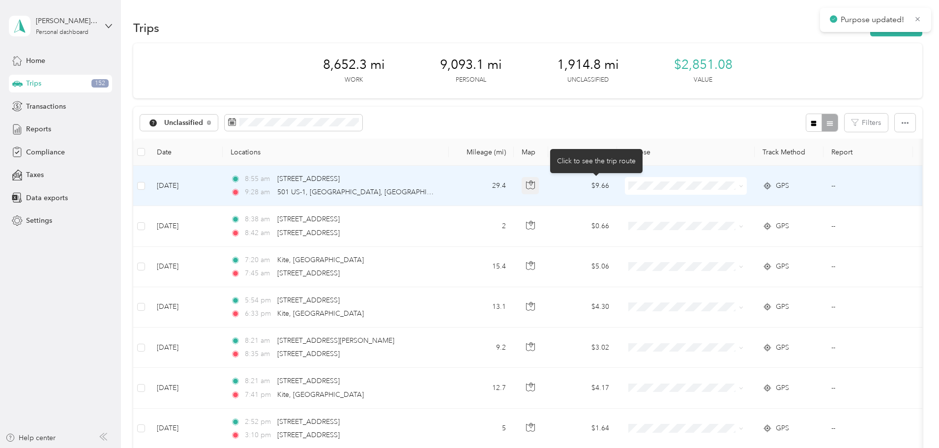
click at [535, 187] on icon "button" at bounding box center [530, 184] width 9 height 9
click at [718, 200] on span "[PERSON_NAME] Equipment" at bounding box center [762, 204] width 95 height 10
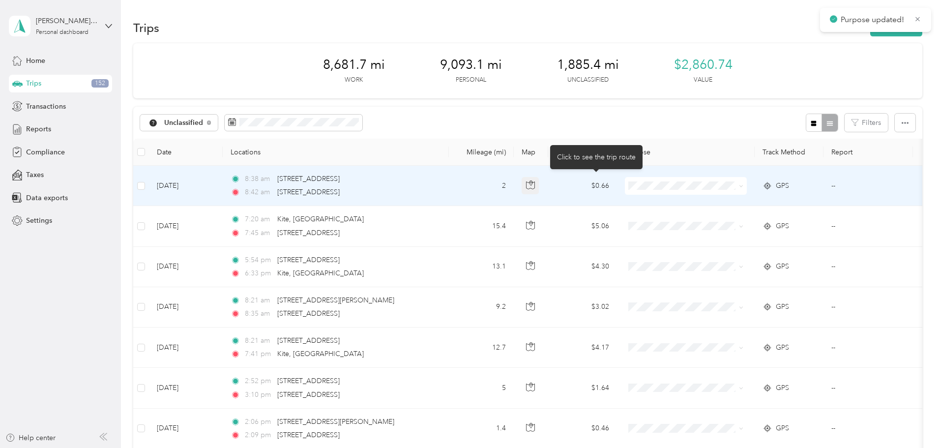
click at [535, 186] on icon "button" at bounding box center [530, 184] width 9 height 9
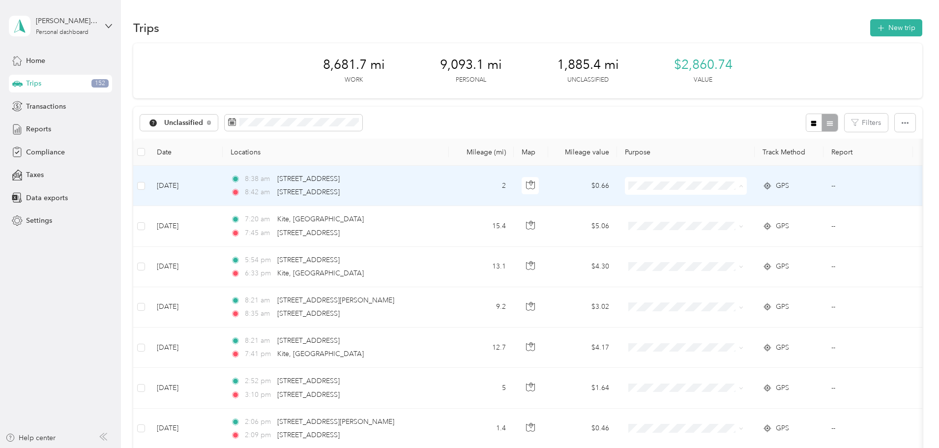
click at [721, 219] on span "Personal" at bounding box center [762, 221] width 95 height 10
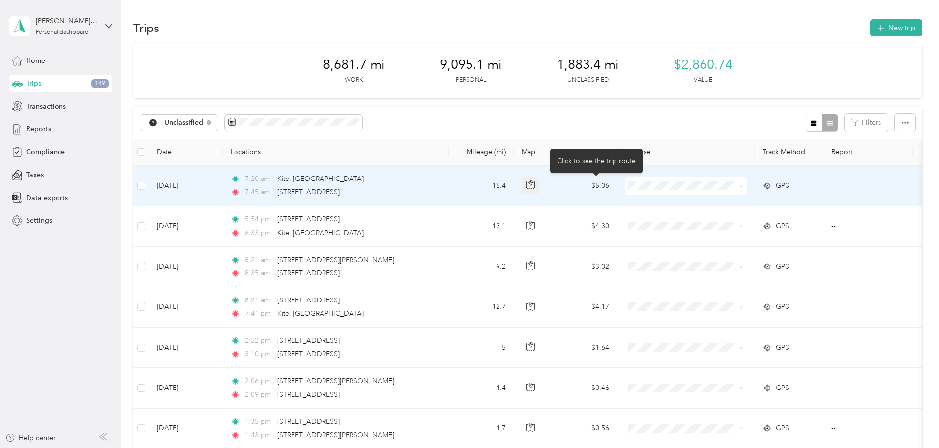
click at [535, 188] on icon "button" at bounding box center [530, 184] width 9 height 9
click at [723, 222] on span "Personal" at bounding box center [762, 221] width 95 height 10
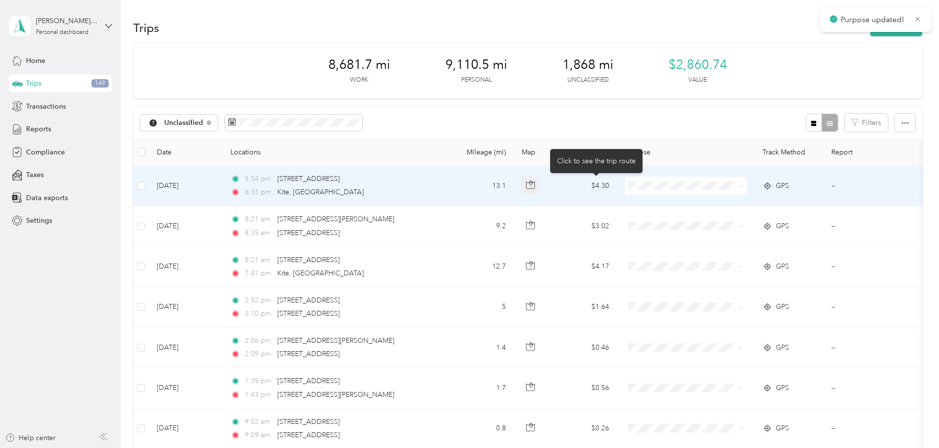
click at [539, 186] on button "button" at bounding box center [531, 186] width 18 height 18
click at [718, 216] on span "Personal" at bounding box center [762, 221] width 95 height 10
click at [535, 186] on icon "button" at bounding box center [530, 184] width 9 height 9
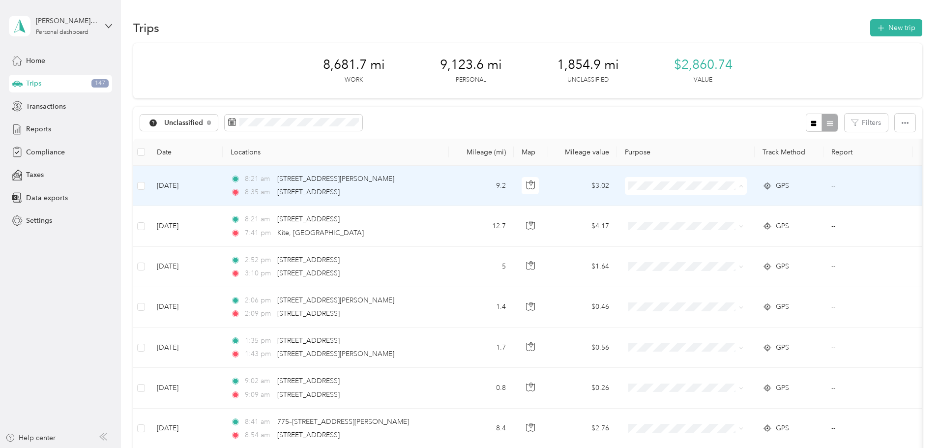
click at [726, 223] on span "Personal" at bounding box center [762, 221] width 95 height 10
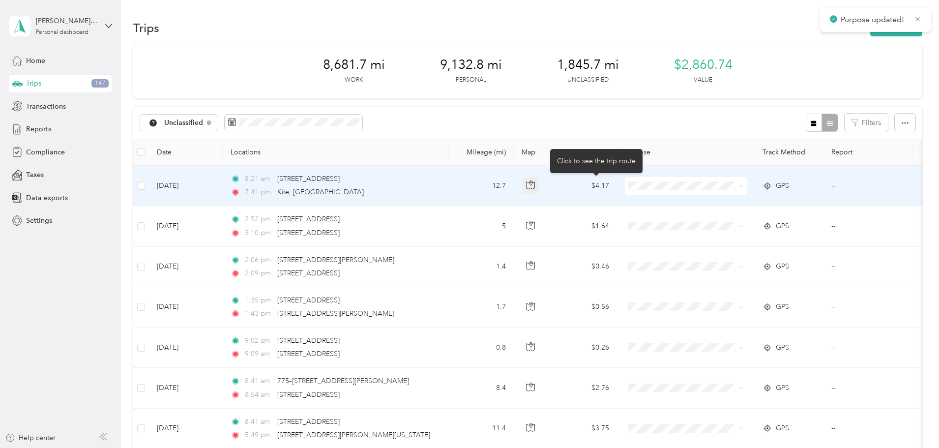
click at [535, 187] on icon "button" at bounding box center [530, 184] width 9 height 9
click at [725, 217] on span "Personal" at bounding box center [762, 221] width 95 height 10
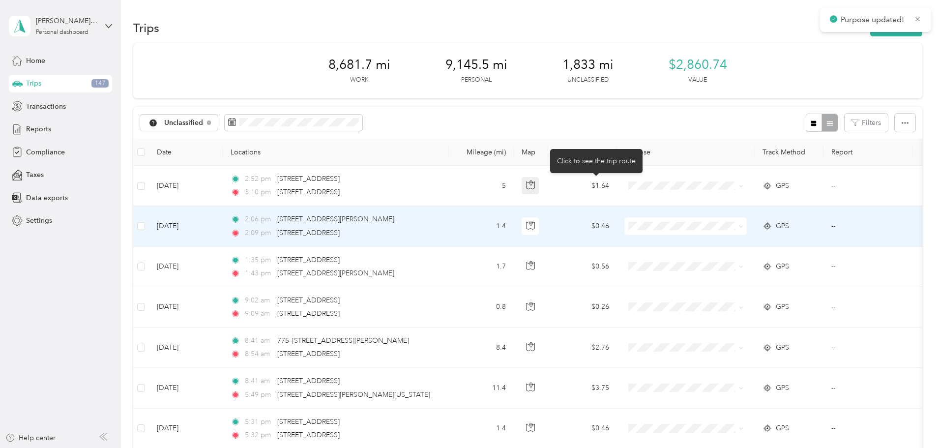
click at [539, 190] on button "button" at bounding box center [531, 186] width 18 height 18
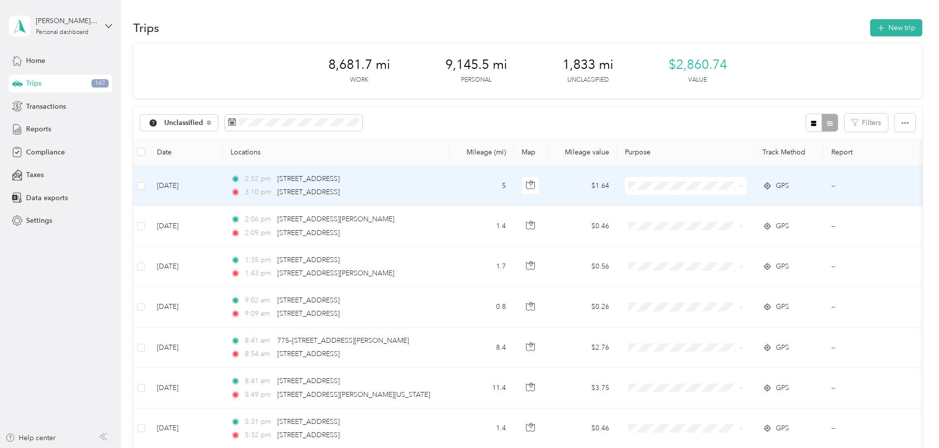
click at [728, 221] on span "Personal" at bounding box center [762, 221] width 95 height 10
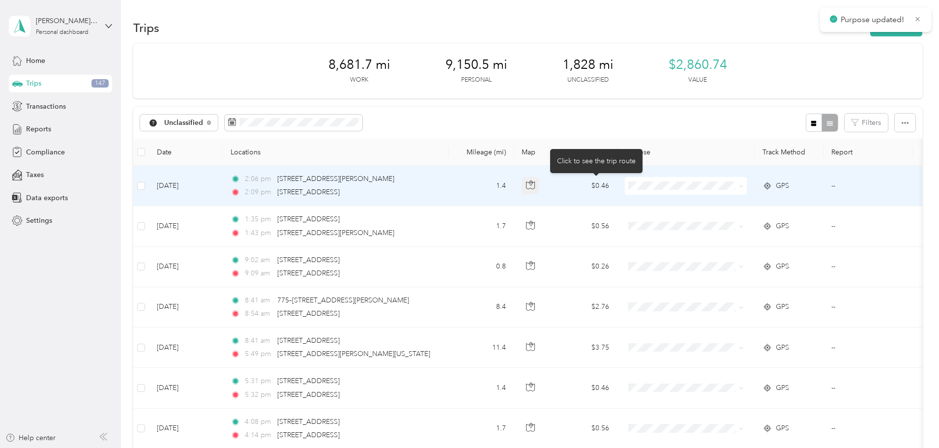
click at [535, 184] on icon "button" at bounding box center [530, 184] width 9 height 9
click at [715, 219] on span "Personal" at bounding box center [762, 221] width 95 height 10
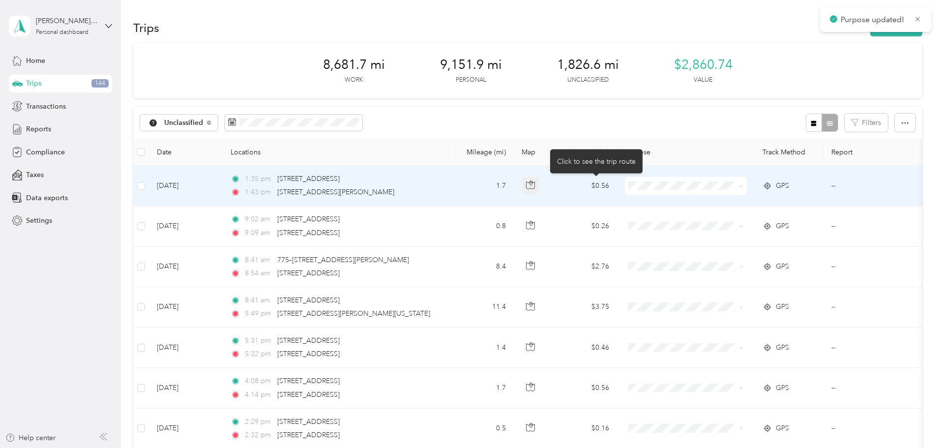
click at [535, 188] on icon "button" at bounding box center [530, 184] width 9 height 9
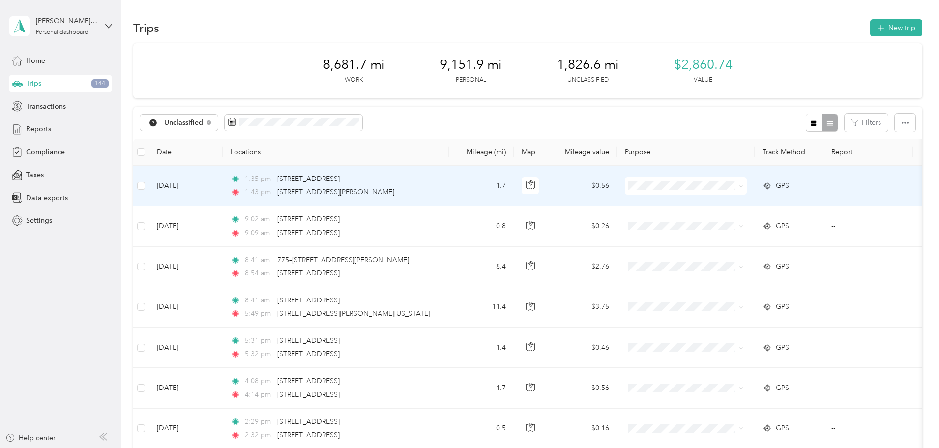
click at [722, 221] on span "Personal" at bounding box center [762, 220] width 95 height 10
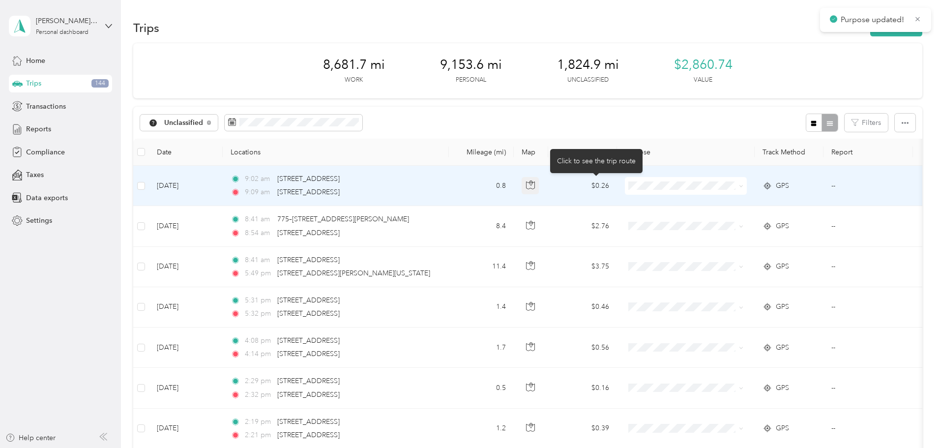
click at [535, 187] on icon "button" at bounding box center [530, 184] width 8 height 7
click at [728, 219] on span "Personal" at bounding box center [762, 221] width 95 height 10
click at [535, 188] on icon "button" at bounding box center [530, 184] width 8 height 7
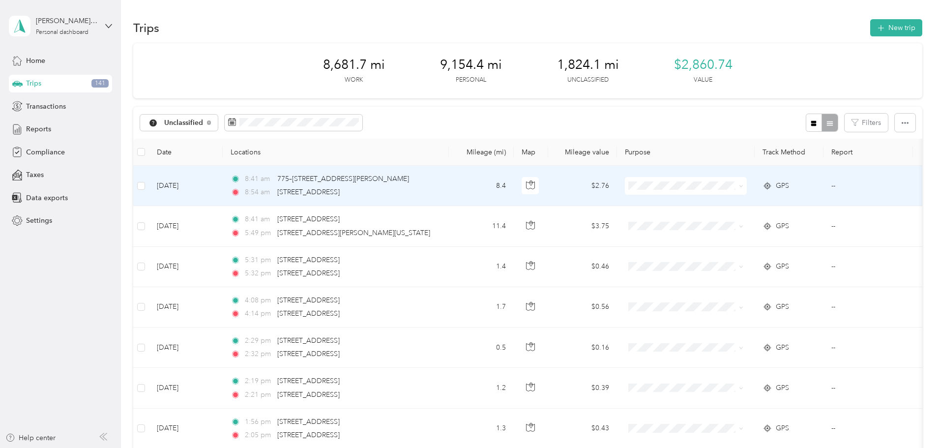
click at [712, 225] on li "Personal" at bounding box center [753, 219] width 127 height 17
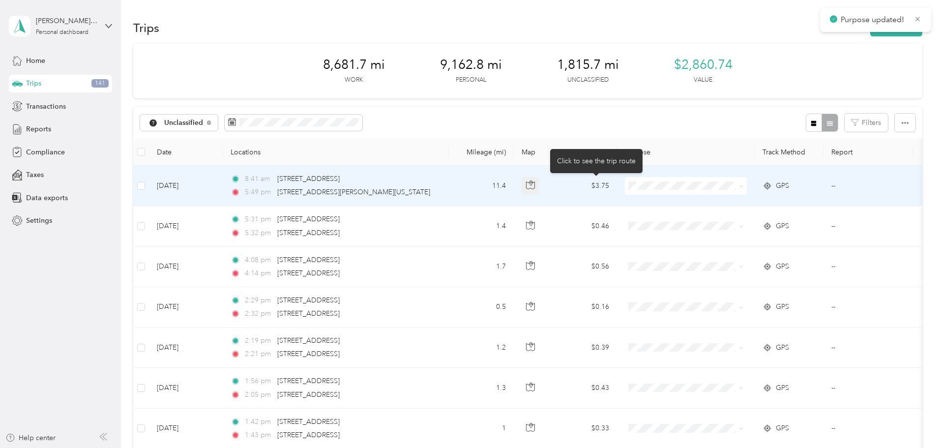
click at [535, 187] on icon "button" at bounding box center [530, 184] width 9 height 9
click at [721, 219] on span "Personal" at bounding box center [762, 218] width 95 height 10
click at [535, 187] on icon "button" at bounding box center [530, 184] width 9 height 9
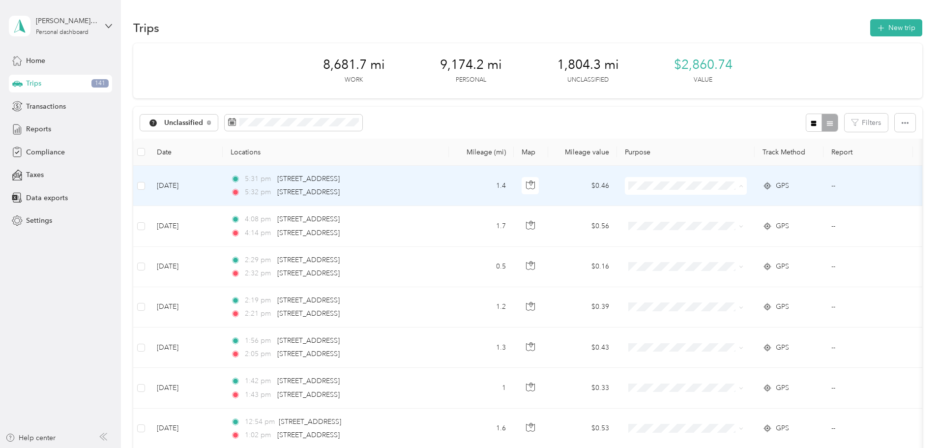
click at [716, 220] on span "Personal" at bounding box center [762, 221] width 95 height 10
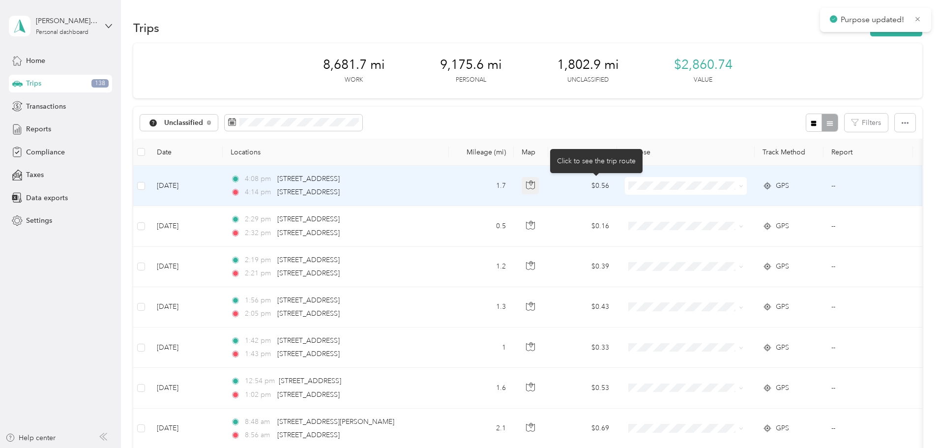
click at [535, 186] on icon "button" at bounding box center [530, 184] width 8 height 7
click at [721, 218] on span "Personal" at bounding box center [762, 221] width 95 height 10
click at [535, 185] on icon "button" at bounding box center [530, 184] width 9 height 9
click at [539, 188] on button "button" at bounding box center [531, 186] width 18 height 18
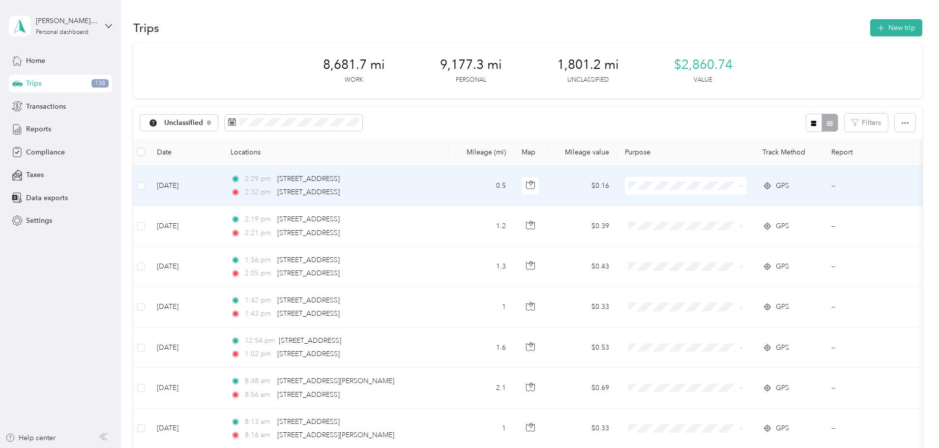
click at [697, 181] on span at bounding box center [686, 186] width 122 height 18
click at [726, 219] on span "Personal" at bounding box center [762, 221] width 95 height 10
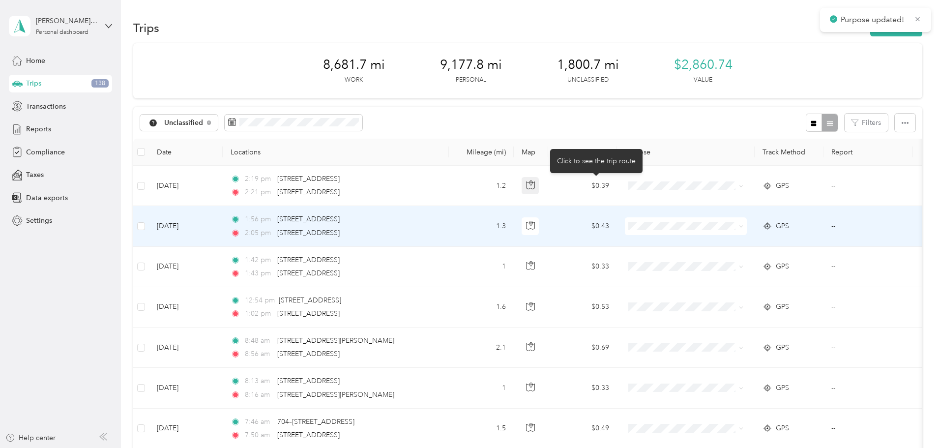
click at [535, 187] on icon "button" at bounding box center [530, 184] width 9 height 9
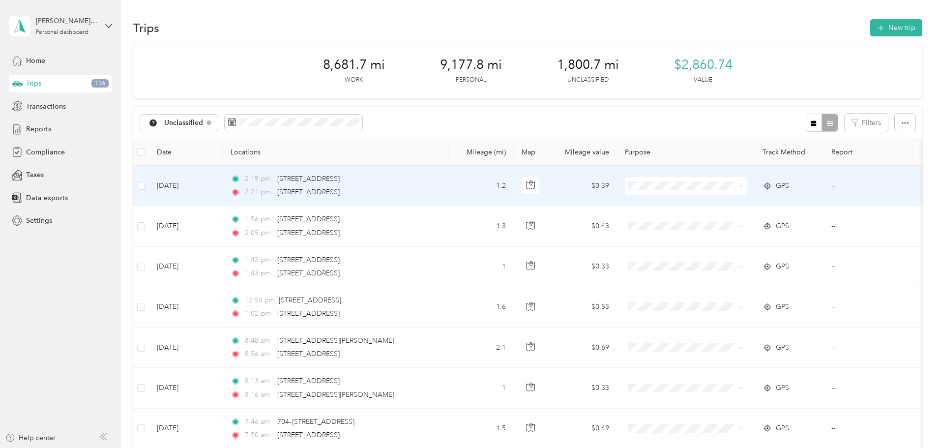
click at [722, 222] on span "Personal" at bounding box center [762, 221] width 95 height 10
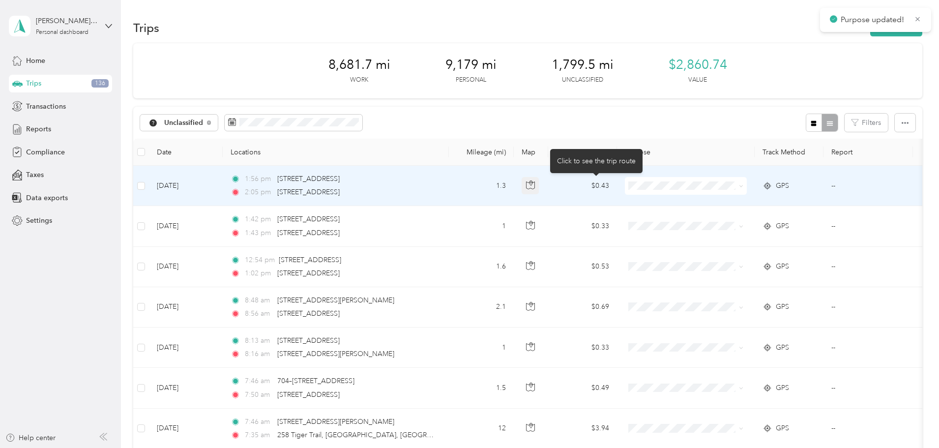
click at [535, 188] on icon "button" at bounding box center [530, 184] width 9 height 9
click at [725, 224] on li "Personal" at bounding box center [753, 221] width 127 height 17
click at [535, 187] on icon "button" at bounding box center [530, 184] width 9 height 9
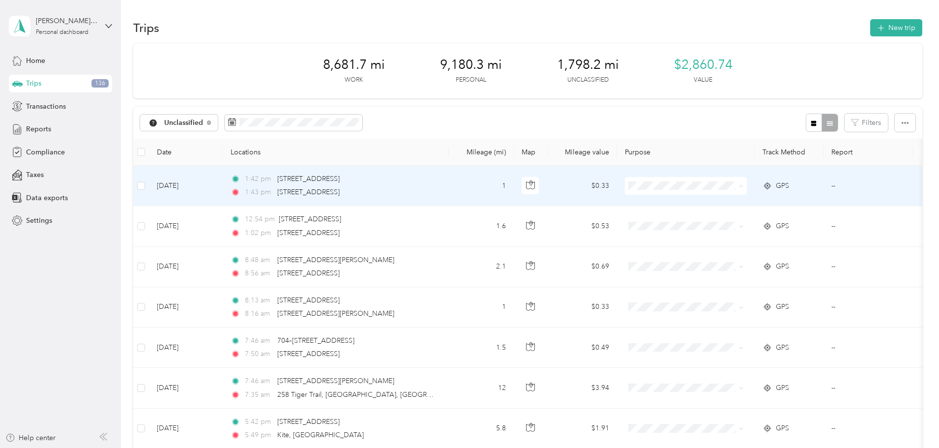
click at [725, 217] on span "Personal" at bounding box center [762, 221] width 95 height 10
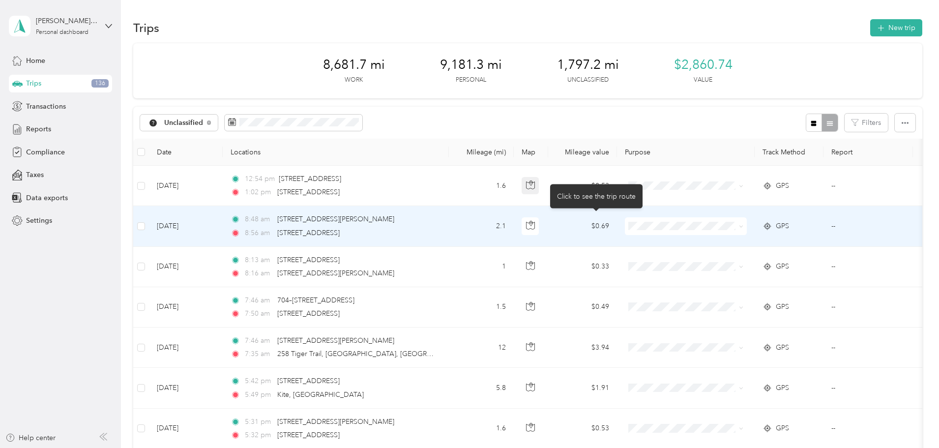
click at [597, 186] on body "Purpose updated! [PERSON_NAME] III Personal dashboard Home Trips 136 Transactio…" at bounding box center [467, 224] width 934 height 448
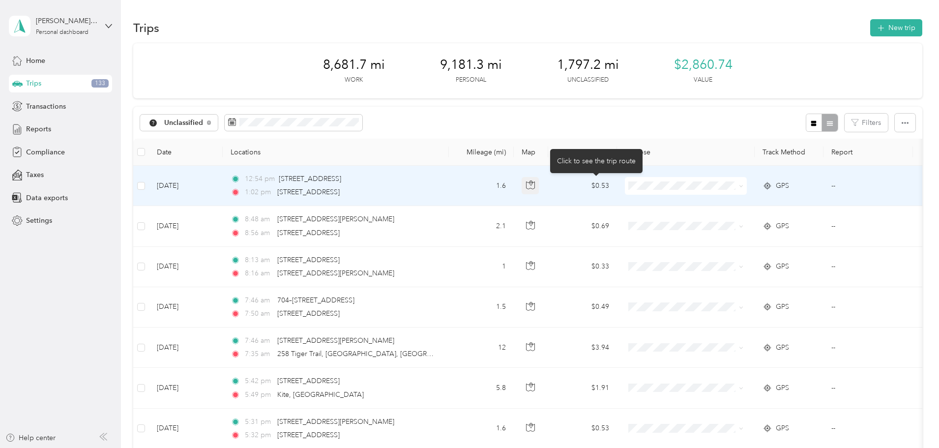
click at [535, 183] on icon "button" at bounding box center [530, 184] width 9 height 9
click at [725, 218] on span "Personal" at bounding box center [762, 219] width 95 height 10
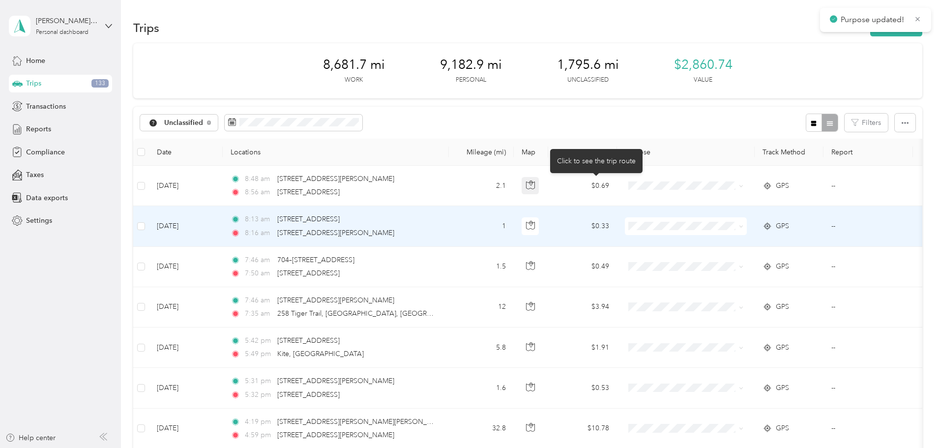
click at [535, 185] on icon "button" at bounding box center [530, 184] width 8 height 7
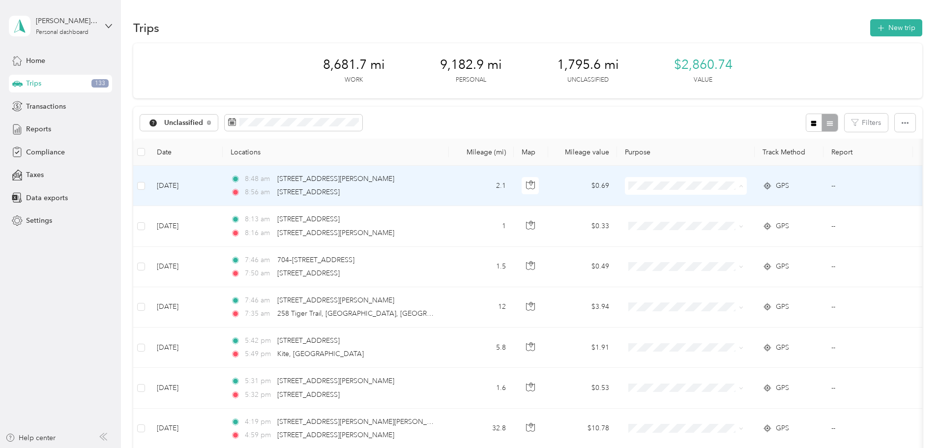
click at [729, 223] on li "Personal" at bounding box center [753, 221] width 127 height 17
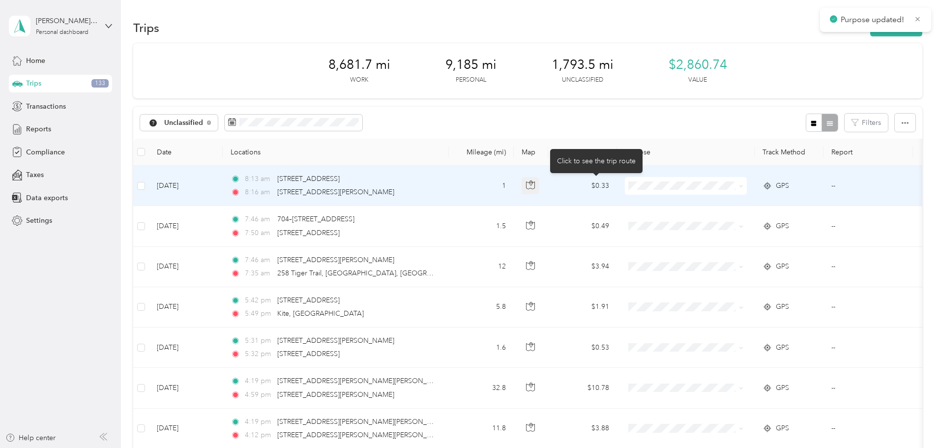
click at [535, 186] on icon "button" at bounding box center [530, 184] width 9 height 9
click at [728, 219] on span "Personal" at bounding box center [762, 221] width 95 height 10
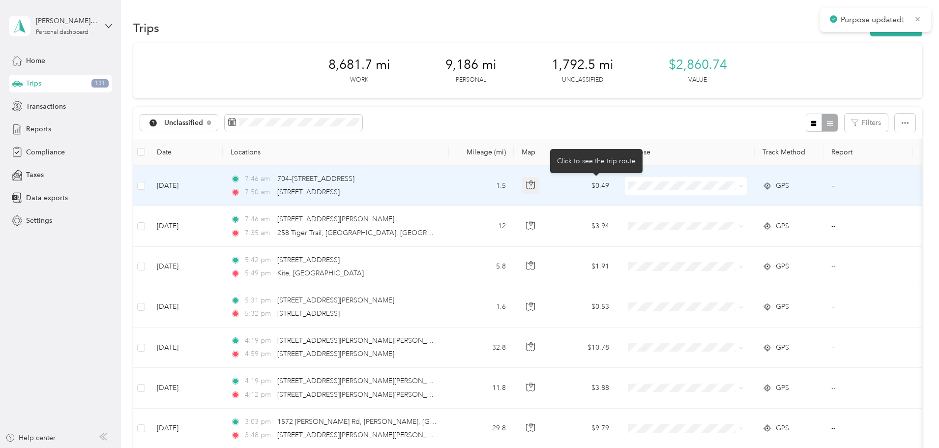
click at [535, 186] on icon "button" at bounding box center [530, 184] width 8 height 7
click at [711, 218] on span "Personal" at bounding box center [753, 221] width 113 height 10
click at [535, 189] on icon "button" at bounding box center [530, 184] width 9 height 9
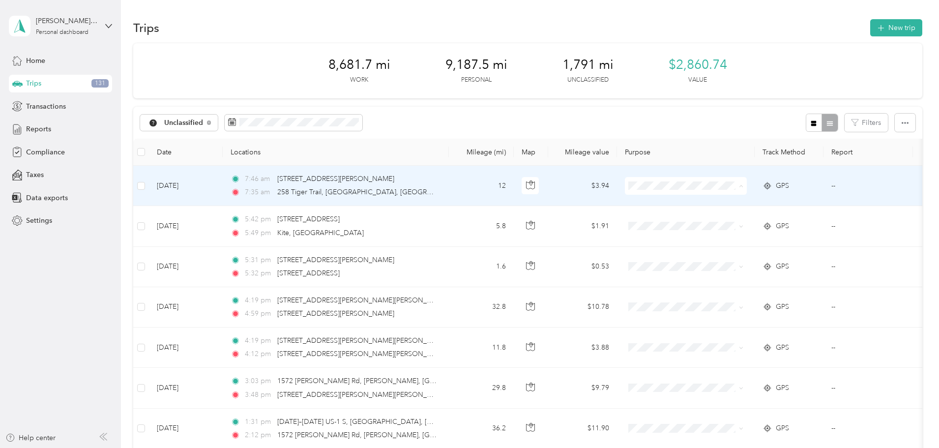
click at [722, 218] on span "Personal" at bounding box center [762, 221] width 95 height 10
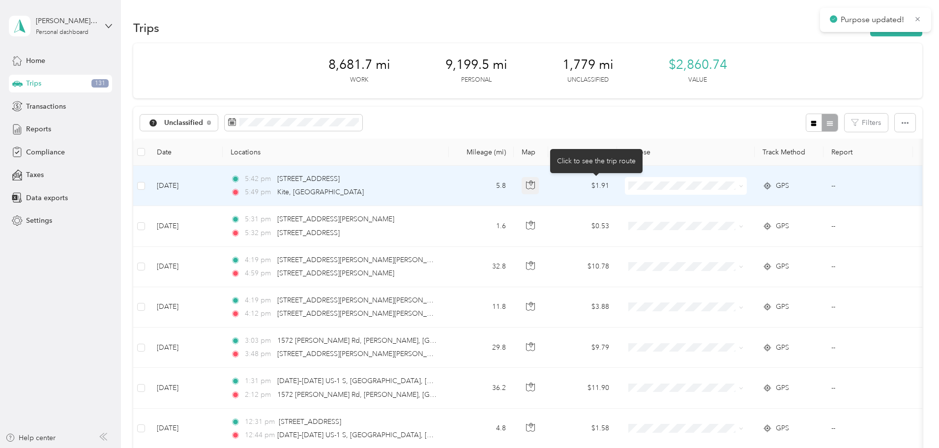
click at [535, 188] on icon "button" at bounding box center [530, 184] width 9 height 9
click at [718, 218] on span "Personal" at bounding box center [762, 220] width 95 height 10
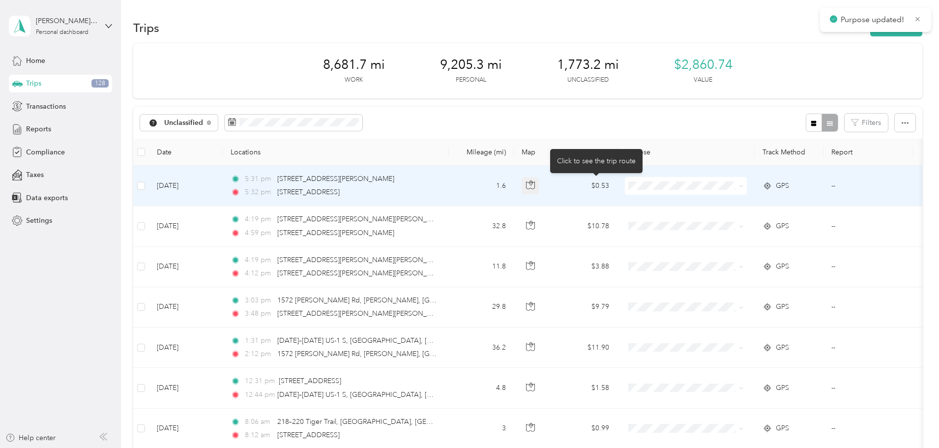
click at [535, 187] on icon "button" at bounding box center [530, 184] width 9 height 9
click at [711, 193] on span at bounding box center [686, 186] width 122 height 18
click at [722, 217] on span "Personal" at bounding box center [762, 221] width 95 height 10
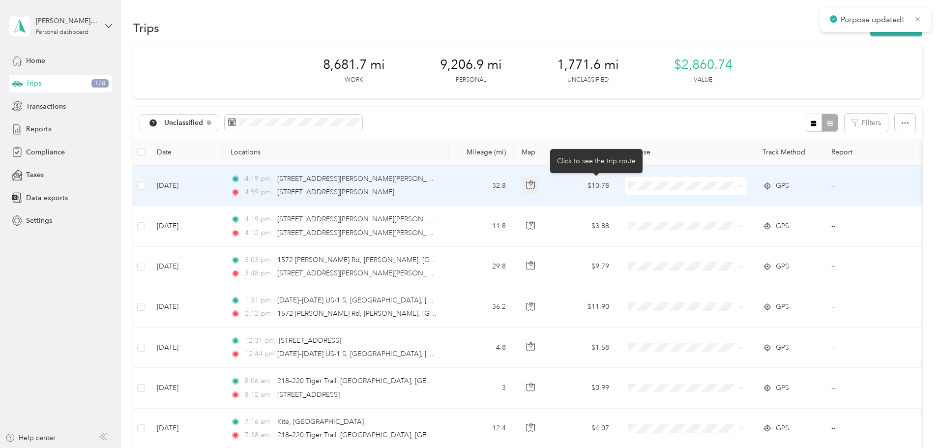
click at [535, 185] on icon "button" at bounding box center [530, 184] width 9 height 9
click at [724, 206] on span "[PERSON_NAME] Equipment" at bounding box center [762, 204] width 95 height 10
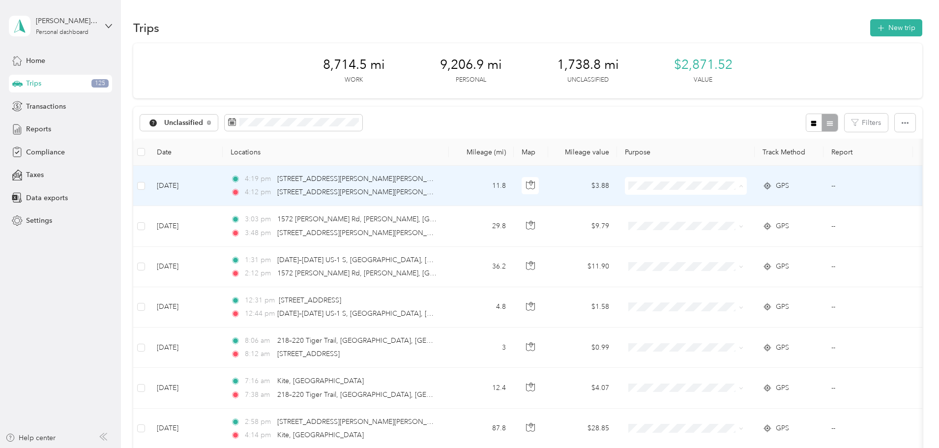
click at [725, 206] on span "[PERSON_NAME] Equipment" at bounding box center [762, 204] width 95 height 10
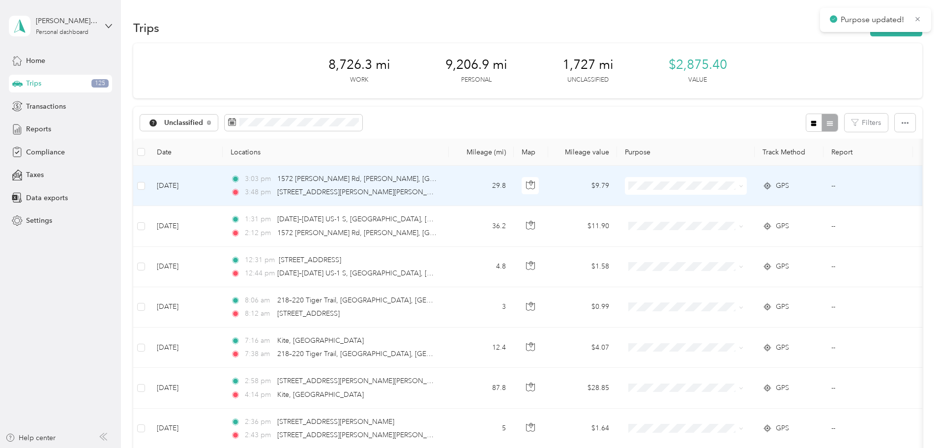
click at [712, 181] on span at bounding box center [686, 186] width 122 height 18
click at [725, 203] on span "[PERSON_NAME] Equipment" at bounding box center [762, 204] width 95 height 10
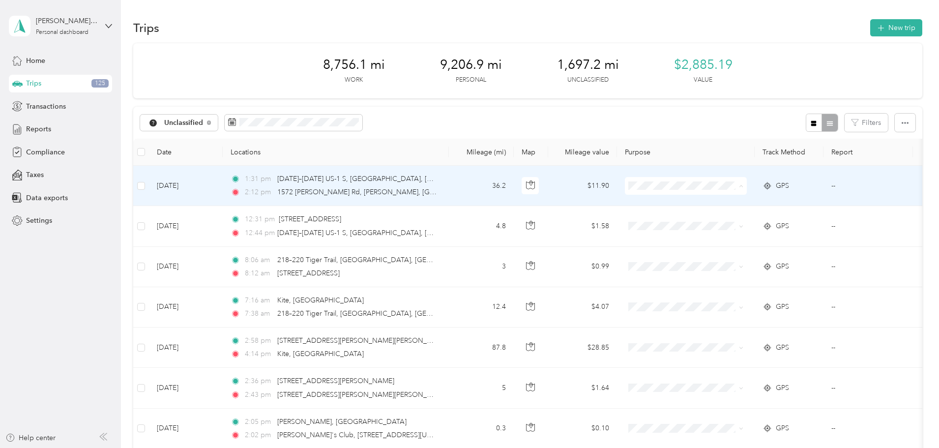
click at [726, 204] on span "[PERSON_NAME] Equipment" at bounding box center [762, 204] width 95 height 10
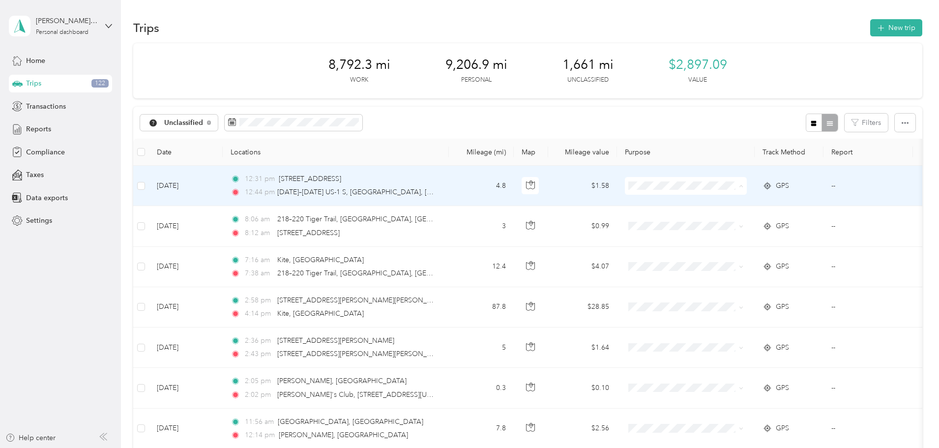
click at [724, 220] on span "Personal" at bounding box center [762, 221] width 95 height 10
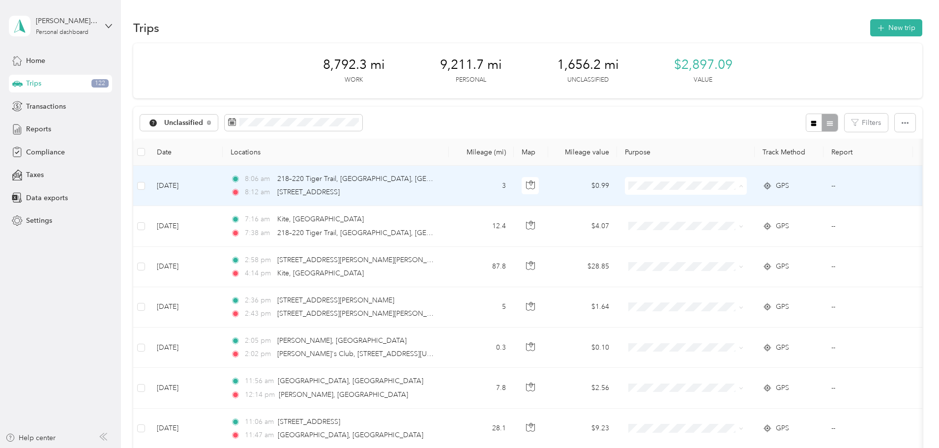
click at [729, 217] on span "Personal" at bounding box center [762, 221] width 95 height 10
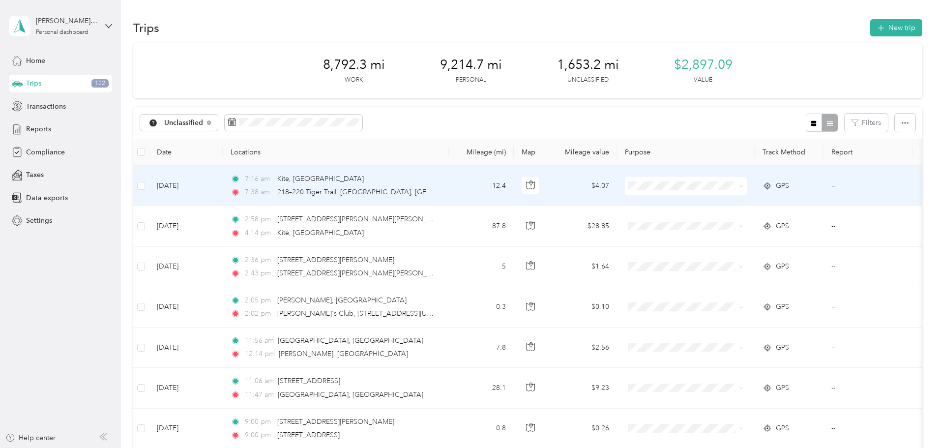
click at [727, 219] on span "Personal" at bounding box center [762, 220] width 95 height 10
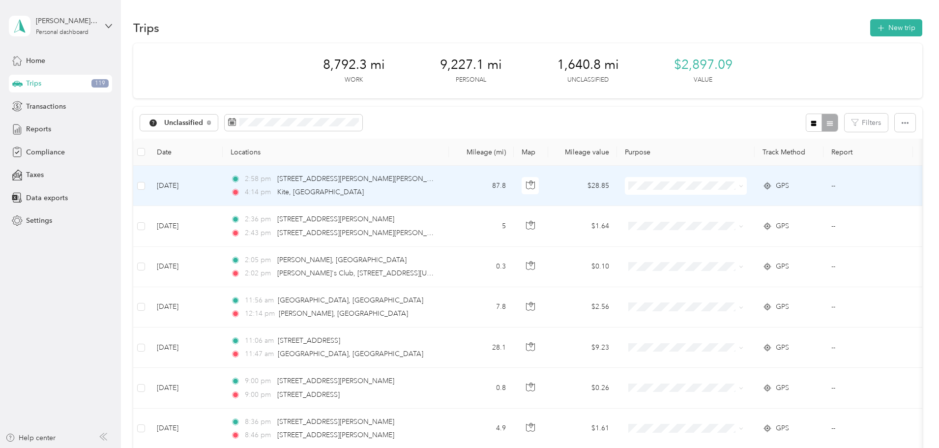
click at [734, 219] on span "Personal" at bounding box center [762, 216] width 95 height 10
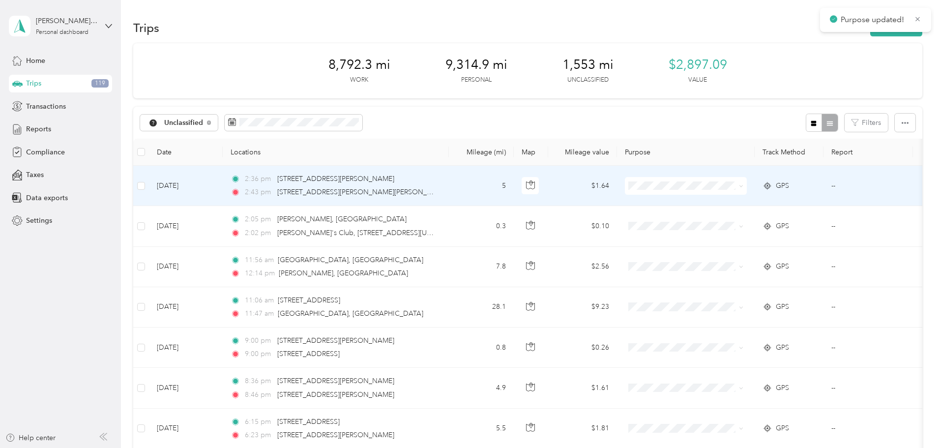
click at [723, 180] on span at bounding box center [686, 186] width 122 height 18
click at [727, 220] on span "Personal" at bounding box center [762, 221] width 95 height 10
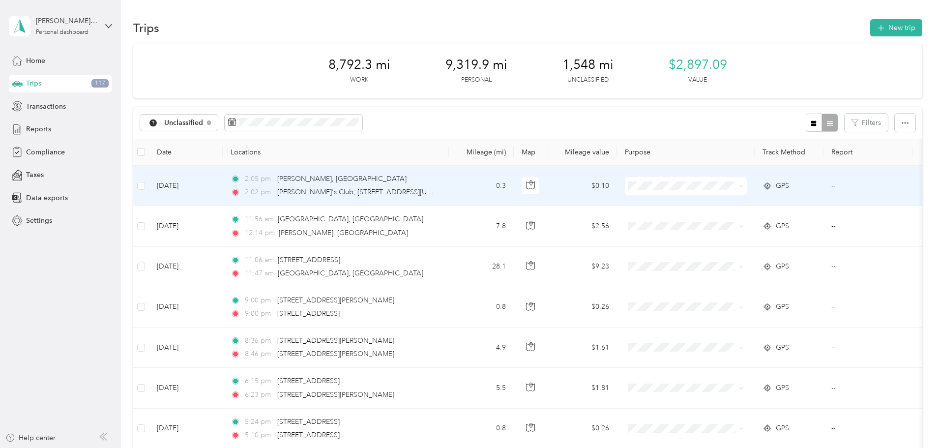
click at [729, 221] on span "Personal" at bounding box center [762, 218] width 95 height 10
click at [729, 222] on span "Personal" at bounding box center [762, 221] width 95 height 10
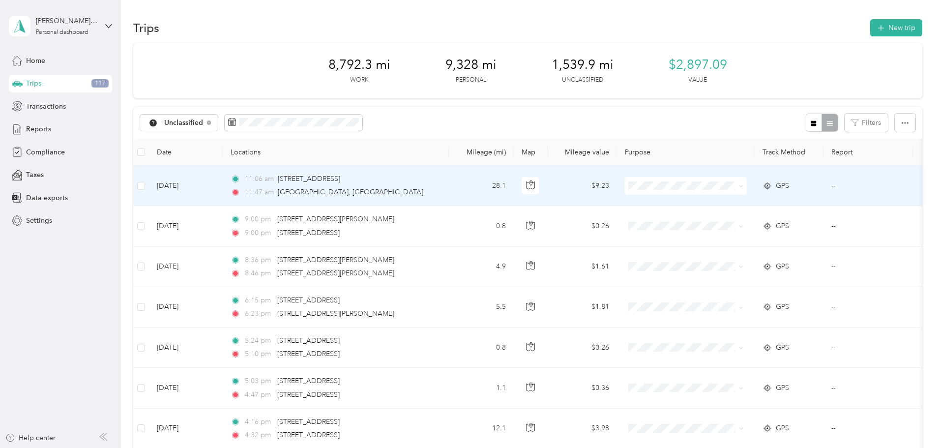
click at [734, 223] on span "Personal" at bounding box center [762, 221] width 95 height 10
click at [728, 221] on span "Personal" at bounding box center [762, 221] width 95 height 10
click at [727, 216] on span "Personal" at bounding box center [762, 217] width 95 height 10
click at [728, 216] on span "Personal" at bounding box center [762, 221] width 95 height 10
click at [731, 217] on span "Personal" at bounding box center [762, 221] width 95 height 10
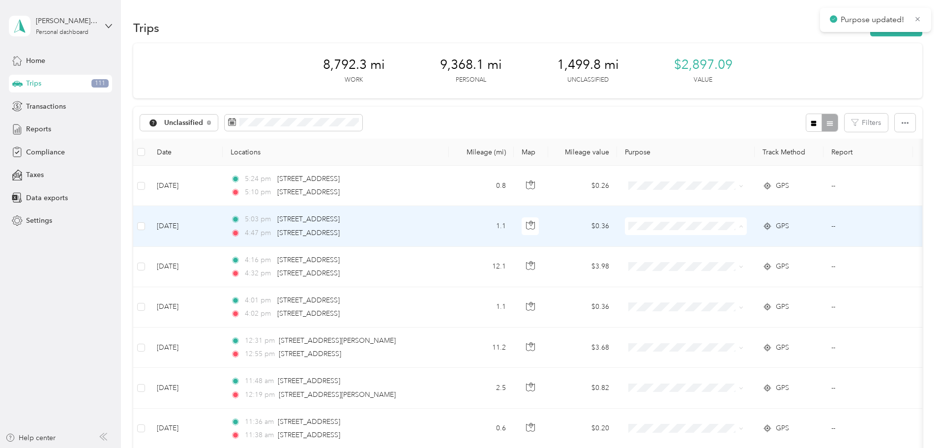
click at [730, 254] on li "Personal" at bounding box center [753, 261] width 127 height 17
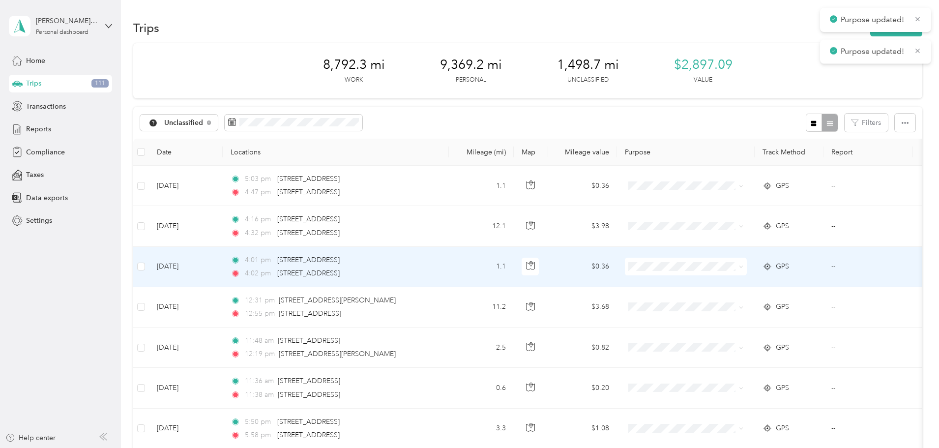
click at [721, 260] on span at bounding box center [686, 267] width 122 height 18
click at [723, 299] on span "Personal" at bounding box center [762, 302] width 95 height 10
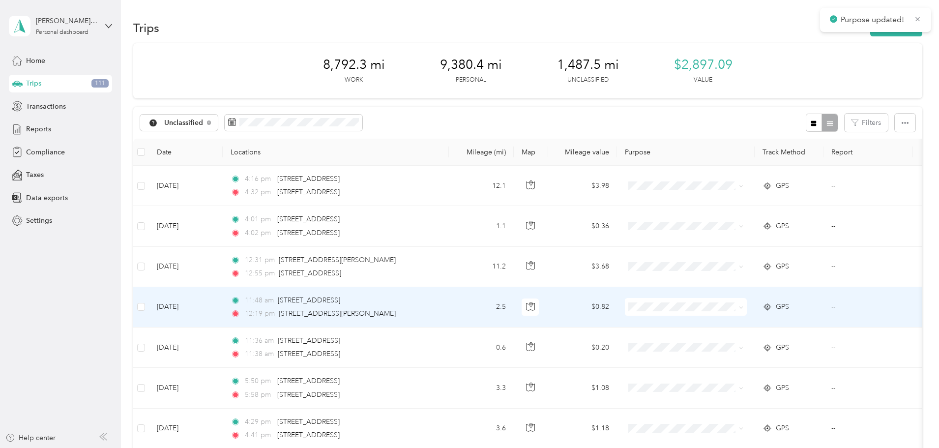
click at [715, 339] on span "Personal" at bounding box center [762, 339] width 95 height 10
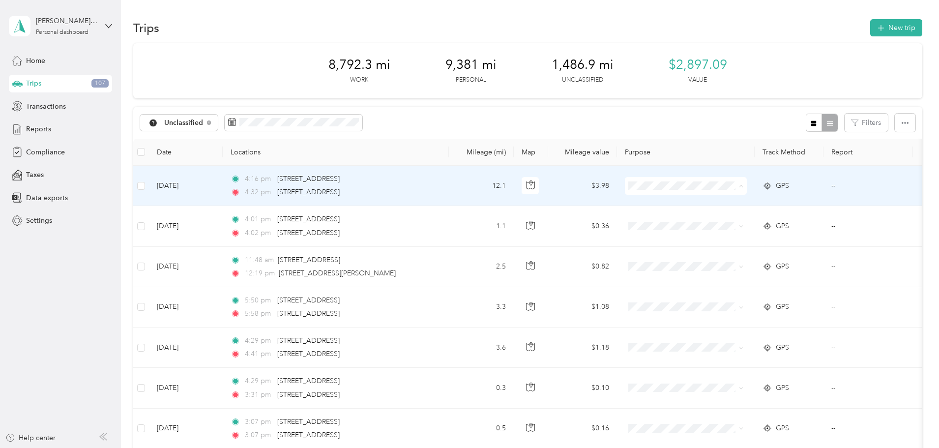
click at [719, 221] on span "Personal" at bounding box center [762, 221] width 95 height 10
click at [720, 224] on li "Personal" at bounding box center [753, 217] width 127 height 17
click at [723, 220] on span "Personal" at bounding box center [762, 221] width 95 height 10
click at [714, 226] on li "Personal" at bounding box center [753, 219] width 127 height 17
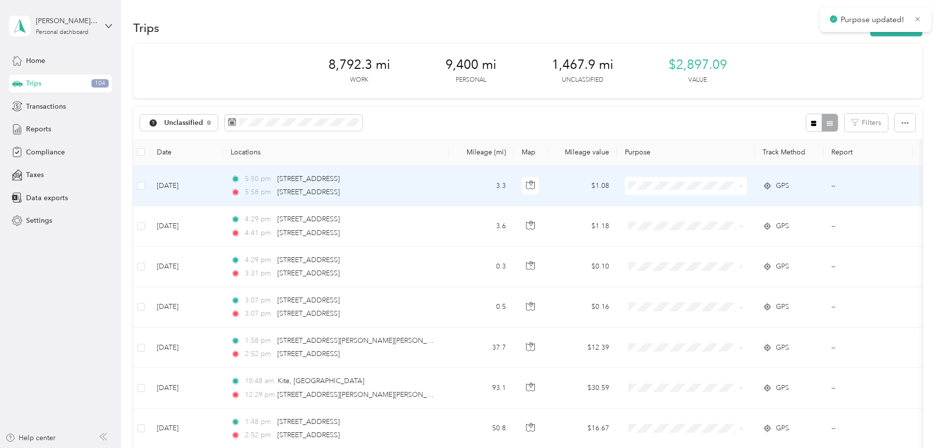
click at [719, 219] on span "Personal" at bounding box center [762, 221] width 95 height 10
click at [726, 225] on li "Personal" at bounding box center [753, 218] width 127 height 17
click at [723, 224] on span "Personal" at bounding box center [762, 221] width 95 height 10
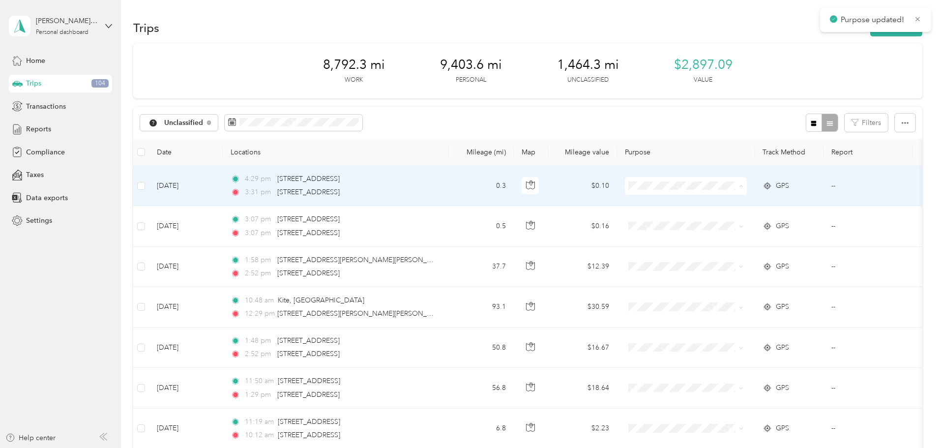
click at [718, 220] on span "Personal" at bounding box center [762, 221] width 95 height 10
click at [724, 221] on span "Personal" at bounding box center [762, 221] width 95 height 10
